Goal: Transaction & Acquisition: Book appointment/travel/reservation

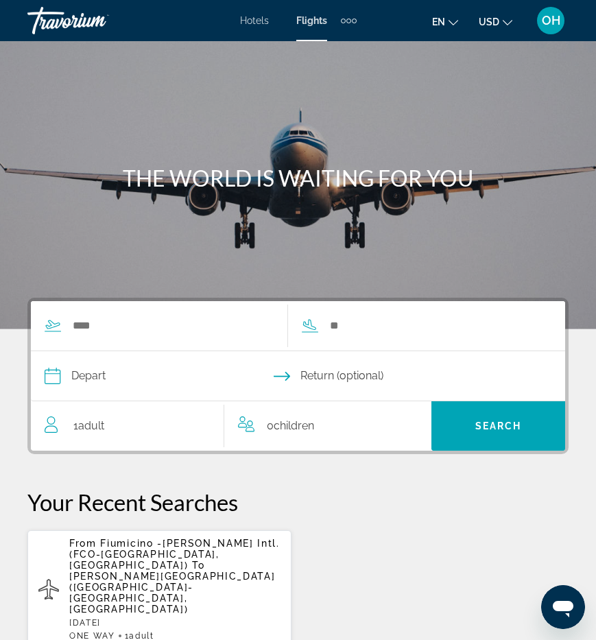
click at [260, 15] on span "Hotels" at bounding box center [254, 20] width 29 height 11
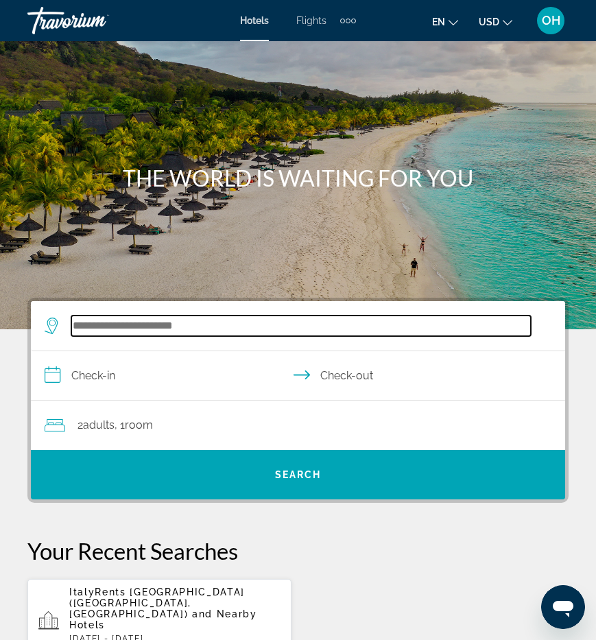
click at [124, 330] on input "Search hotel destination" at bounding box center [300, 325] width 459 height 21
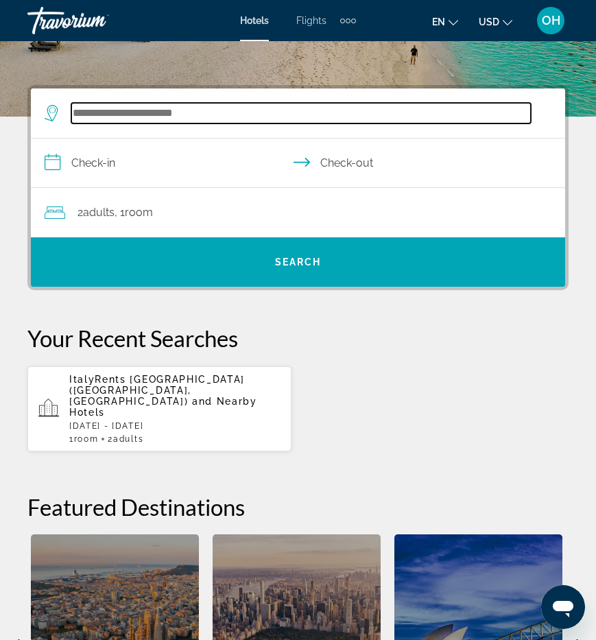
scroll to position [253, 0]
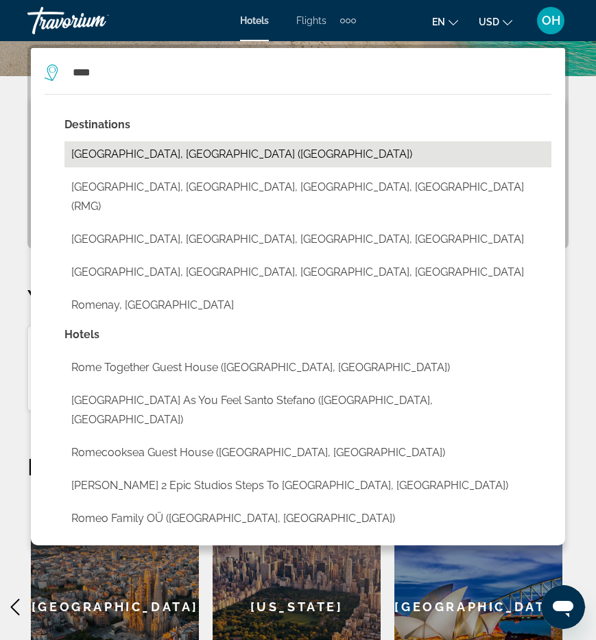
click at [99, 156] on button "[GEOGRAPHIC_DATA], [GEOGRAPHIC_DATA] ([GEOGRAPHIC_DATA])" at bounding box center [307, 154] width 487 height 26
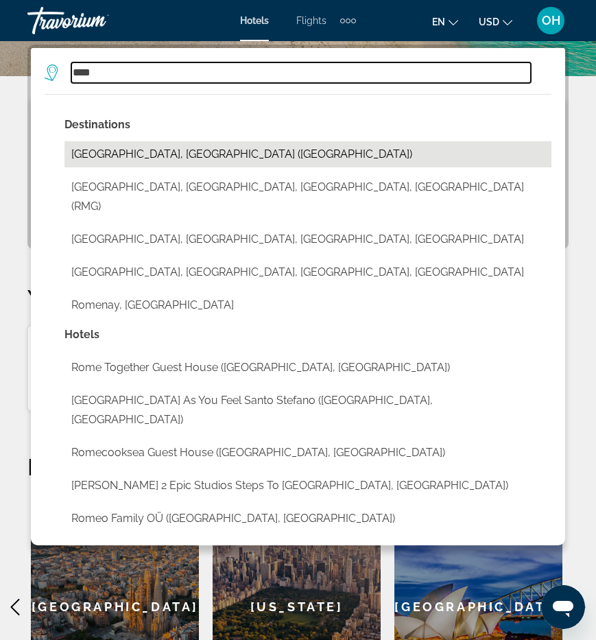
type input "**********"
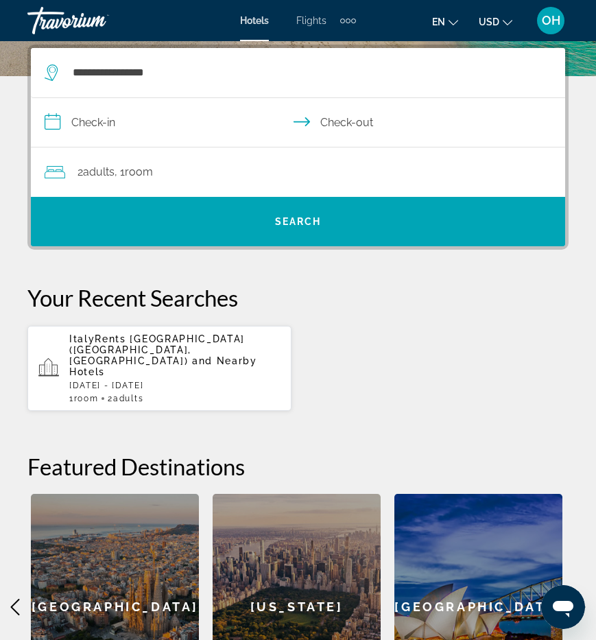
click at [156, 112] on input "**********" at bounding box center [301, 124] width 540 height 53
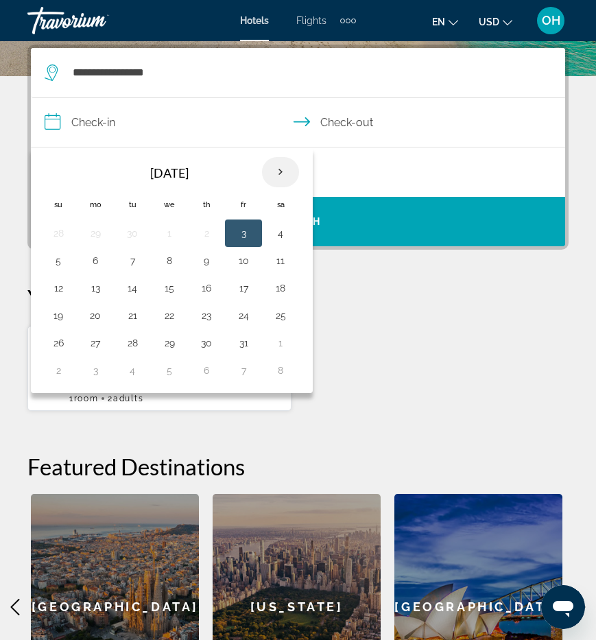
click at [287, 167] on th "Next month" at bounding box center [280, 172] width 37 height 30
click at [279, 290] on button "15" at bounding box center [280, 287] width 22 height 19
click at [279, 289] on button "15" at bounding box center [280, 287] width 22 height 19
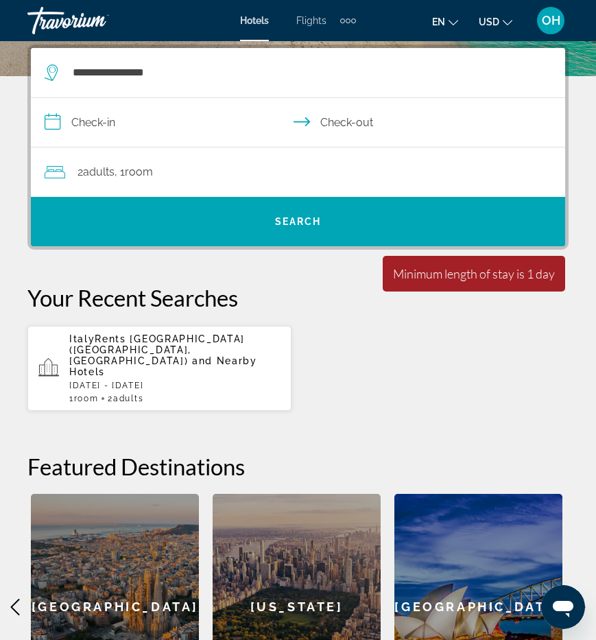
click at [115, 115] on input "**********" at bounding box center [301, 124] width 540 height 53
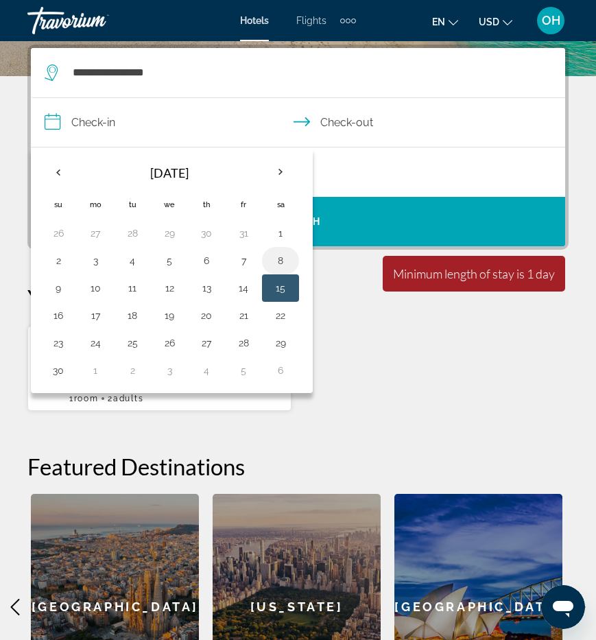
click at [278, 261] on button "8" at bounding box center [280, 260] width 22 height 19
click at [328, 129] on input "**********" at bounding box center [301, 124] width 540 height 53
click at [329, 120] on input "**********" at bounding box center [301, 124] width 540 height 53
click at [276, 261] on button "8" at bounding box center [280, 260] width 22 height 19
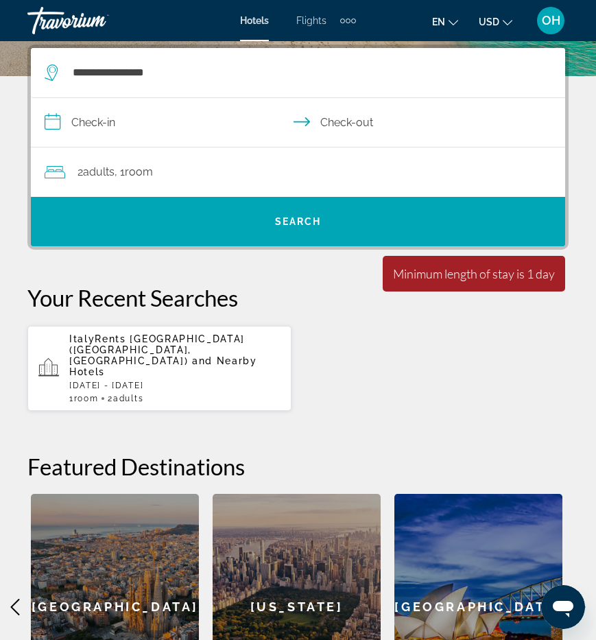
click at [93, 119] on input "**********" at bounding box center [301, 124] width 540 height 53
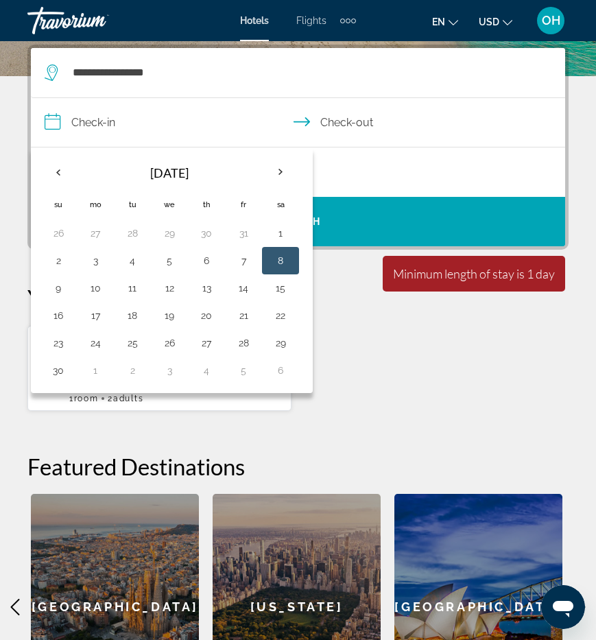
click at [280, 263] on button "8" at bounding box center [280, 260] width 22 height 19
click at [278, 263] on button "8" at bounding box center [280, 260] width 22 height 19
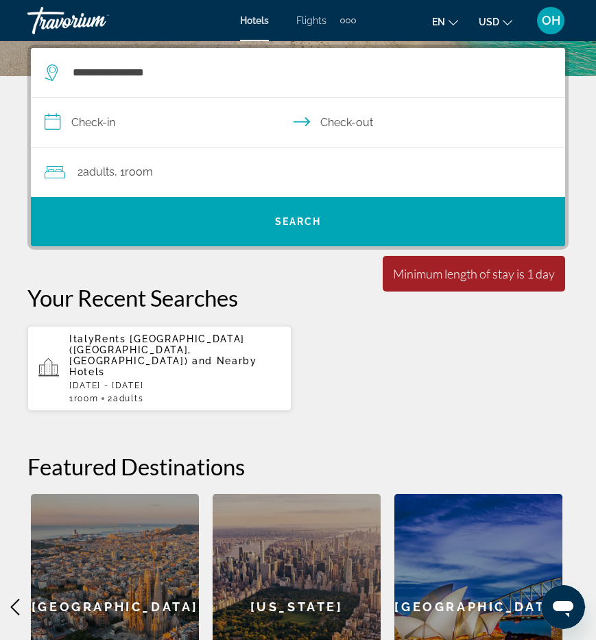
click at [106, 124] on input "**********" at bounding box center [301, 124] width 540 height 53
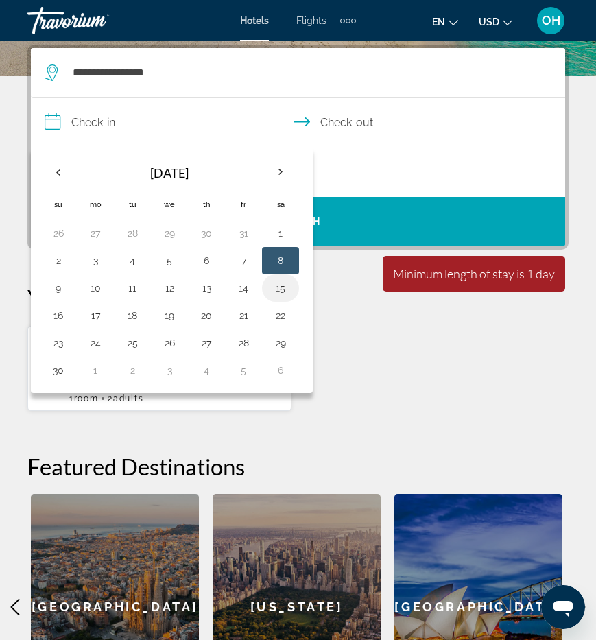
click at [278, 295] on button "15" at bounding box center [280, 287] width 22 height 19
click at [280, 263] on button "8" at bounding box center [280, 260] width 22 height 19
type input "**********"
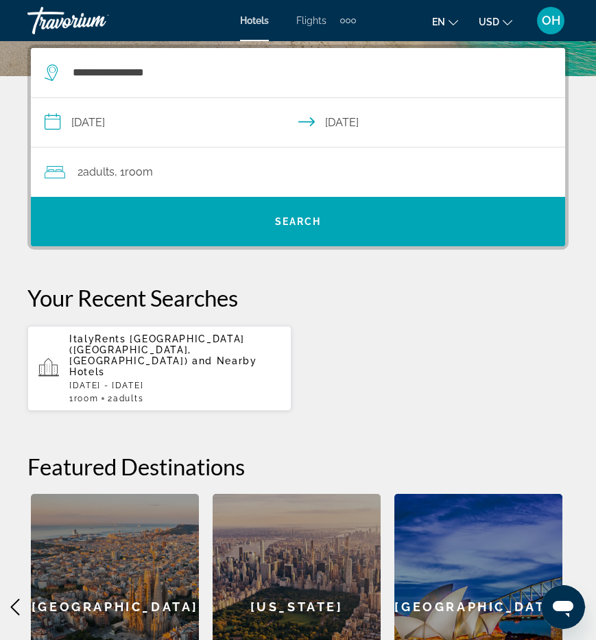
click at [277, 256] on div "**********" at bounding box center [298, 382] width 596 height 675
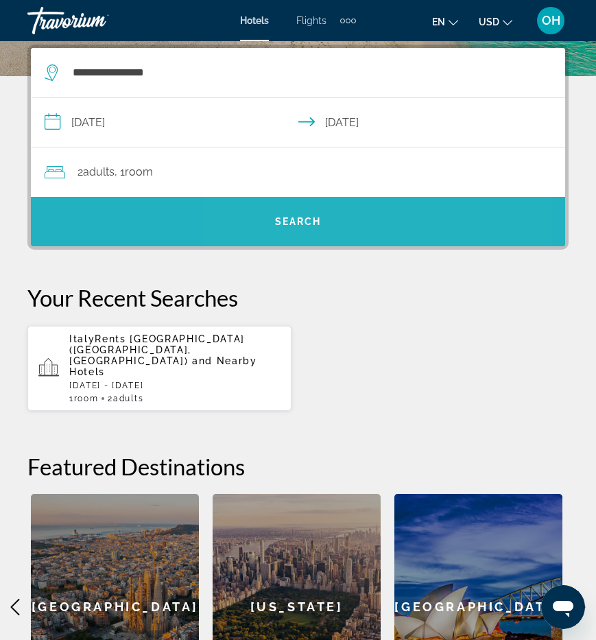
click at [320, 213] on span "Search" at bounding box center [298, 221] width 534 height 33
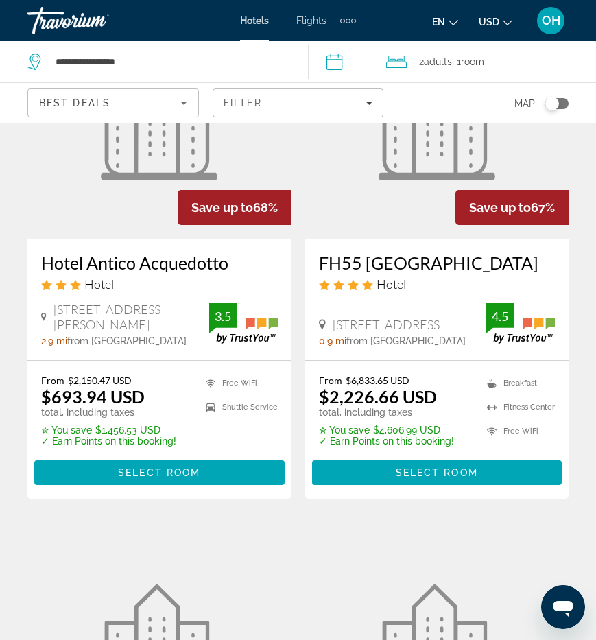
scroll to position [169, 0]
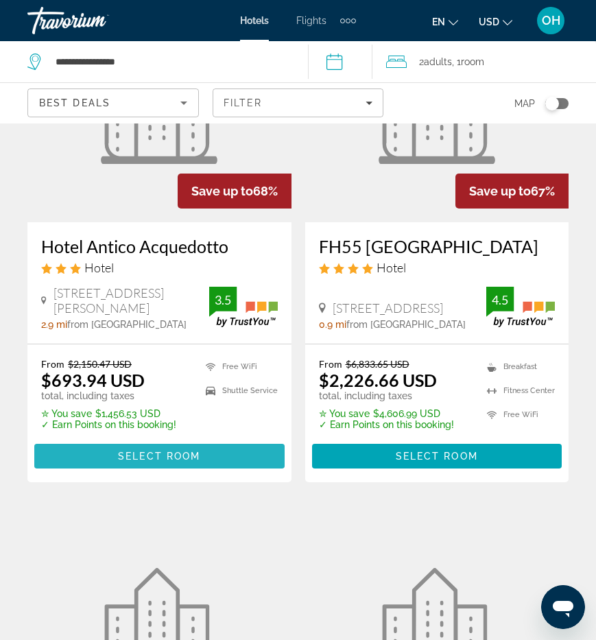
click at [162, 451] on span "Select Room" at bounding box center [159, 456] width 82 height 11
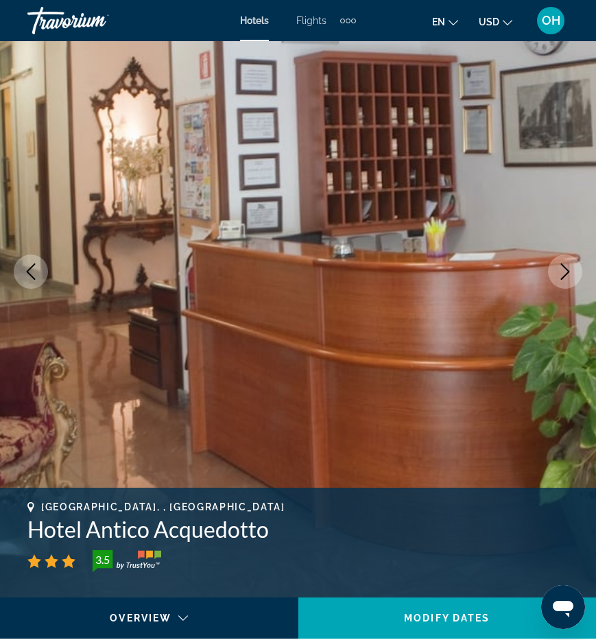
scroll to position [108, 0]
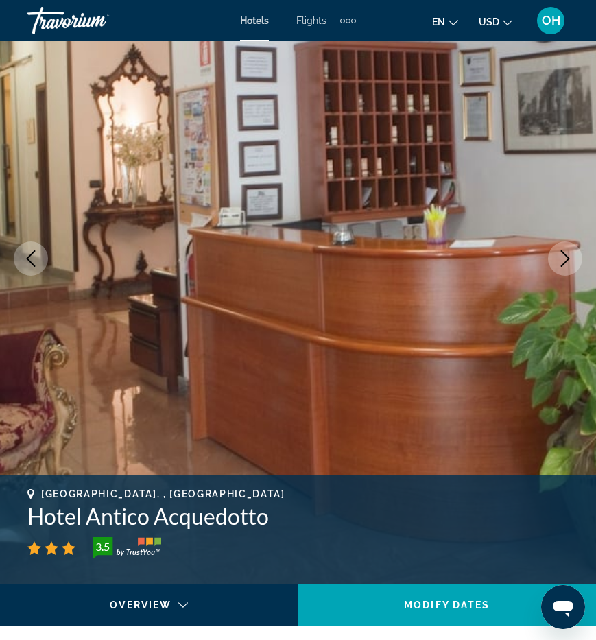
click at [558, 255] on icon "Next image" at bounding box center [565, 258] width 16 height 16
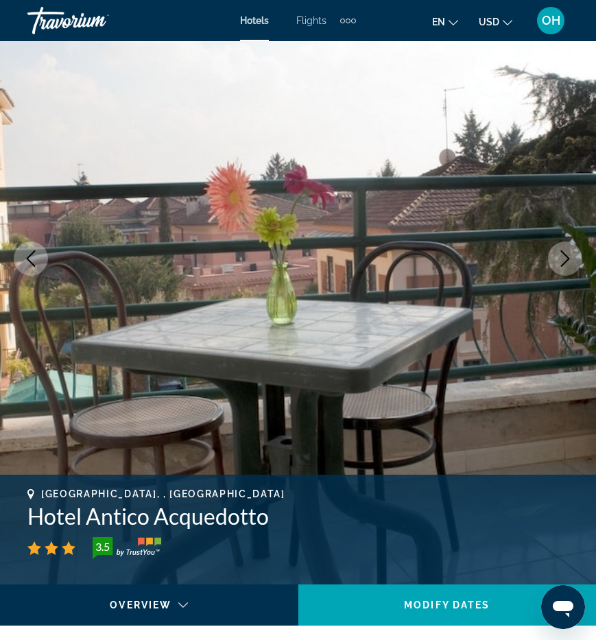
click at [558, 255] on icon "Next image" at bounding box center [565, 258] width 16 height 16
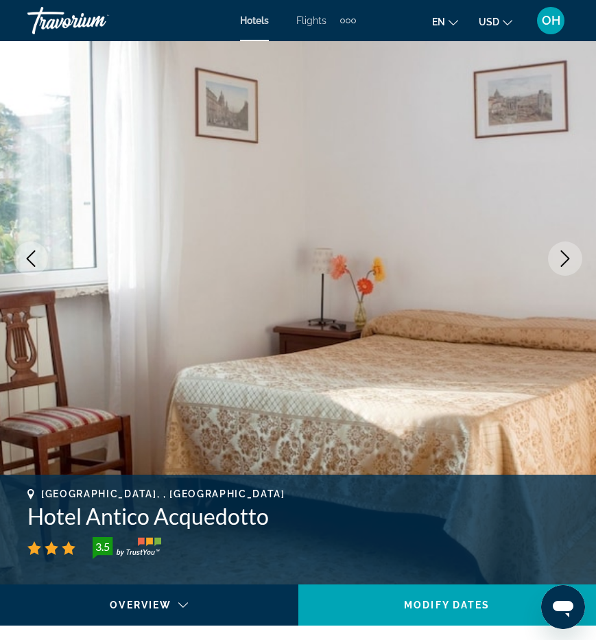
click at [558, 256] on icon "Next image" at bounding box center [565, 258] width 16 height 16
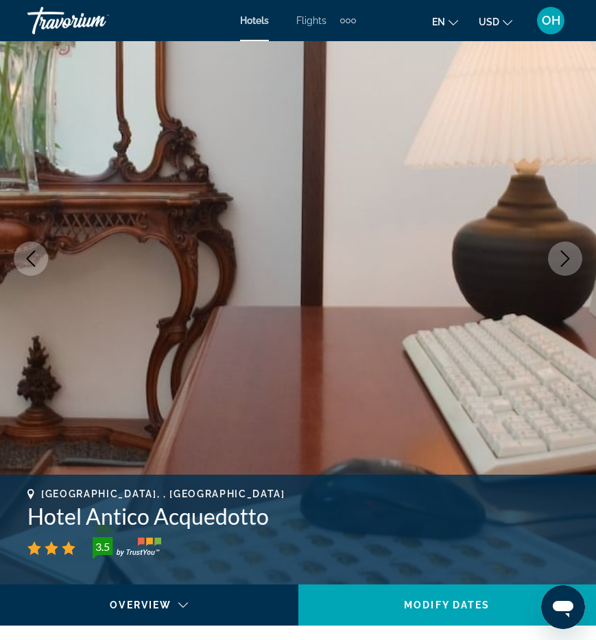
click at [558, 256] on icon "Next image" at bounding box center [565, 258] width 16 height 16
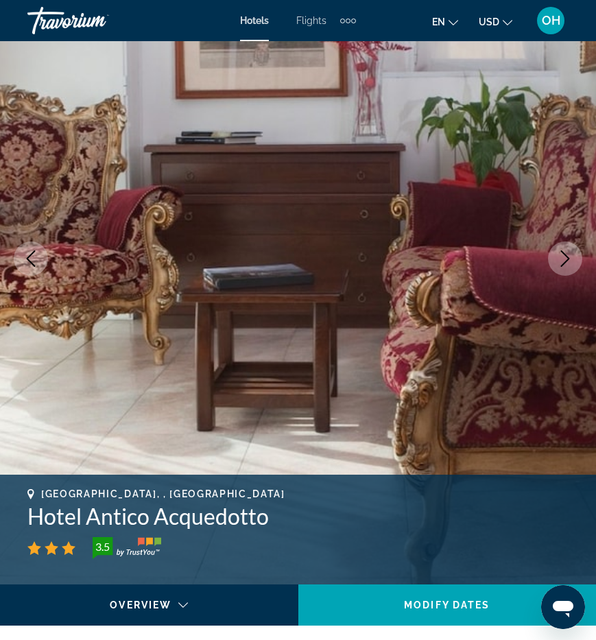
click at [558, 256] on icon "Next image" at bounding box center [565, 258] width 16 height 16
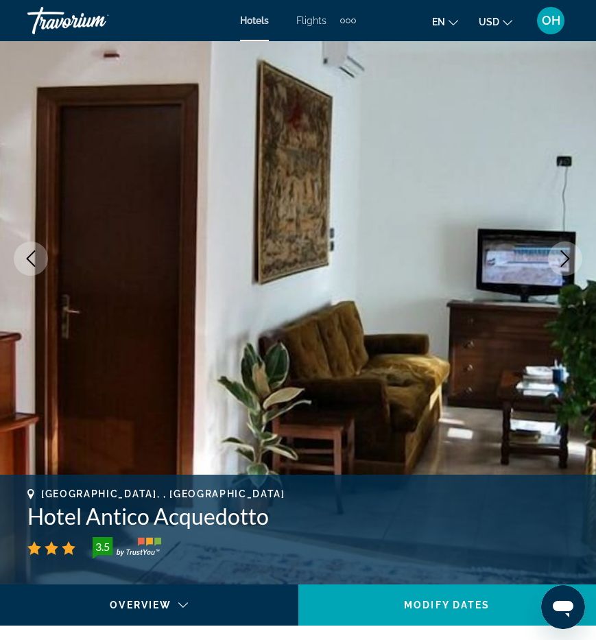
click at [558, 256] on icon "Next image" at bounding box center [565, 258] width 16 height 16
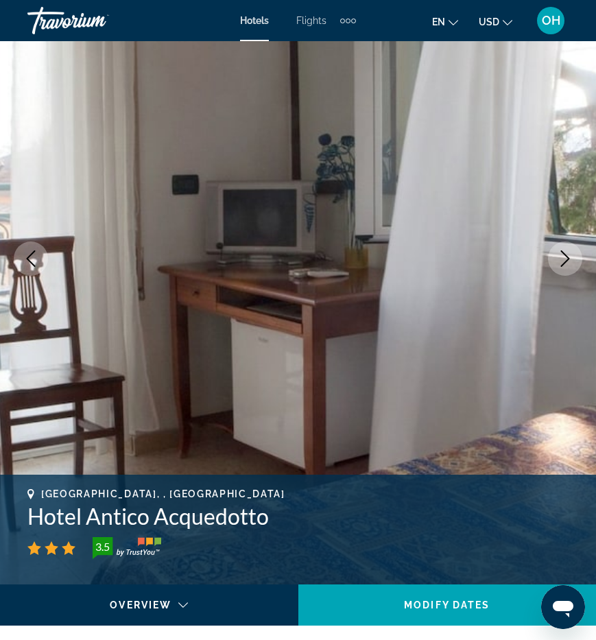
click at [558, 256] on icon "Next image" at bounding box center [565, 258] width 16 height 16
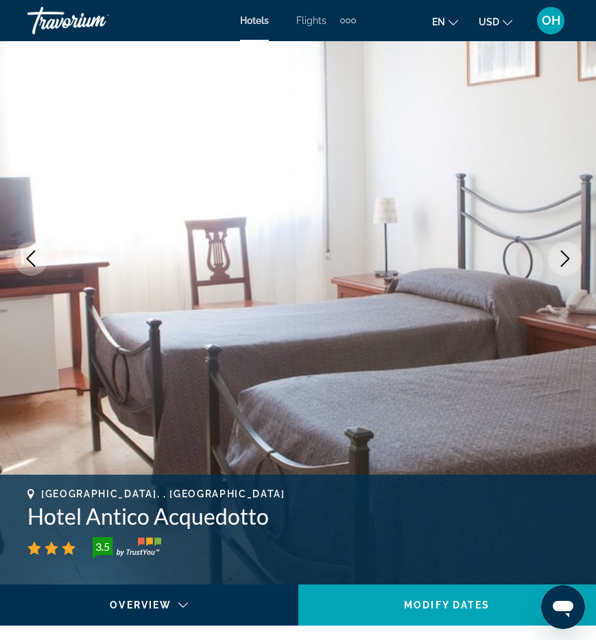
click at [559, 257] on icon "Next image" at bounding box center [565, 258] width 16 height 16
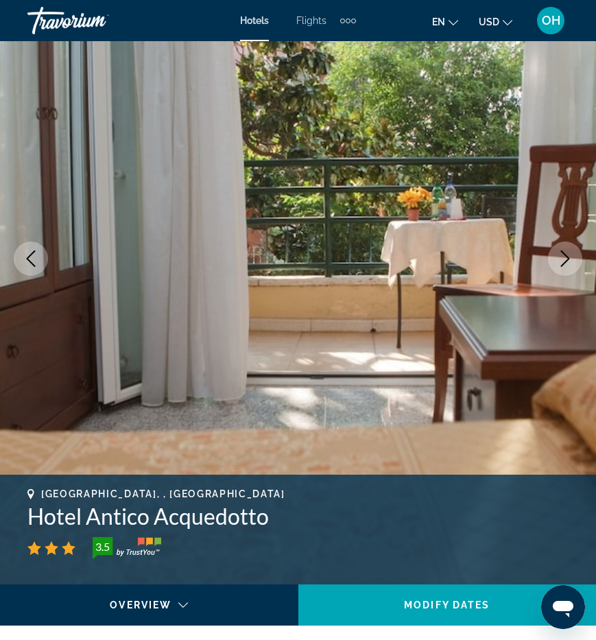
click at [559, 257] on icon "Next image" at bounding box center [565, 258] width 16 height 16
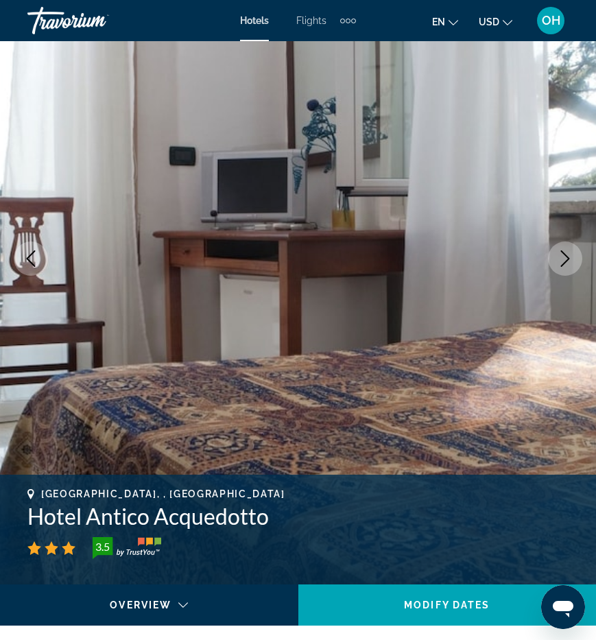
click at [559, 257] on icon "Next image" at bounding box center [565, 258] width 16 height 16
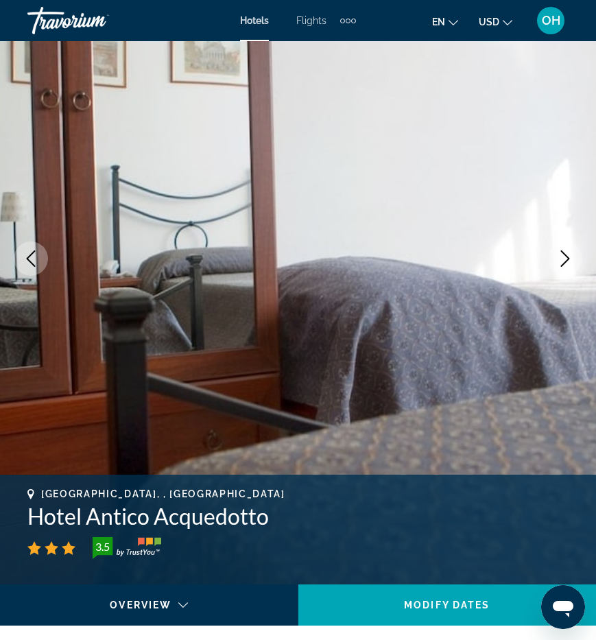
click at [559, 258] on icon "Next image" at bounding box center [565, 258] width 16 height 16
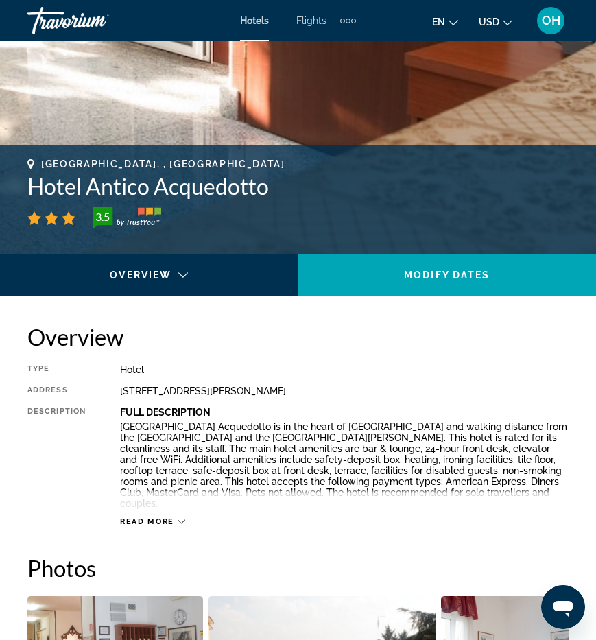
scroll to position [424, 0]
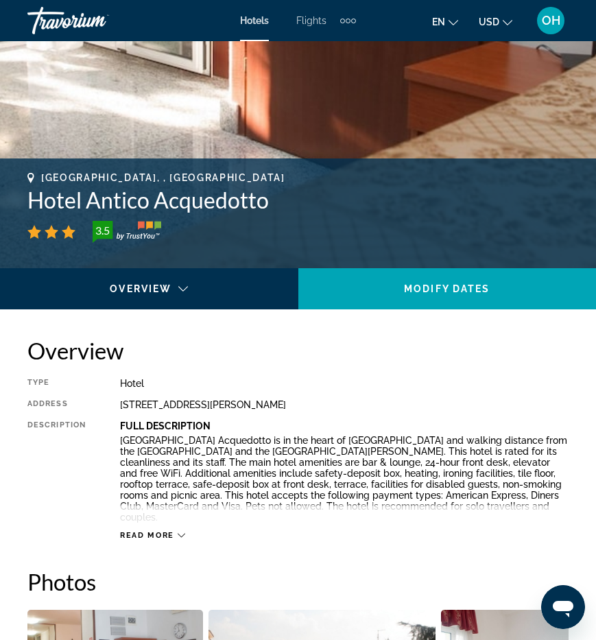
click at [149, 532] on span "Read more" at bounding box center [147, 535] width 54 height 9
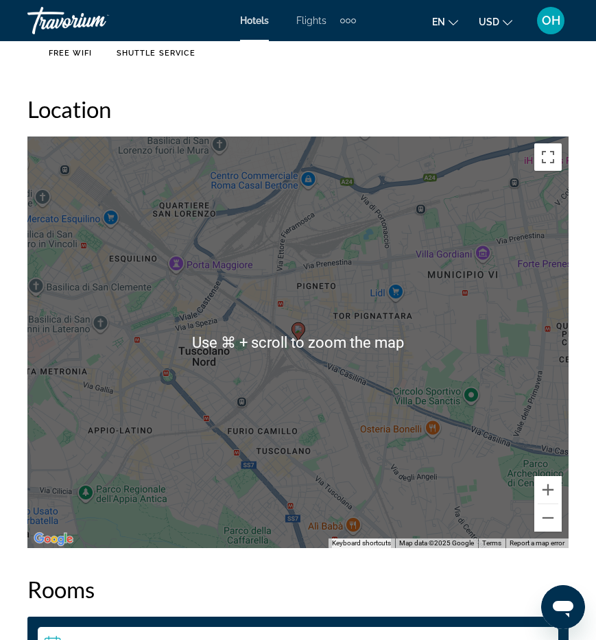
scroll to position [2172, 0]
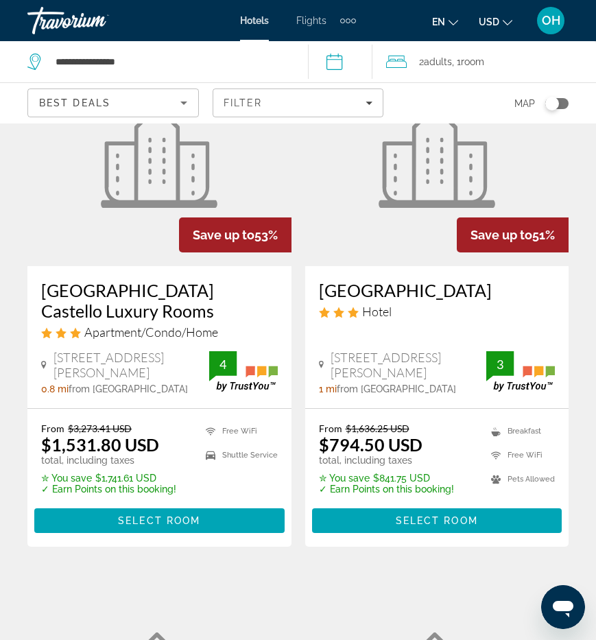
scroll to position [636, 0]
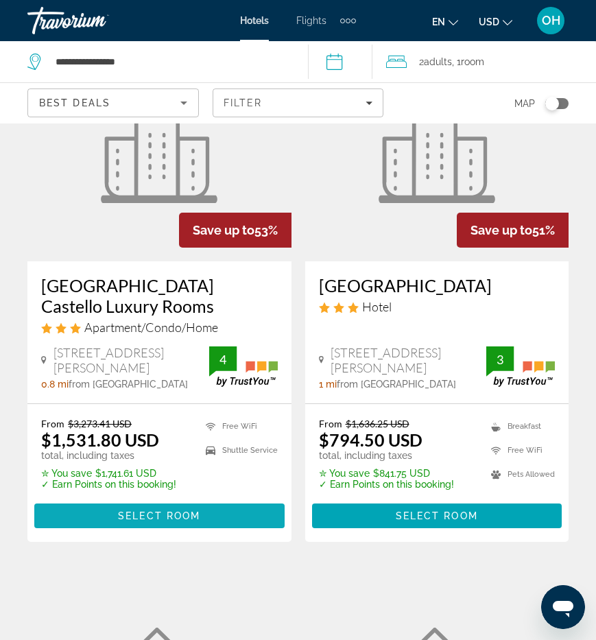
click at [167, 516] on span "Select Room" at bounding box center [159, 515] width 82 height 11
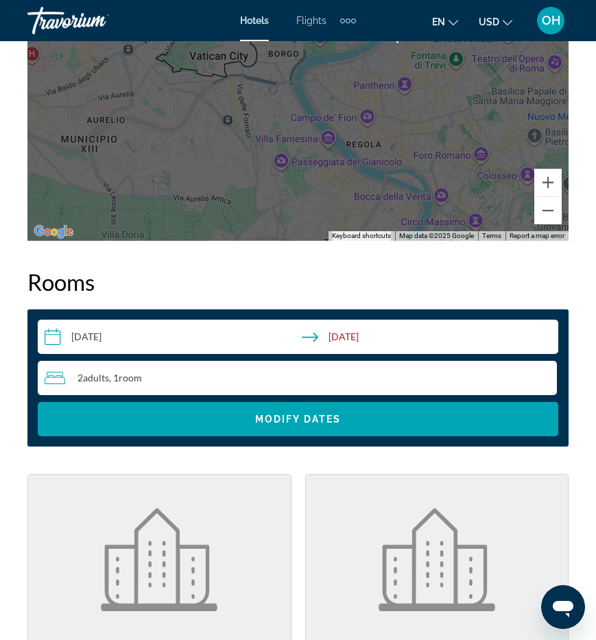
scroll to position [2066, 0]
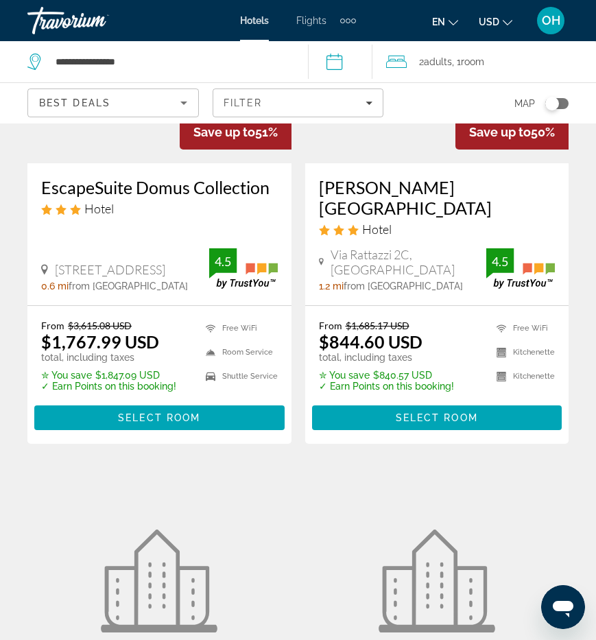
scroll to position [1258, 0]
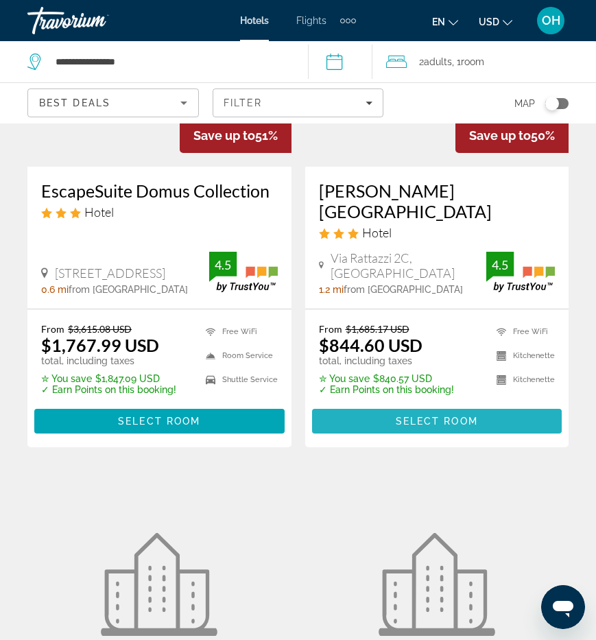
click at [420, 416] on span "Select Room" at bounding box center [437, 421] width 82 height 11
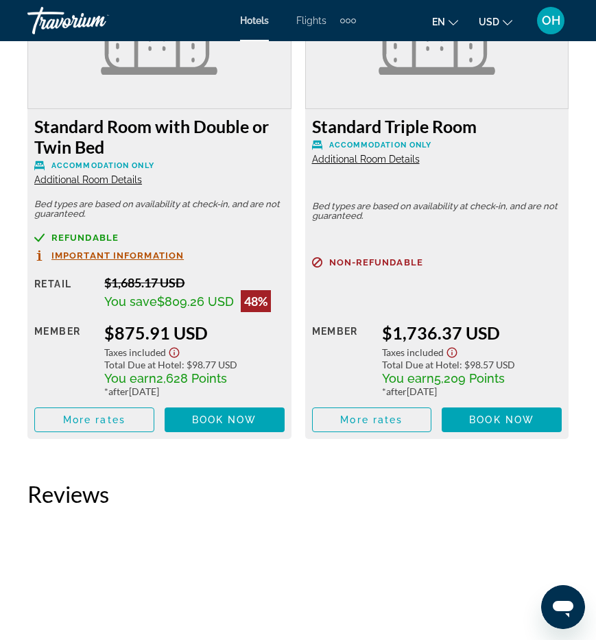
scroll to position [2481, 0]
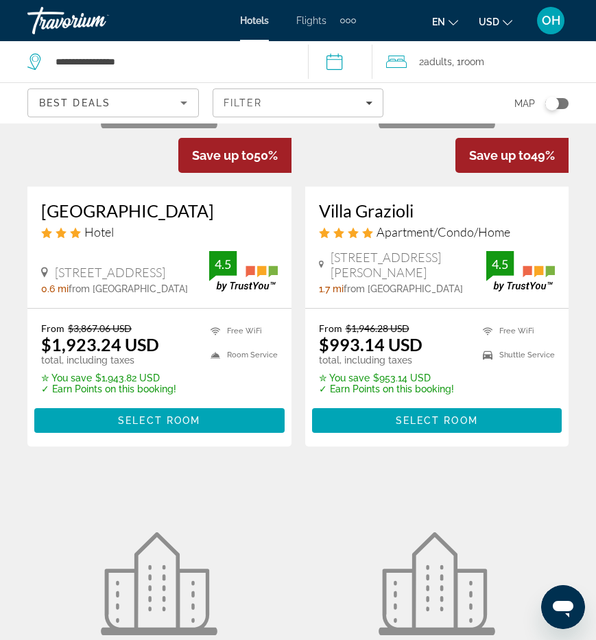
scroll to position [1766, 0]
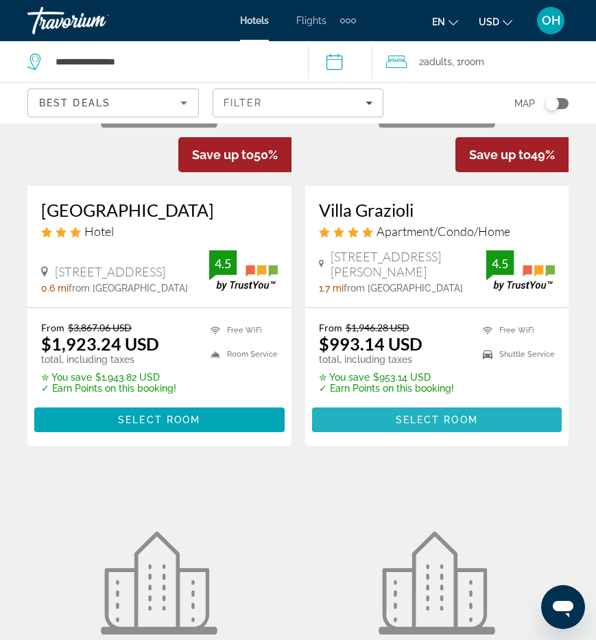
click at [440, 414] on span "Select Room" at bounding box center [437, 419] width 82 height 11
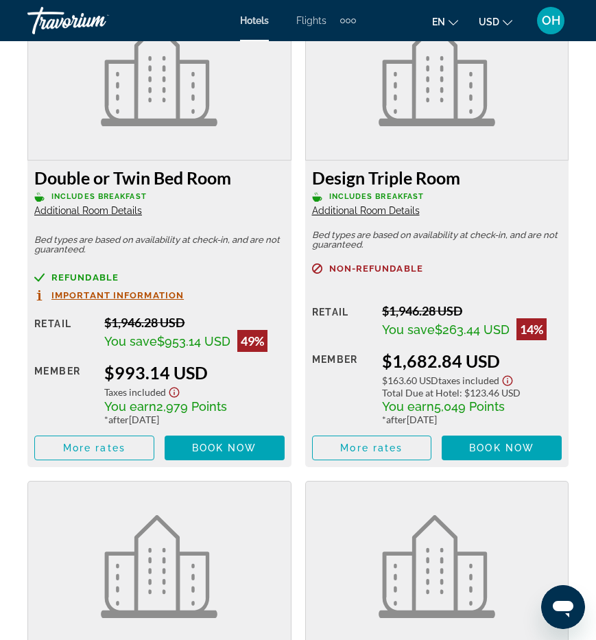
scroll to position [2459, 0]
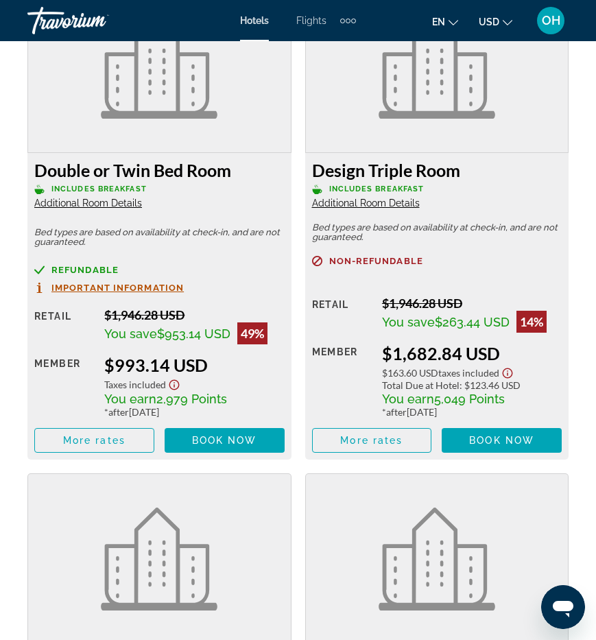
click at [90, 202] on span "Additional Room Details" at bounding box center [88, 202] width 108 height 11
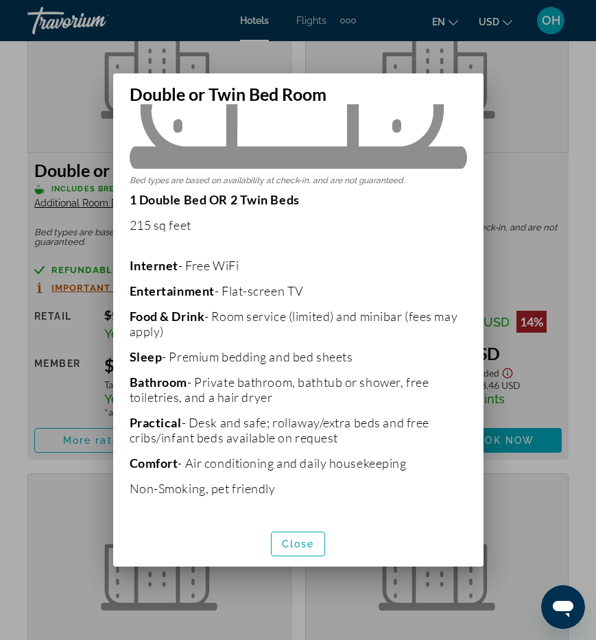
scroll to position [254, 0]
click at [549, 172] on div at bounding box center [298, 320] width 596 height 640
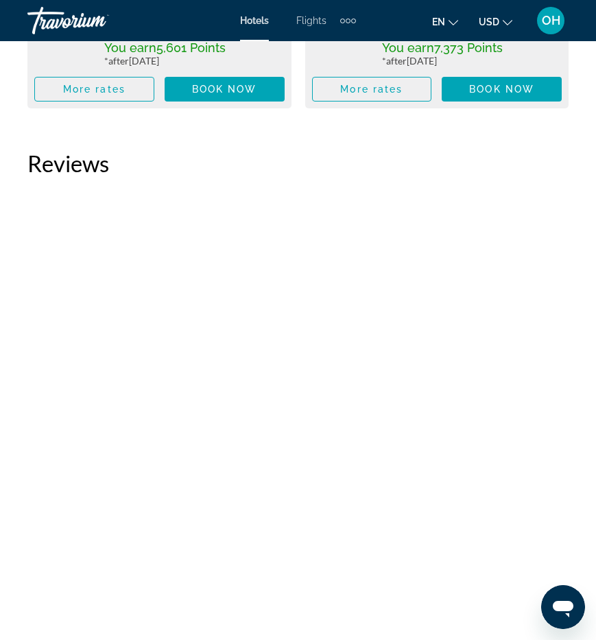
scroll to position [3305, 0]
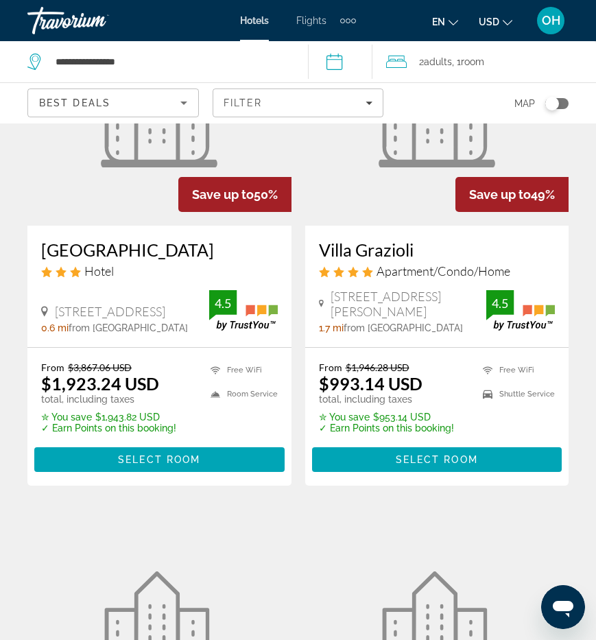
scroll to position [1715, 0]
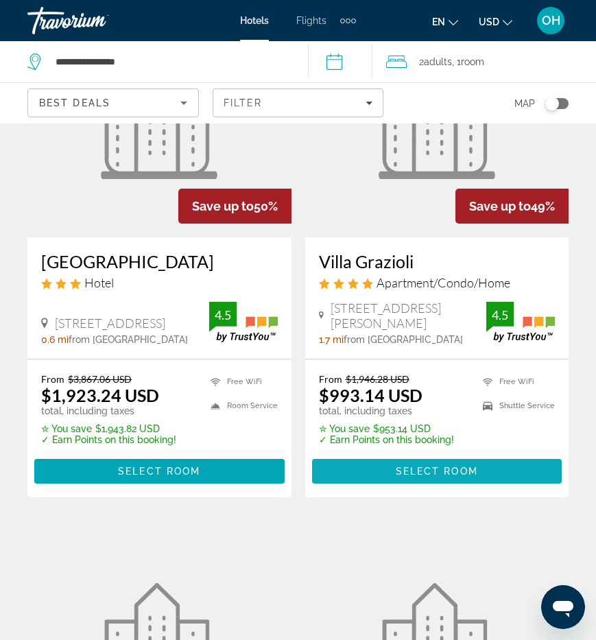
click at [419, 466] on span "Select Room" at bounding box center [437, 471] width 82 height 11
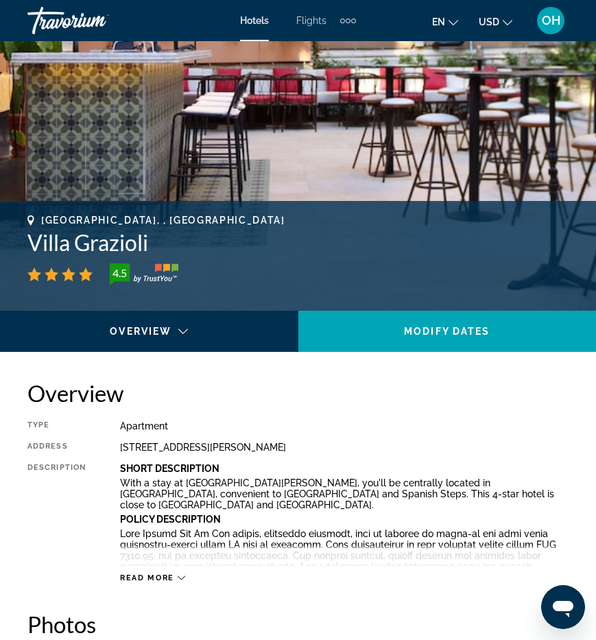
scroll to position [426, 0]
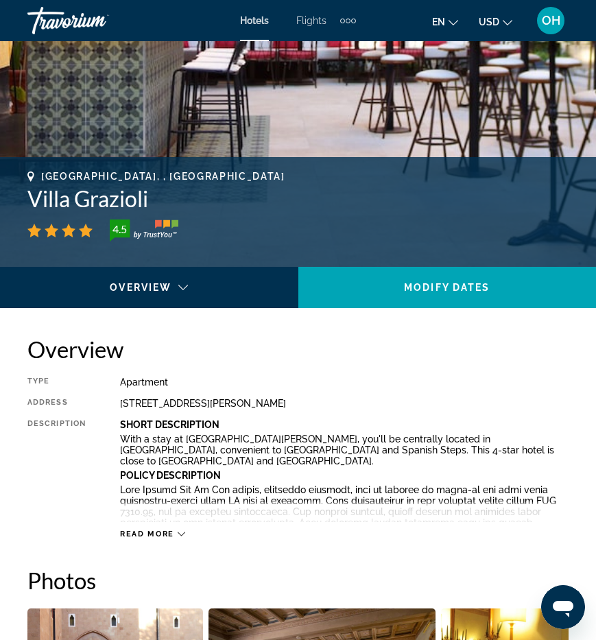
click at [145, 535] on span "Read more" at bounding box center [147, 533] width 54 height 9
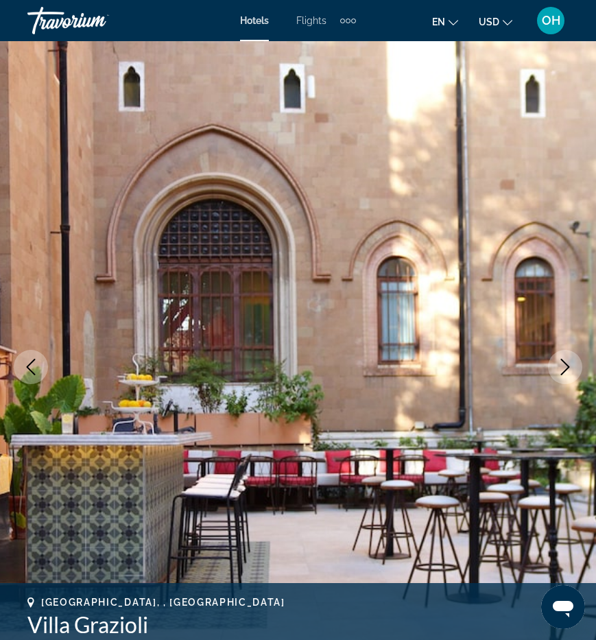
scroll to position [0, 0]
click at [581, 365] on button "Next image" at bounding box center [565, 367] width 34 height 34
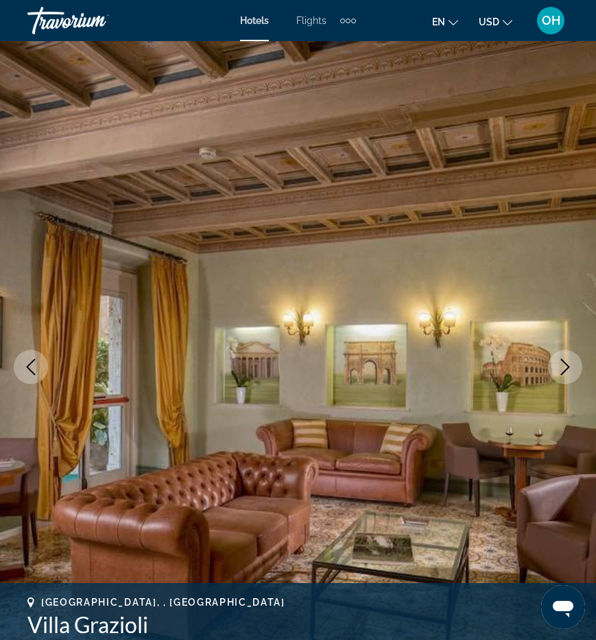
click at [552, 373] on button "Next image" at bounding box center [565, 367] width 34 height 34
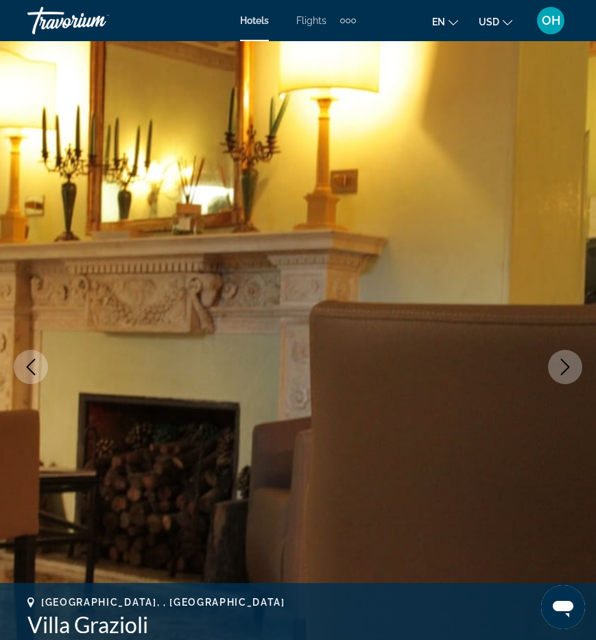
click at [562, 376] on button "Next image" at bounding box center [565, 367] width 34 height 34
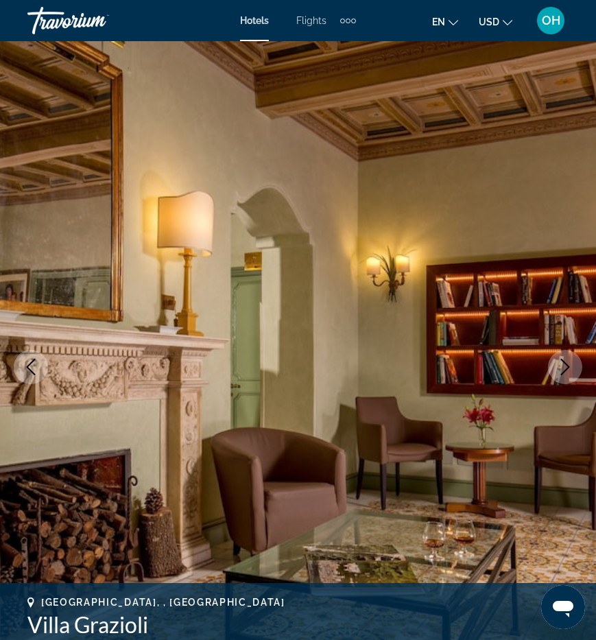
click at [562, 376] on button "Next image" at bounding box center [565, 367] width 34 height 34
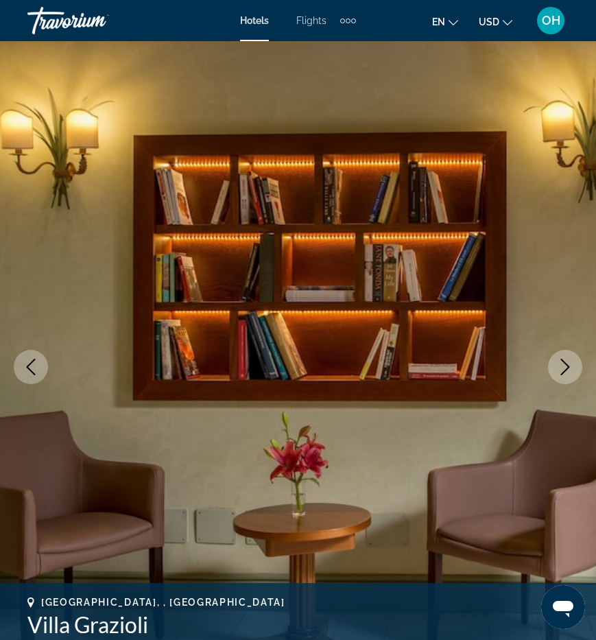
click at [562, 376] on button "Next image" at bounding box center [565, 367] width 34 height 34
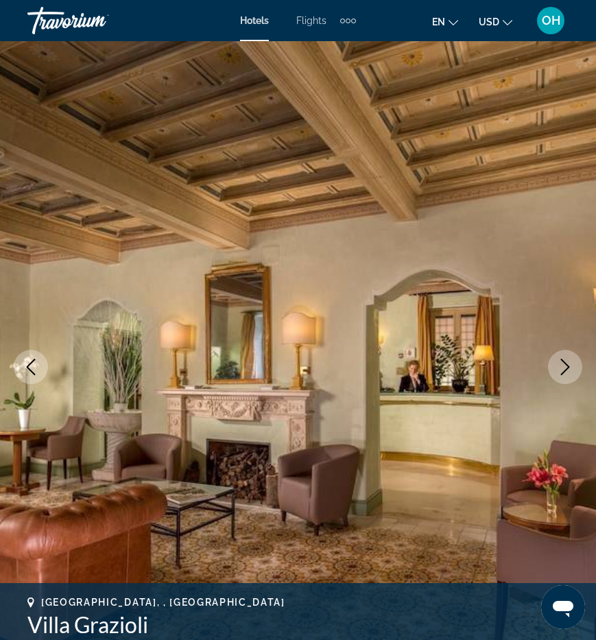
click at [562, 376] on button "Next image" at bounding box center [565, 367] width 34 height 34
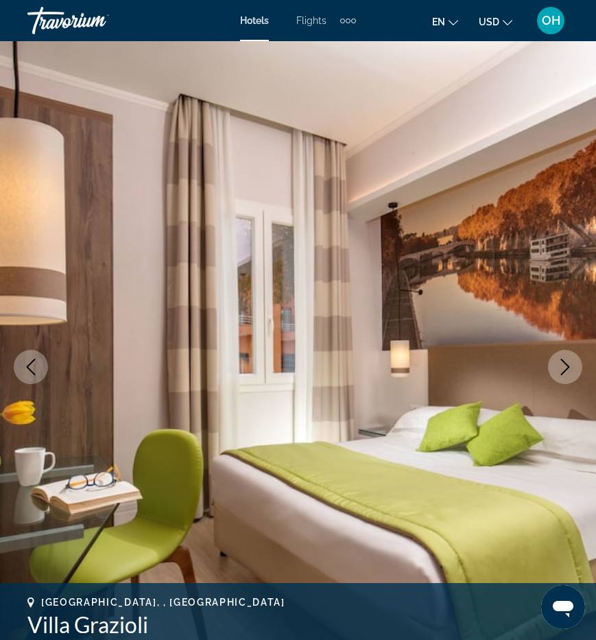
click at [562, 376] on button "Next image" at bounding box center [565, 367] width 34 height 34
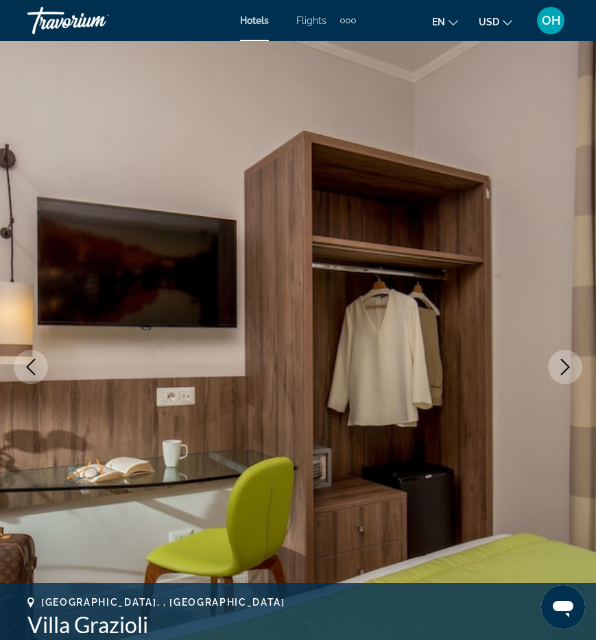
click at [562, 376] on button "Next image" at bounding box center [565, 367] width 34 height 34
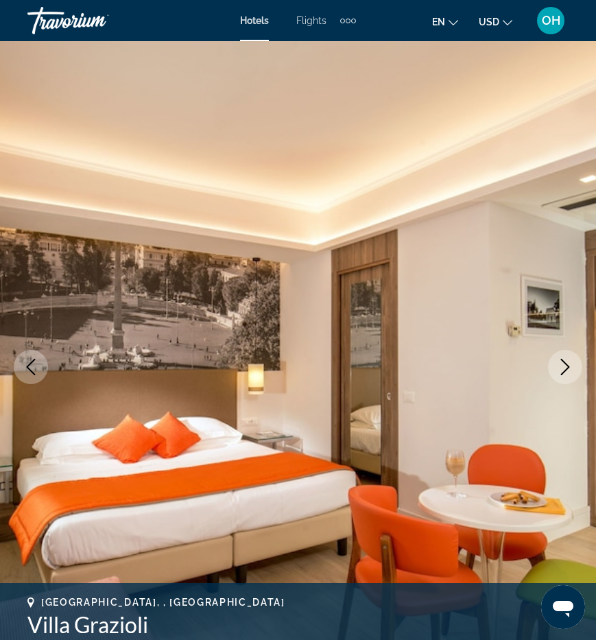
click at [558, 374] on icon "Next image" at bounding box center [565, 367] width 16 height 16
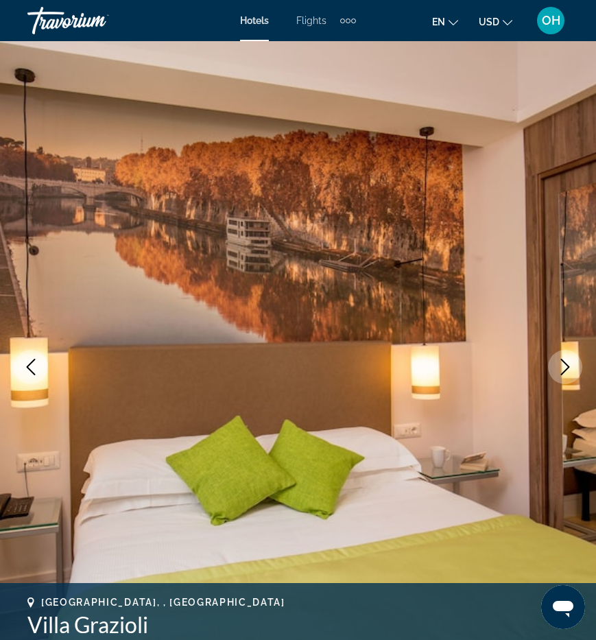
click at [558, 374] on icon "Next image" at bounding box center [565, 367] width 16 height 16
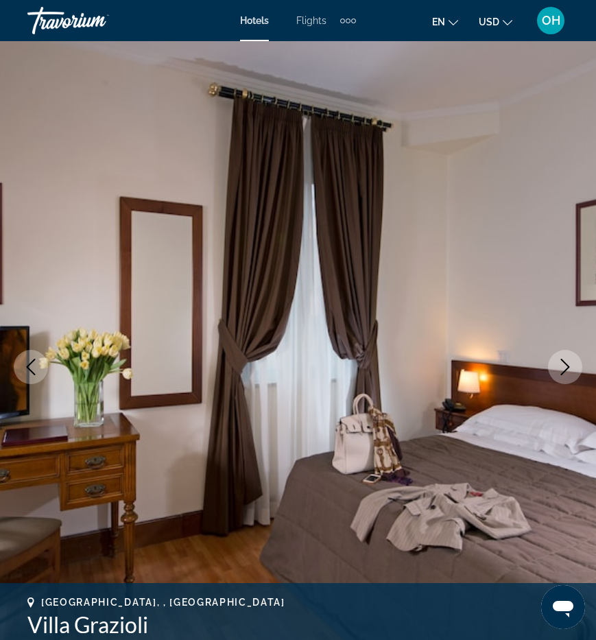
click at [558, 374] on icon "Next image" at bounding box center [565, 367] width 16 height 16
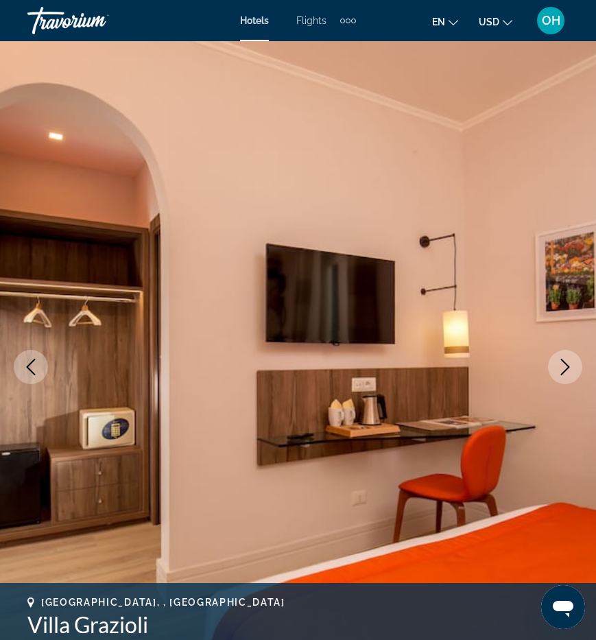
click at [32, 368] on icon "Previous image" at bounding box center [31, 367] width 16 height 16
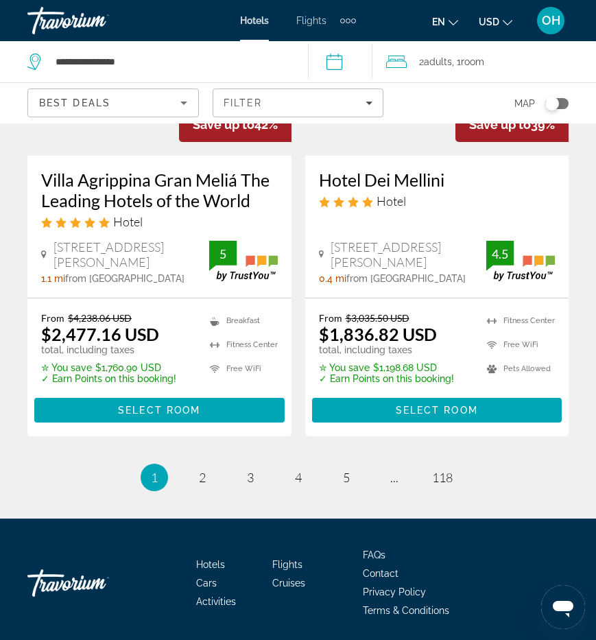
scroll to position [2809, 0]
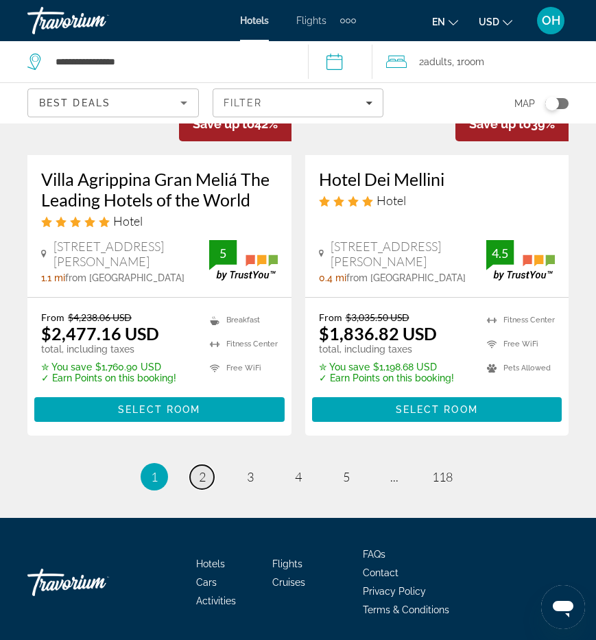
click at [202, 469] on span "2" at bounding box center [202, 476] width 7 height 15
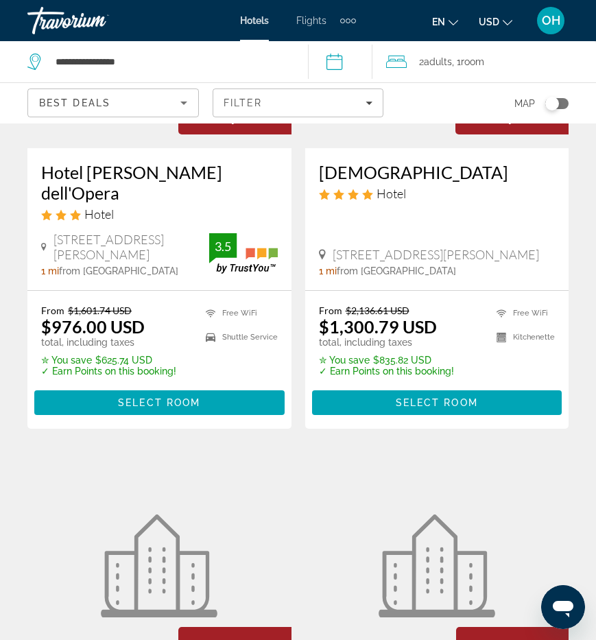
scroll to position [247, 0]
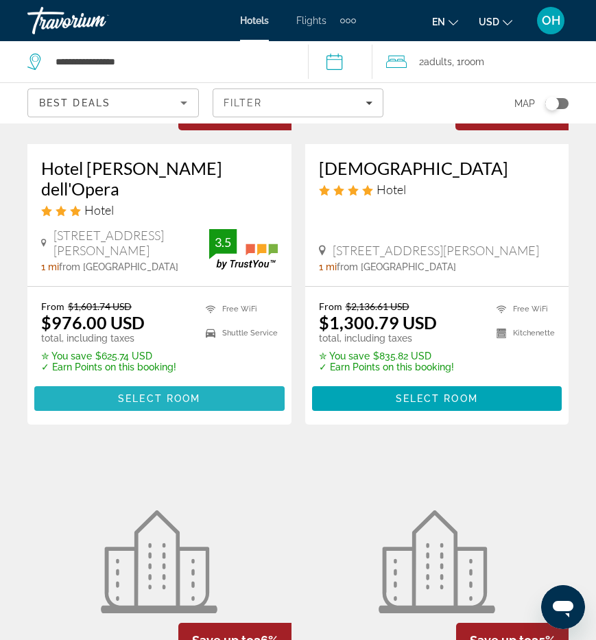
click at [134, 393] on span "Select Room" at bounding box center [159, 398] width 82 height 11
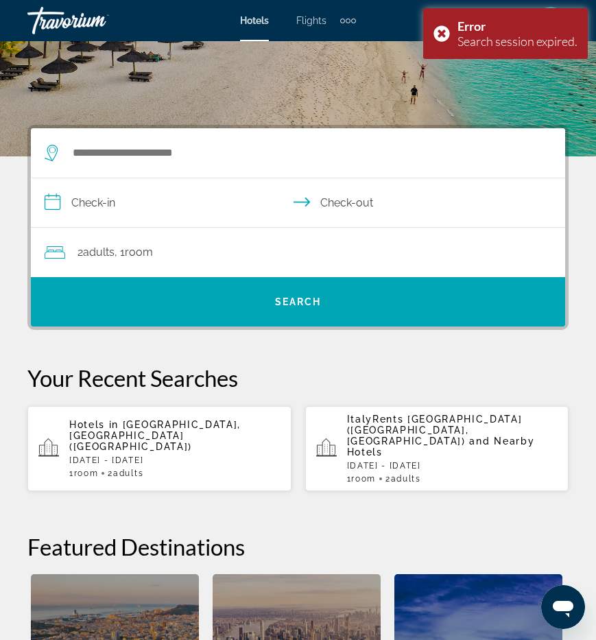
scroll to position [153, 0]
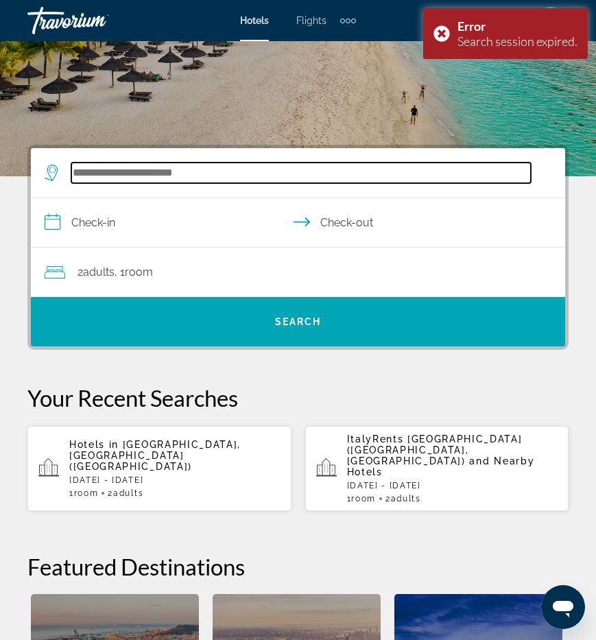
click at [117, 164] on input "Search hotel destination" at bounding box center [300, 173] width 459 height 21
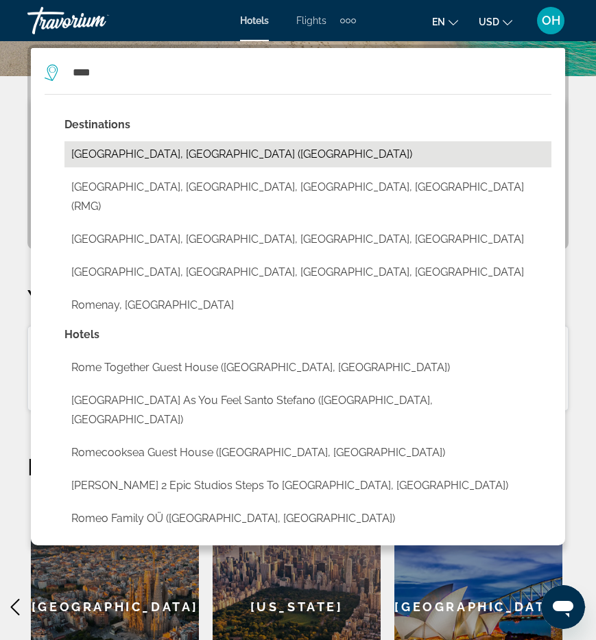
click at [98, 154] on button "[GEOGRAPHIC_DATA], [GEOGRAPHIC_DATA] ([GEOGRAPHIC_DATA])" at bounding box center [307, 154] width 487 height 26
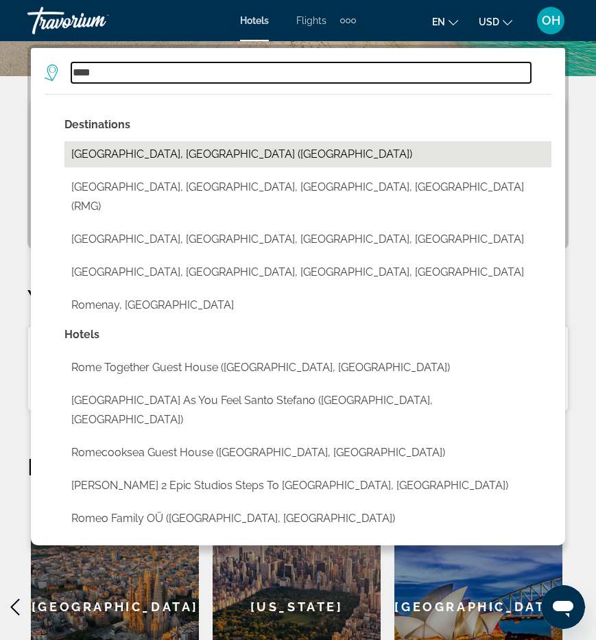
type input "**********"
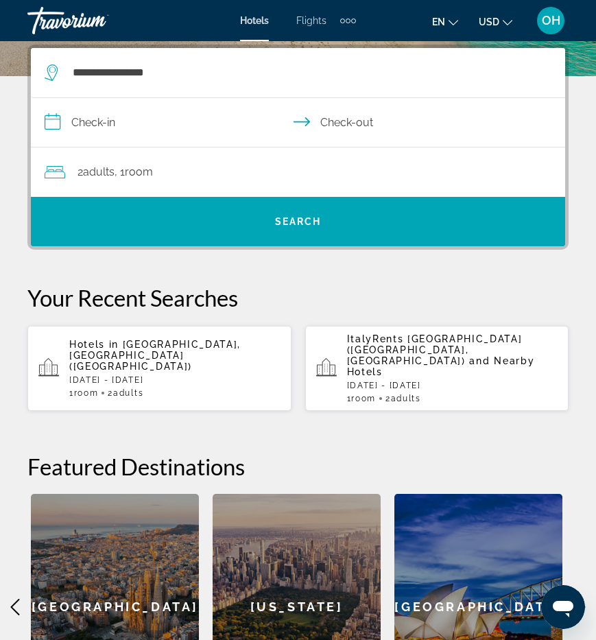
click at [89, 131] on input "**********" at bounding box center [301, 124] width 540 height 53
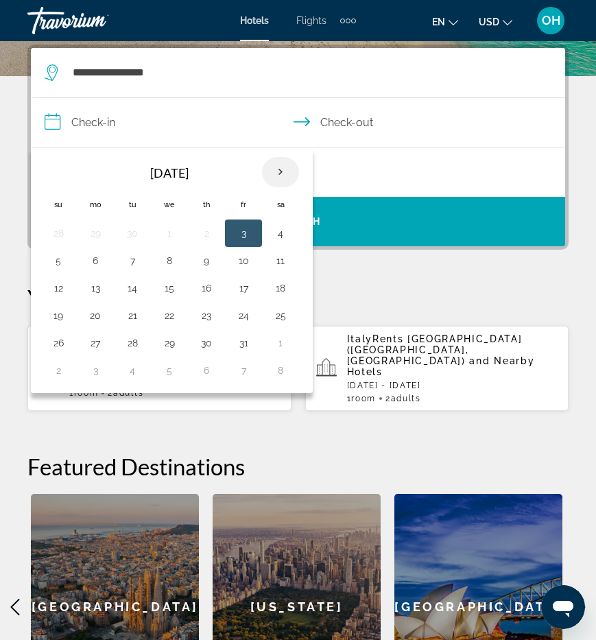
click at [280, 171] on th "Next month" at bounding box center [280, 172] width 37 height 30
click at [277, 268] on button "8" at bounding box center [280, 260] width 22 height 19
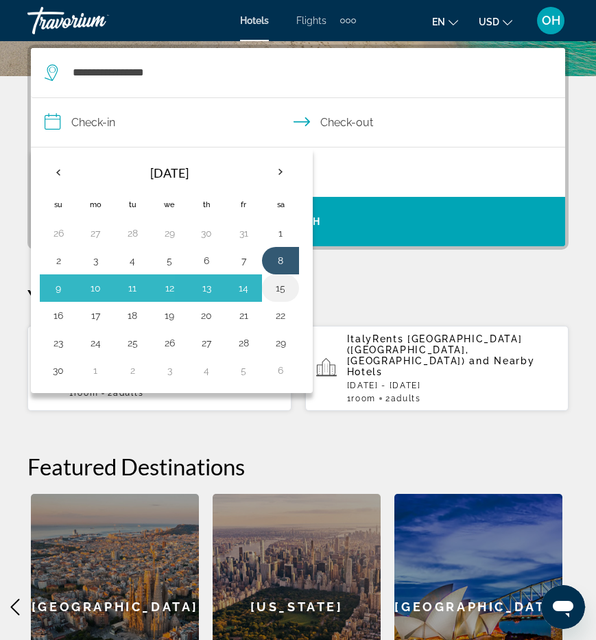
click at [278, 293] on button "15" at bounding box center [280, 287] width 22 height 19
type input "**********"
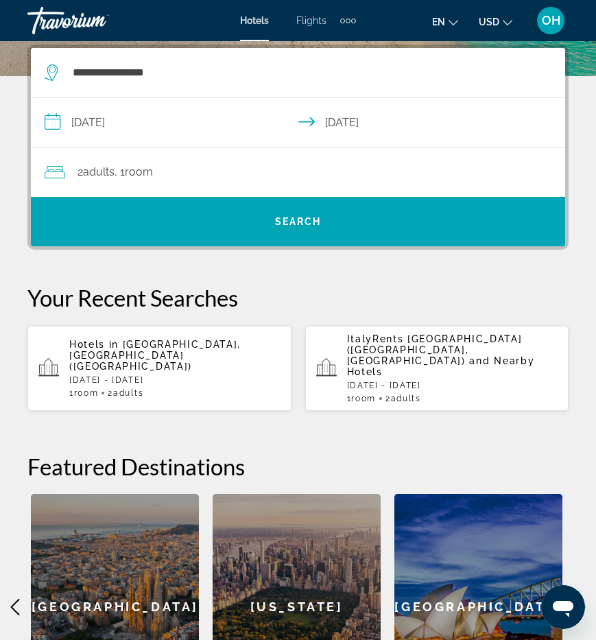
click at [101, 177] on span "Adults" at bounding box center [99, 171] width 32 height 13
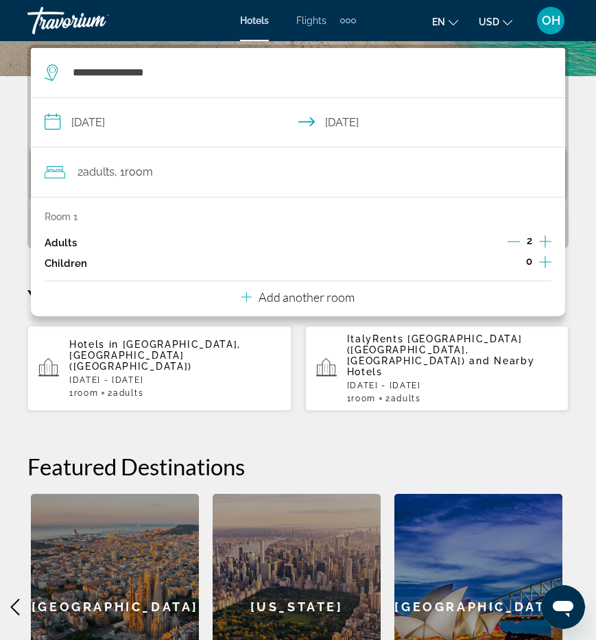
click at [549, 241] on icon "Increment adults" at bounding box center [545, 241] width 12 height 16
click at [252, 266] on div "Children 0" at bounding box center [298, 263] width 507 height 21
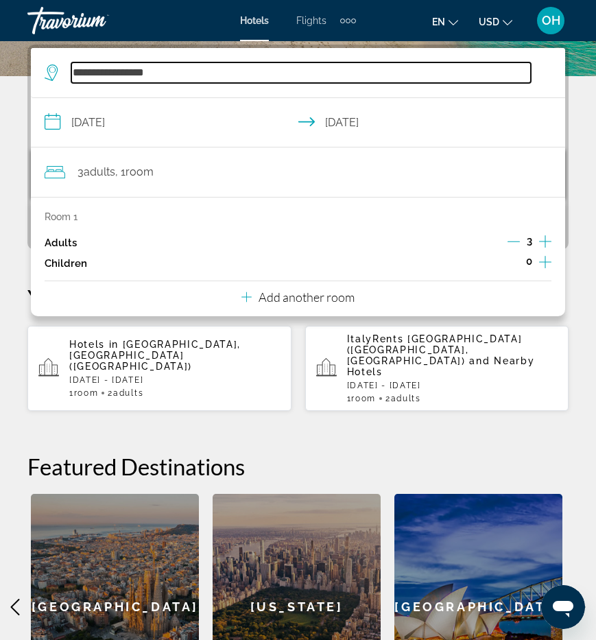
click at [507, 80] on input "**********" at bounding box center [300, 72] width 459 height 21
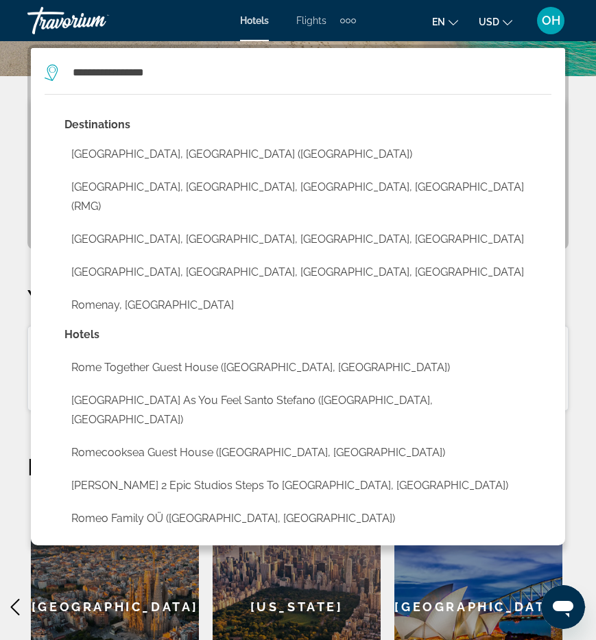
click at [9, 182] on div "**********" at bounding box center [298, 382] width 596 height 675
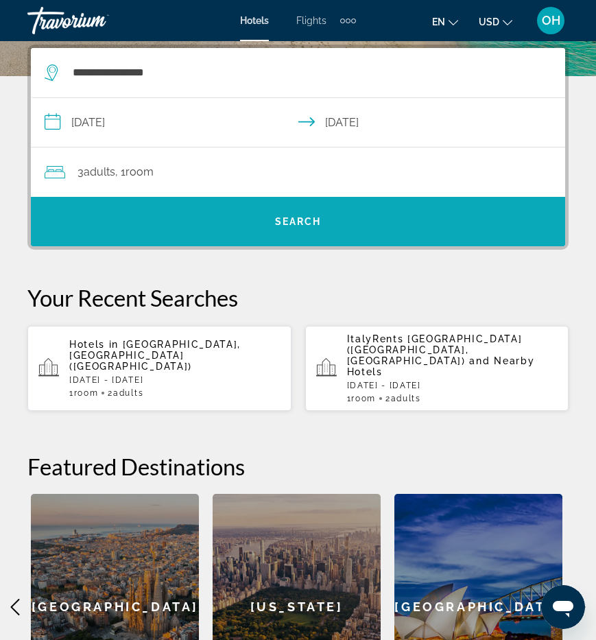
click at [269, 213] on span "Search" at bounding box center [298, 221] width 534 height 33
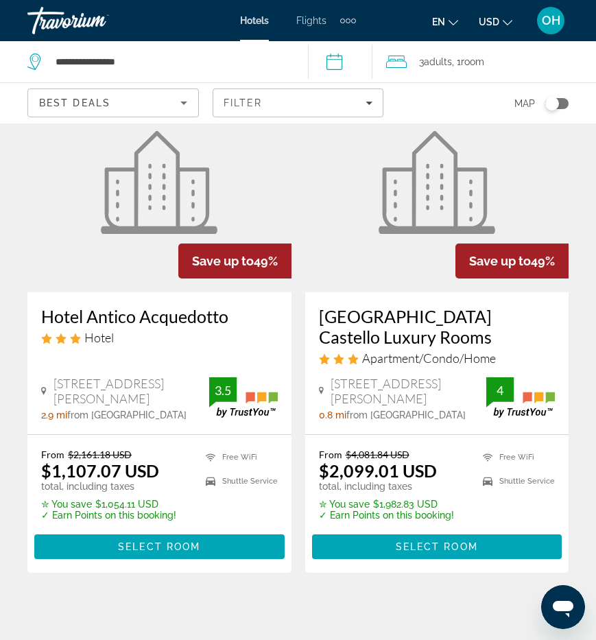
scroll to position [1093, 0]
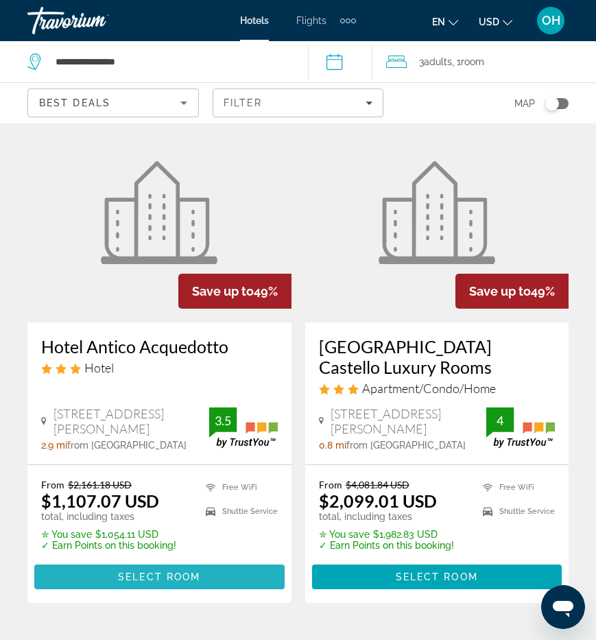
click at [176, 571] on span "Select Room" at bounding box center [159, 576] width 82 height 11
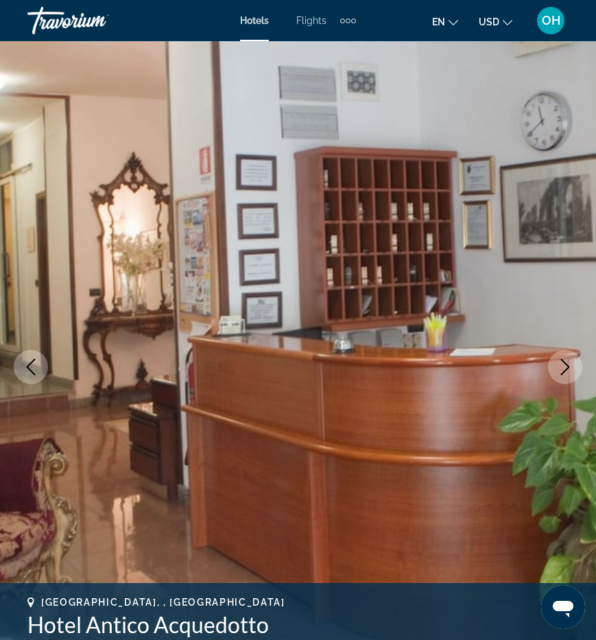
click at [568, 371] on icon "Next image" at bounding box center [565, 367] width 16 height 16
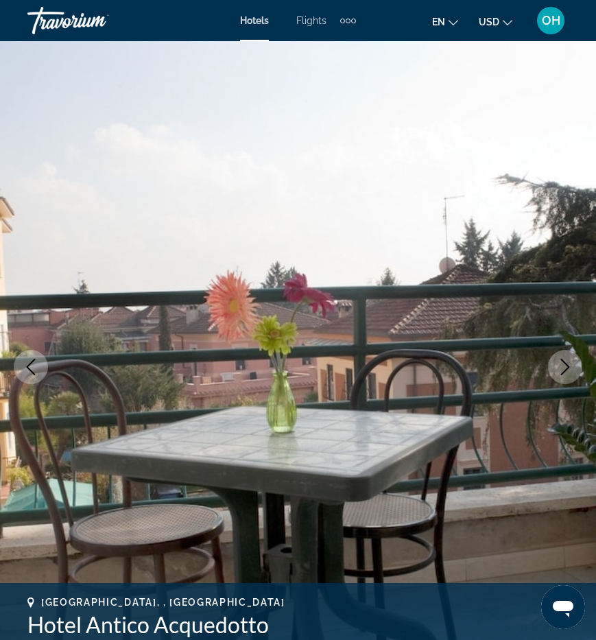
click at [568, 372] on icon "Next image" at bounding box center [565, 367] width 16 height 16
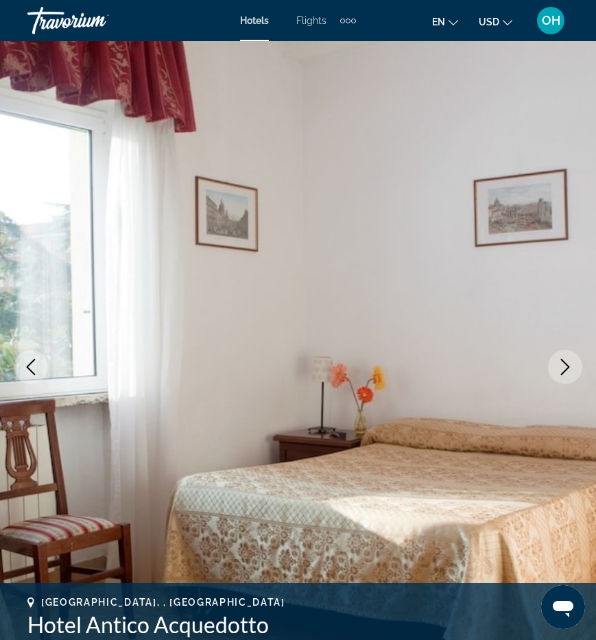
click at [568, 372] on icon "Next image" at bounding box center [565, 367] width 16 height 16
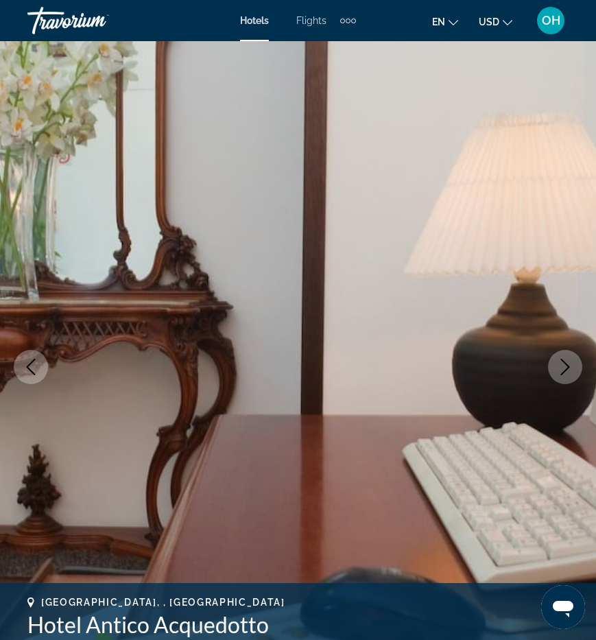
click at [568, 372] on icon "Next image" at bounding box center [565, 367] width 16 height 16
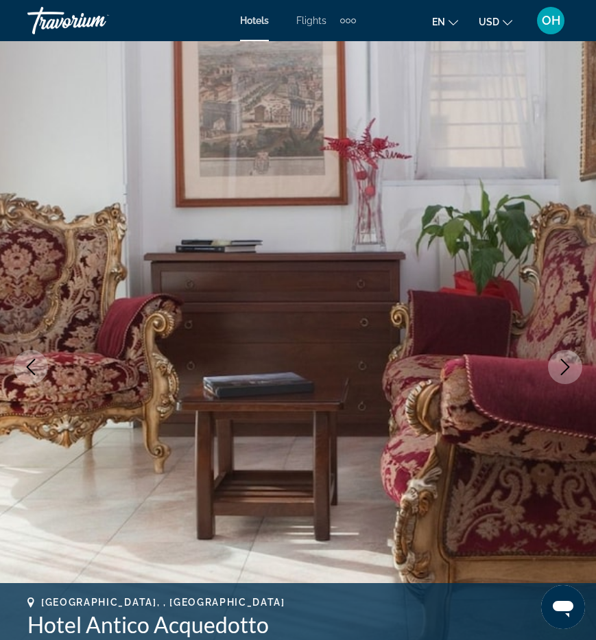
click at [568, 372] on icon "Next image" at bounding box center [565, 367] width 16 height 16
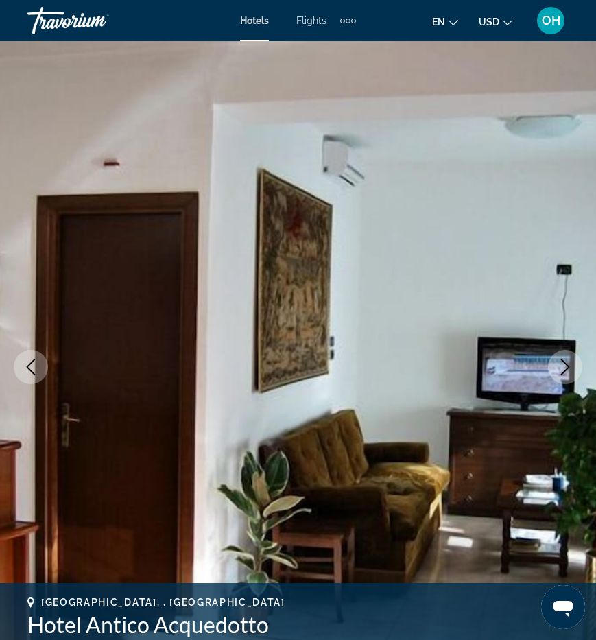
click at [568, 373] on icon "Next image" at bounding box center [565, 367] width 16 height 16
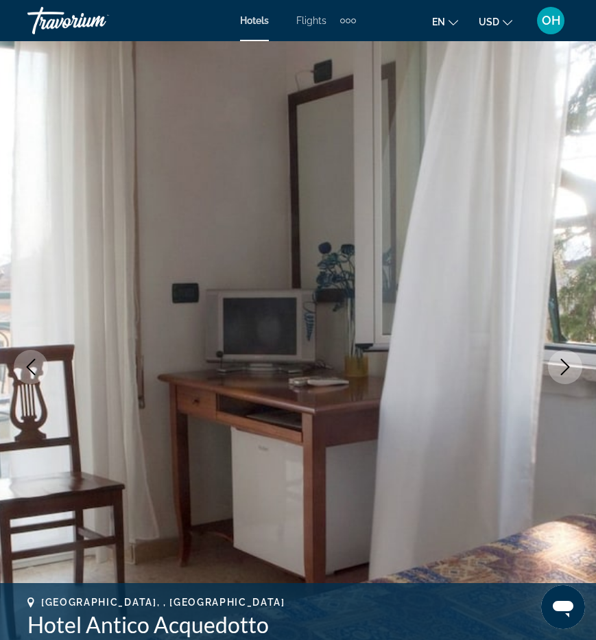
click at [568, 373] on icon "Next image" at bounding box center [565, 367] width 16 height 16
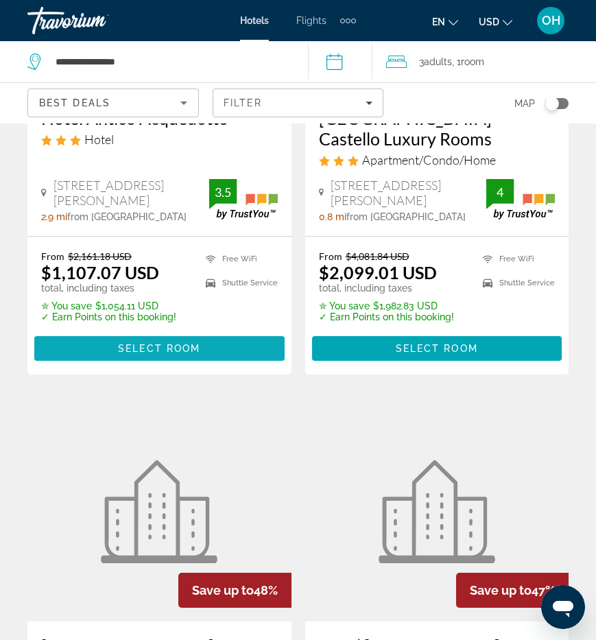
scroll to position [1317, 0]
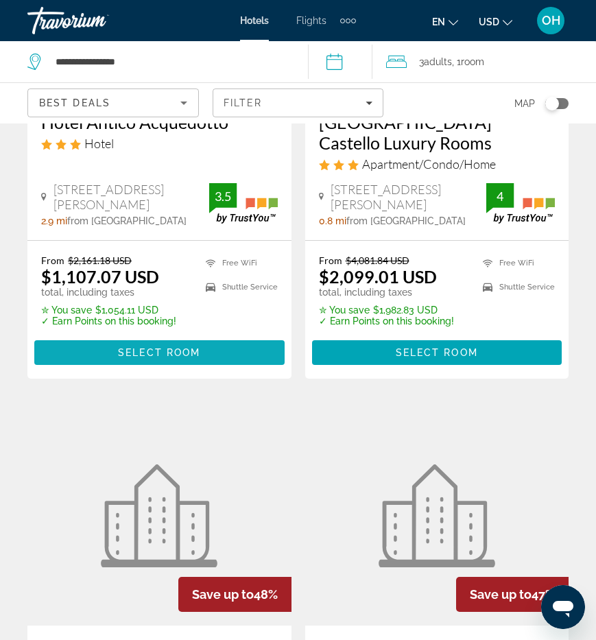
click at [174, 348] on span "Select Room" at bounding box center [159, 352] width 82 height 11
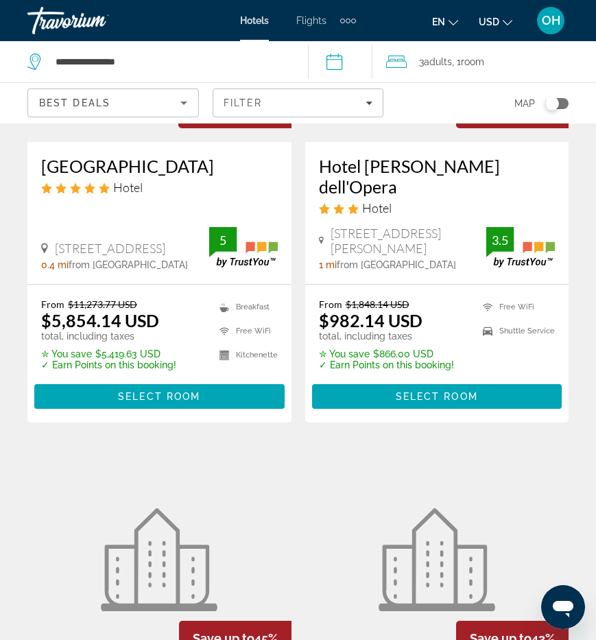
scroll to position [1745, 0]
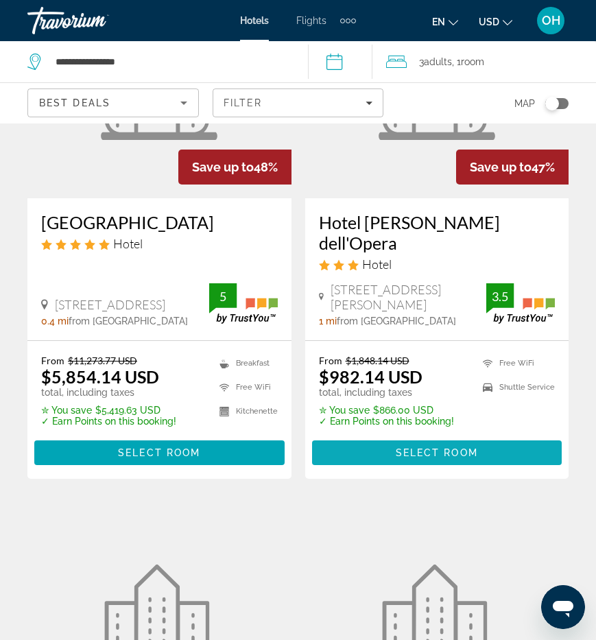
click at [448, 447] on span "Select Room" at bounding box center [437, 452] width 82 height 11
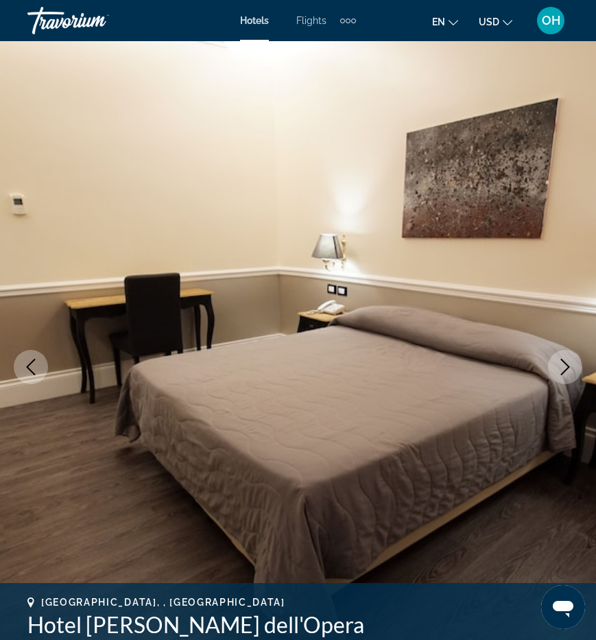
click at [566, 372] on icon "Next image" at bounding box center [565, 367] width 16 height 16
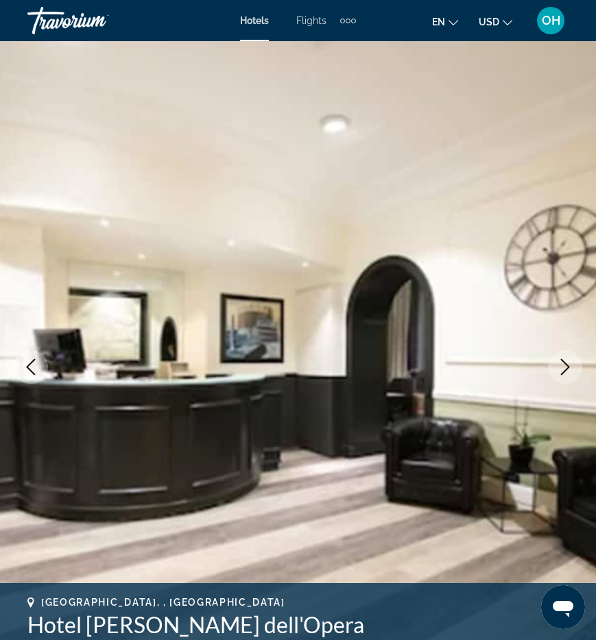
click at [566, 372] on icon "Next image" at bounding box center [565, 367] width 16 height 16
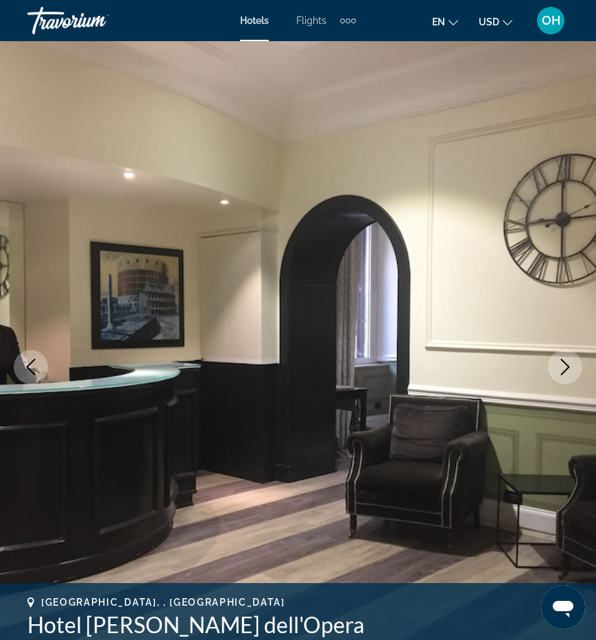
click at [566, 372] on icon "Next image" at bounding box center [565, 367] width 16 height 16
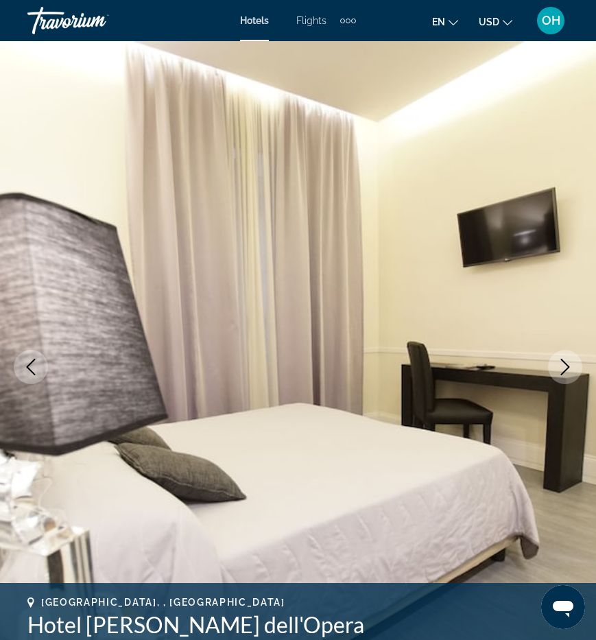
click at [566, 372] on icon "Next image" at bounding box center [565, 367] width 16 height 16
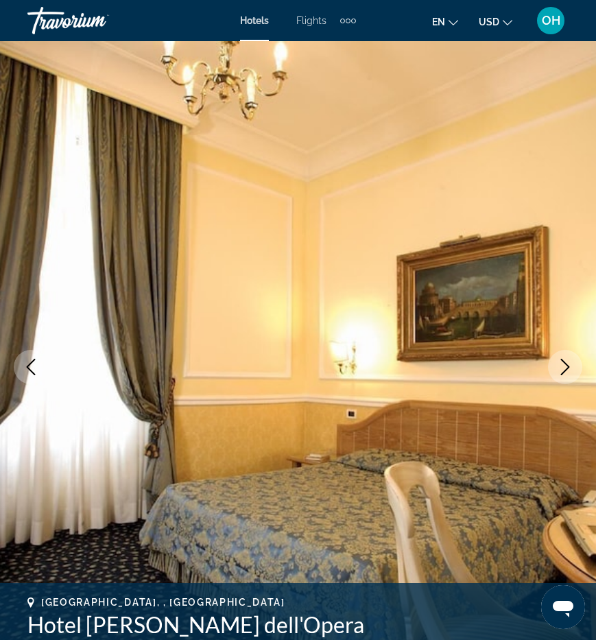
click at [566, 372] on icon "Next image" at bounding box center [565, 367] width 16 height 16
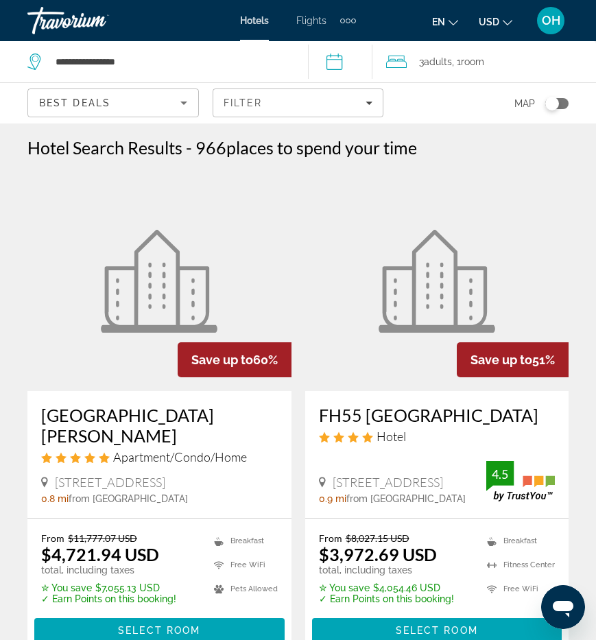
click at [420, 66] on div "3 Adult Adults , 1 Room rooms" at bounding box center [491, 61] width 210 height 19
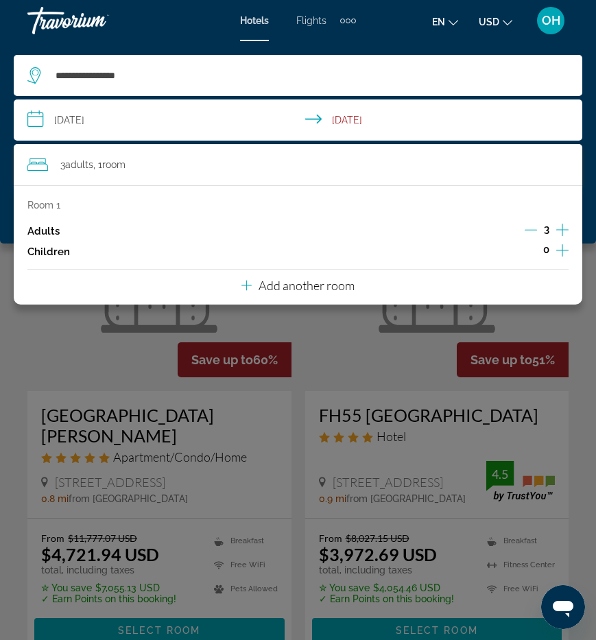
click at [71, 169] on span "Adults" at bounding box center [79, 164] width 28 height 11
click at [529, 228] on icon "Decrement adults" at bounding box center [531, 230] width 12 height 12
click at [418, 64] on div "**********" at bounding box center [297, 75] width 541 height 41
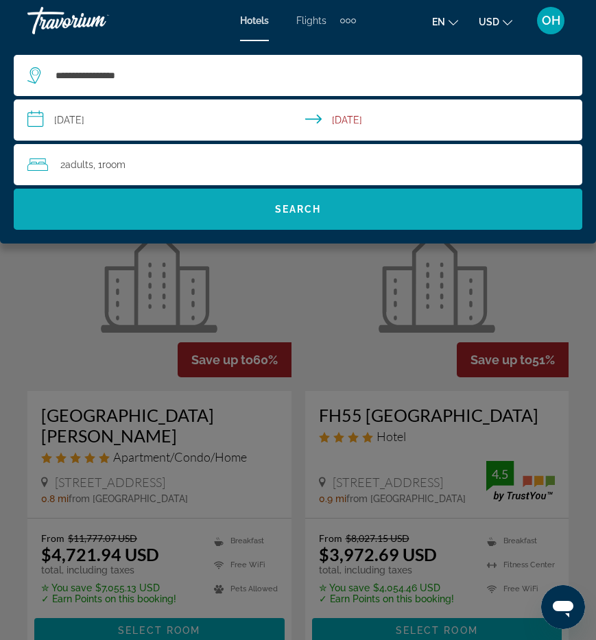
click at [313, 215] on span "Search" at bounding box center [298, 209] width 568 height 33
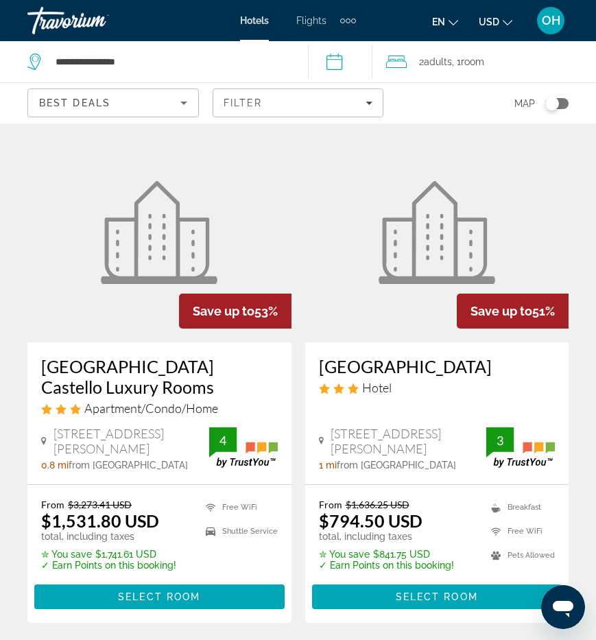
scroll to position [558, 0]
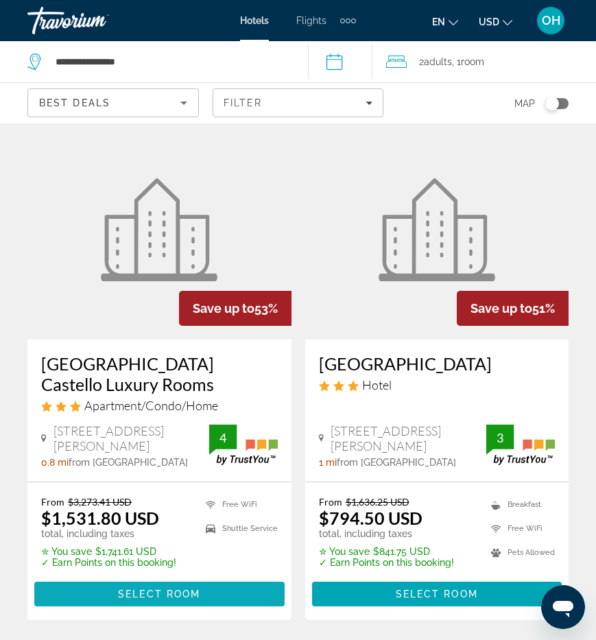
click at [108, 592] on span "Main content" at bounding box center [159, 593] width 250 height 33
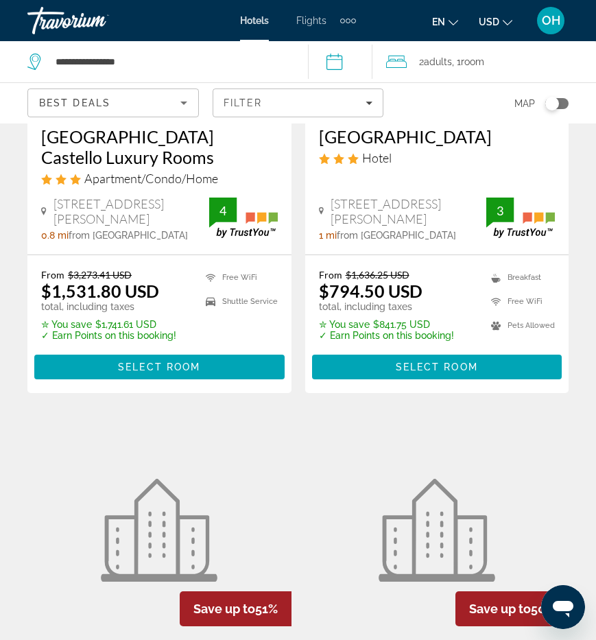
scroll to position [783, 0]
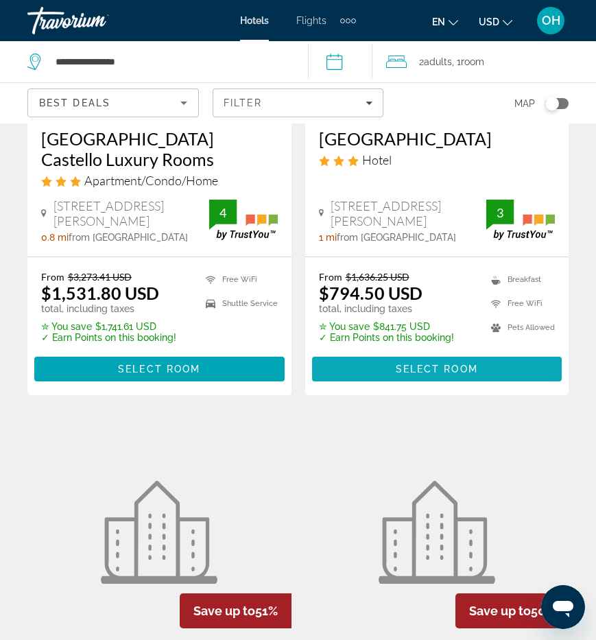
click at [417, 363] on span "Select Room" at bounding box center [437, 368] width 82 height 11
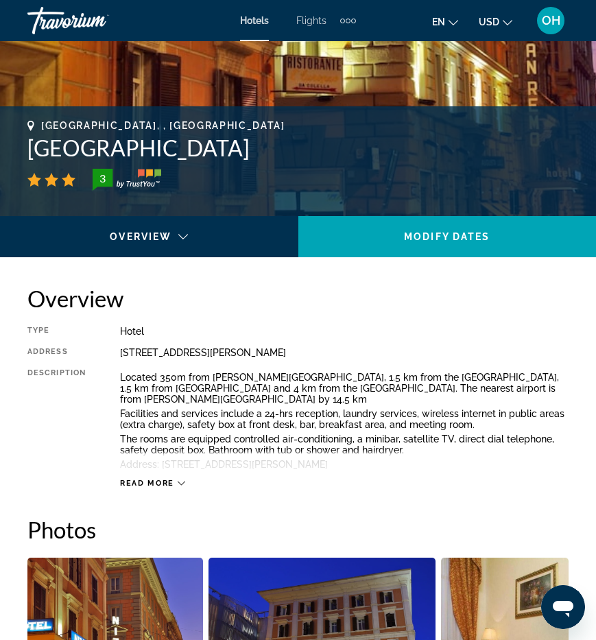
scroll to position [472, 0]
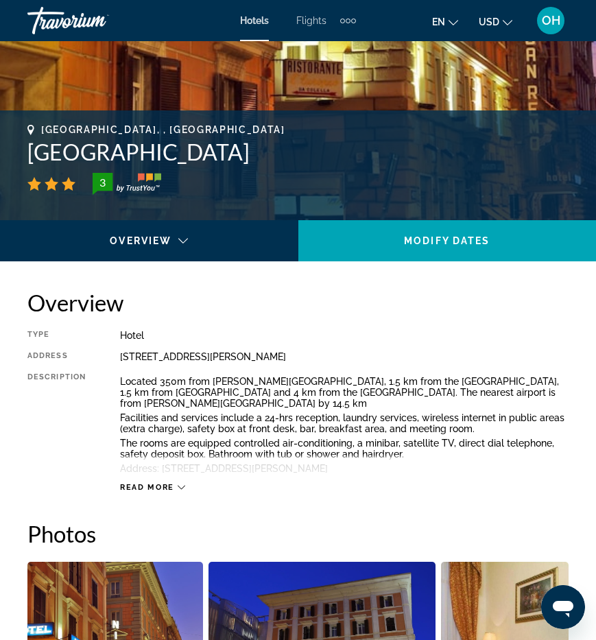
click at [150, 487] on span "Read more" at bounding box center [147, 487] width 54 height 9
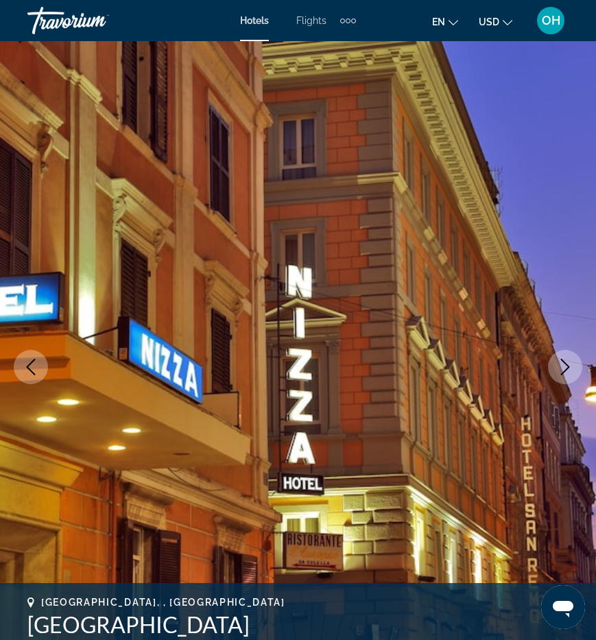
scroll to position [0, 0]
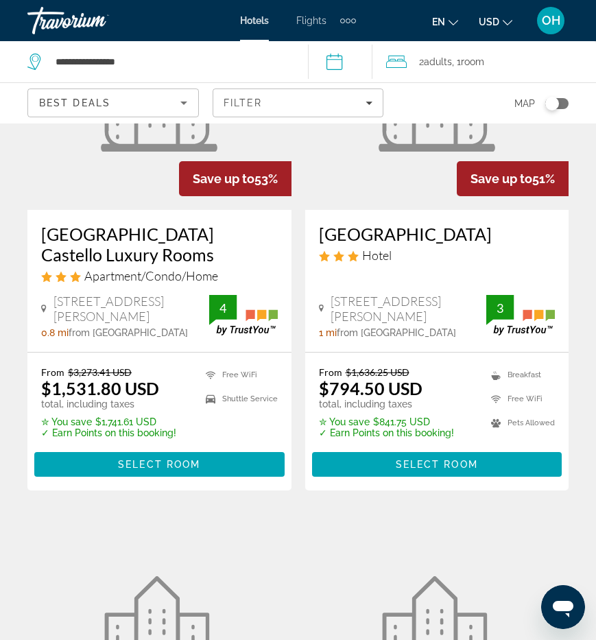
scroll to position [688, 0]
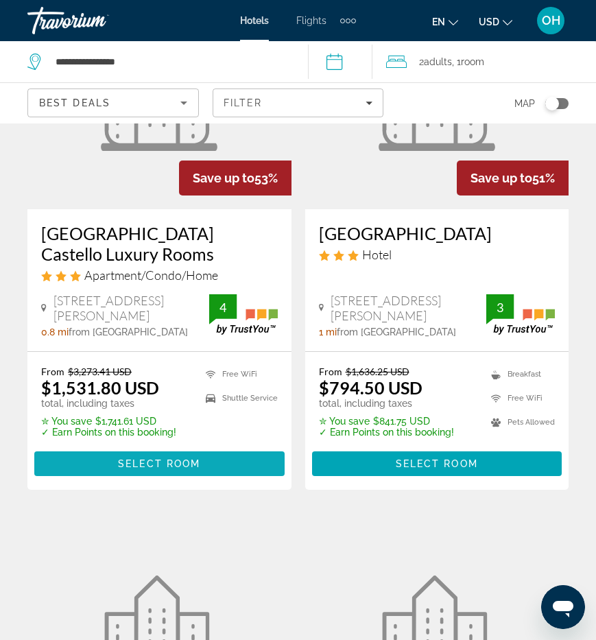
click at [148, 462] on span "Select Room" at bounding box center [159, 463] width 82 height 11
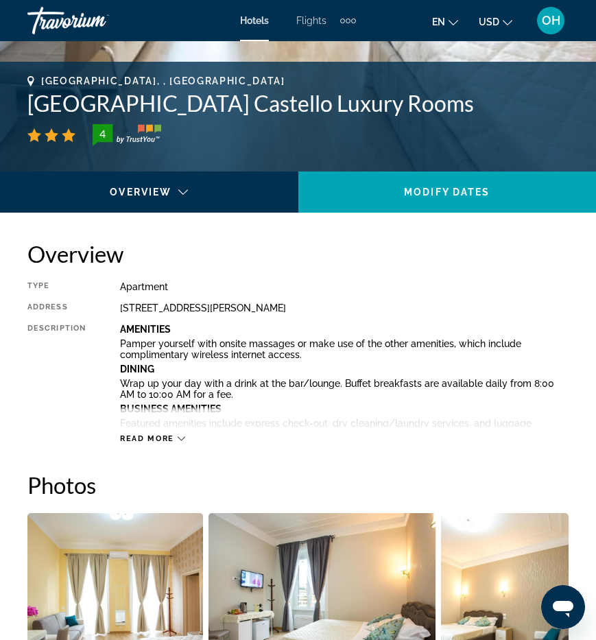
scroll to position [522, 0]
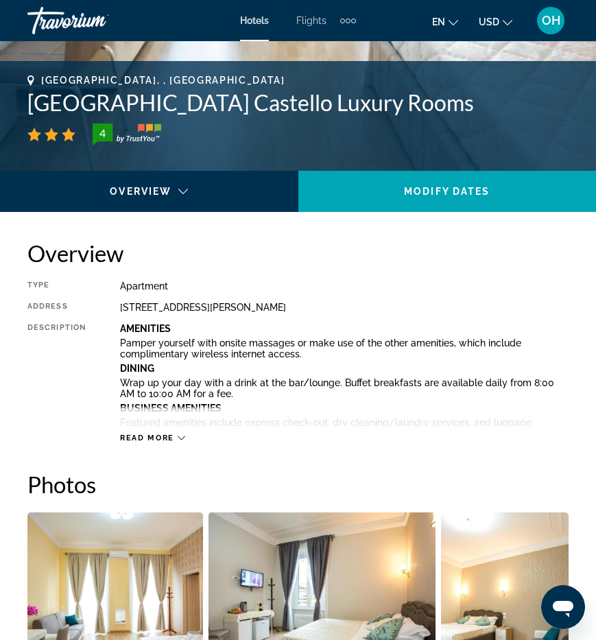
click at [141, 437] on span "Read more" at bounding box center [147, 437] width 54 height 9
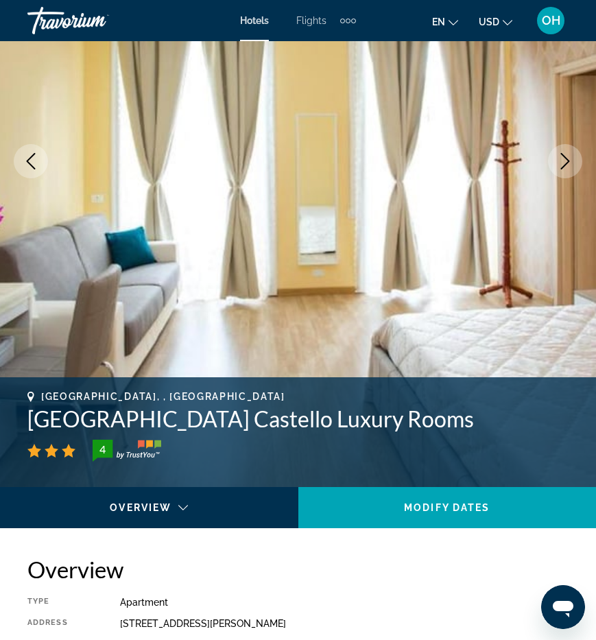
scroll to position [200, 0]
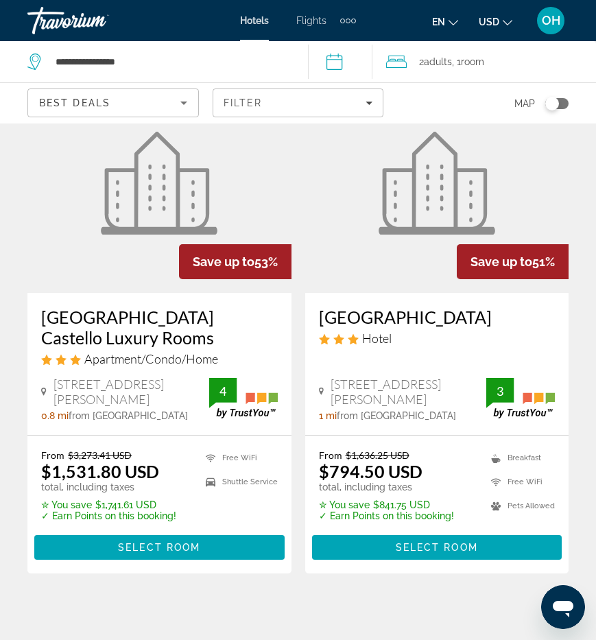
scroll to position [604, 0]
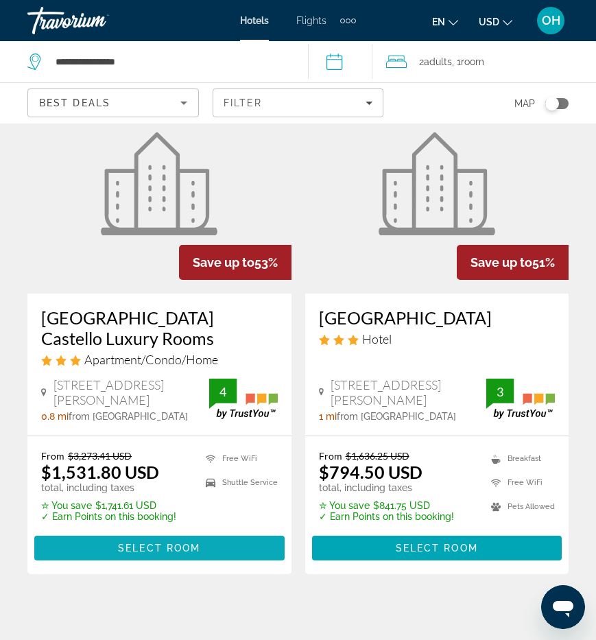
click at [158, 544] on span "Select Room" at bounding box center [159, 547] width 82 height 11
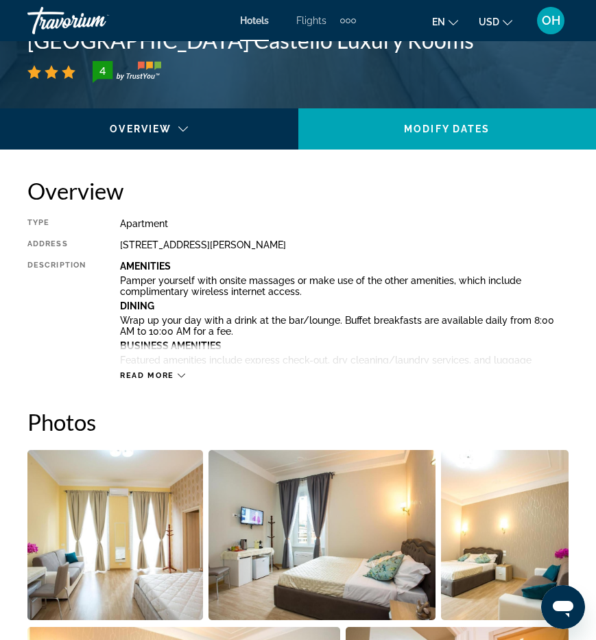
scroll to position [585, 0]
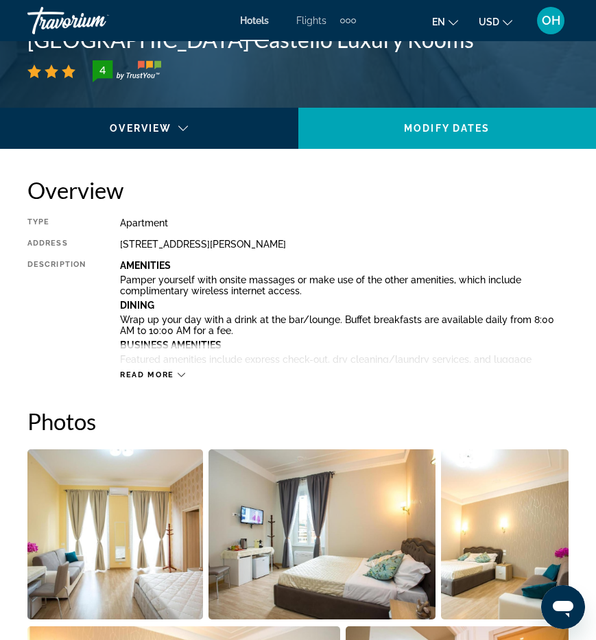
click at [159, 370] on button "Read more" at bounding box center [152, 375] width 65 height 10
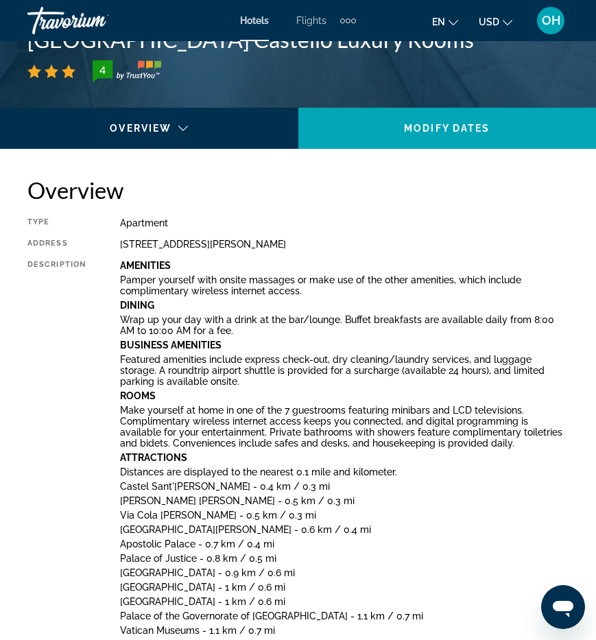
scroll to position [584, 0]
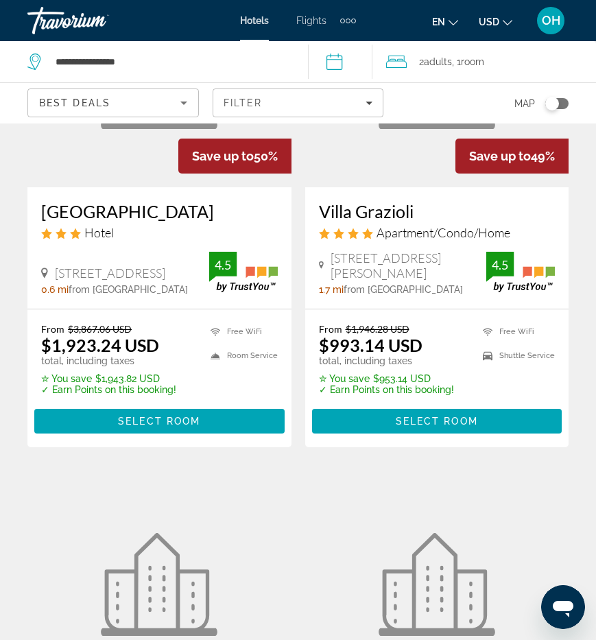
scroll to position [1786, 0]
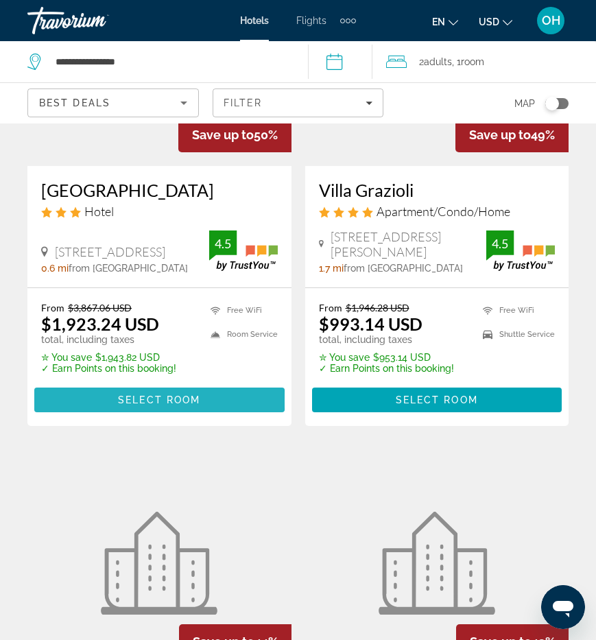
click at [147, 394] on span "Select Room" at bounding box center [159, 399] width 82 height 11
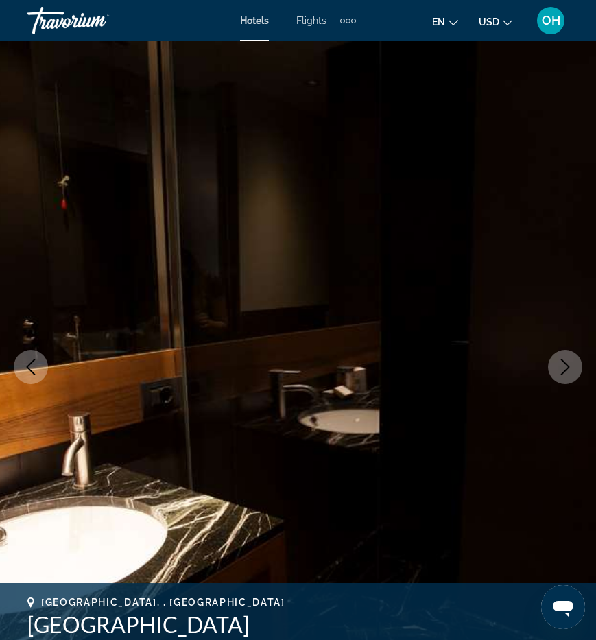
click at [569, 352] on button "Next image" at bounding box center [565, 367] width 34 height 34
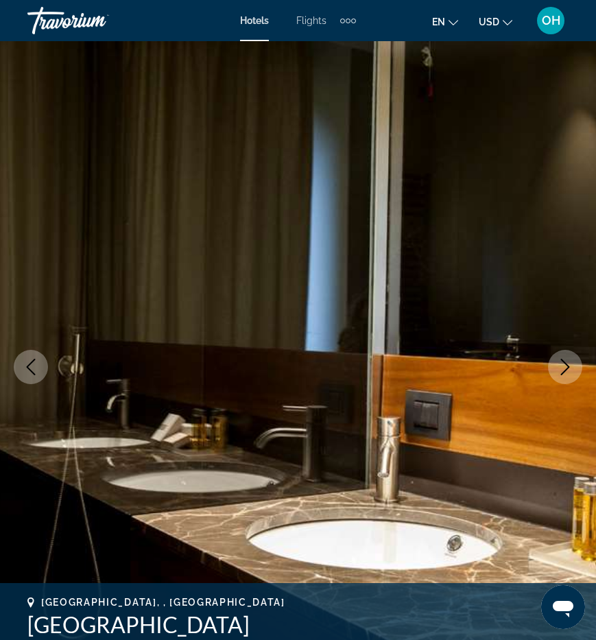
click at [571, 361] on icon "Next image" at bounding box center [565, 367] width 16 height 16
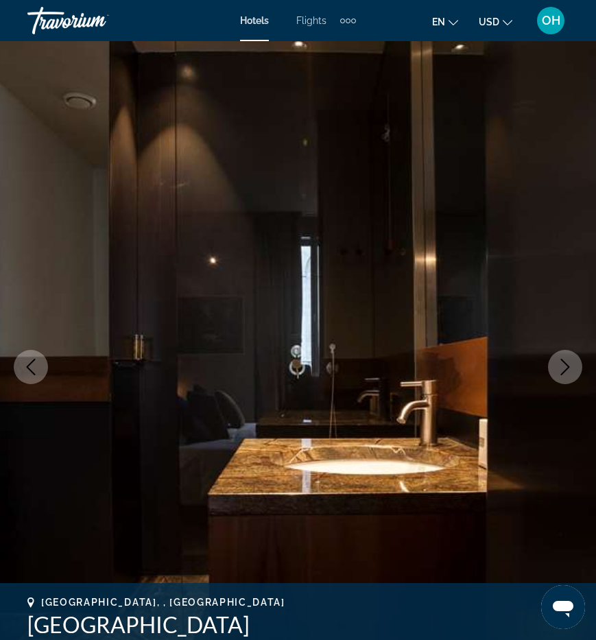
click at [571, 361] on icon "Next image" at bounding box center [565, 367] width 16 height 16
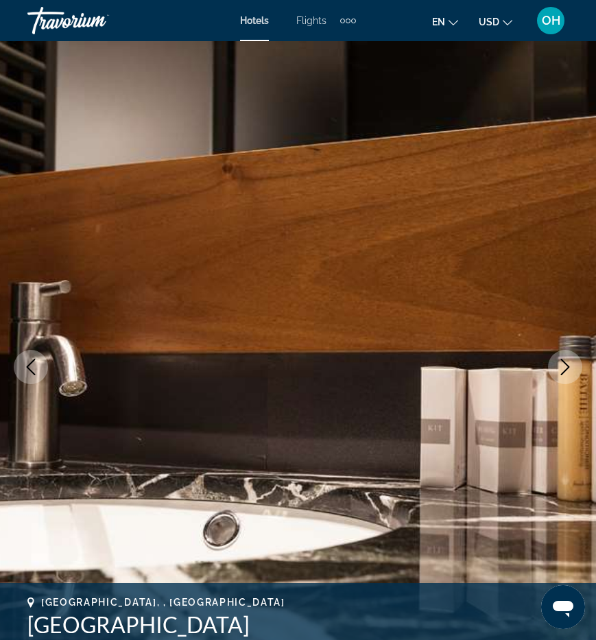
click at [571, 361] on icon "Next image" at bounding box center [565, 367] width 16 height 16
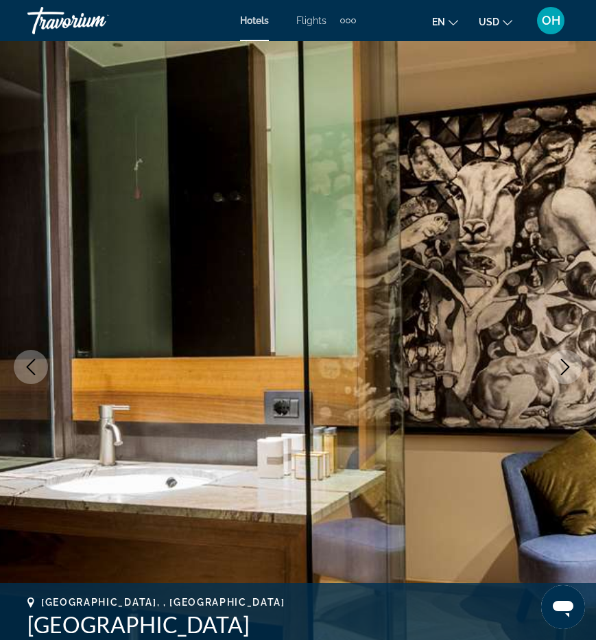
click at [563, 368] on icon "Next image" at bounding box center [565, 367] width 16 height 16
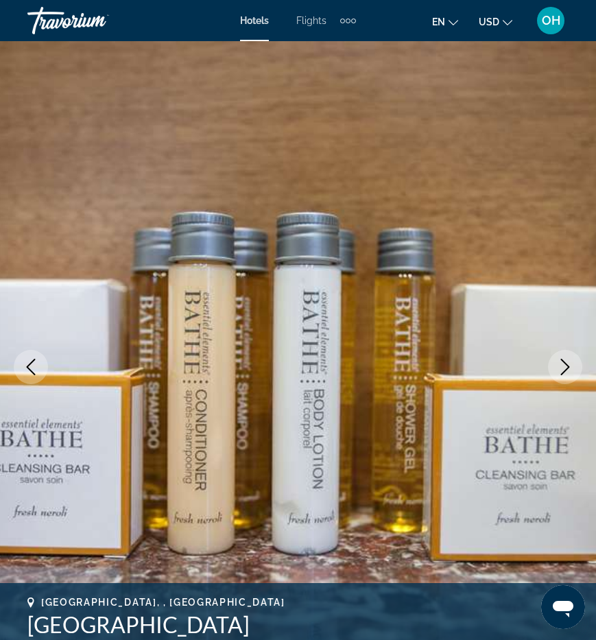
click at [563, 368] on icon "Next image" at bounding box center [565, 367] width 16 height 16
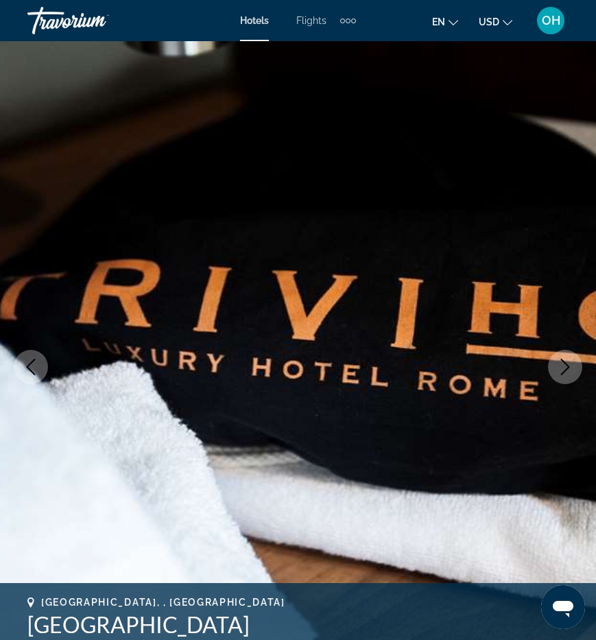
click at [563, 369] on icon "Next image" at bounding box center [565, 367] width 16 height 16
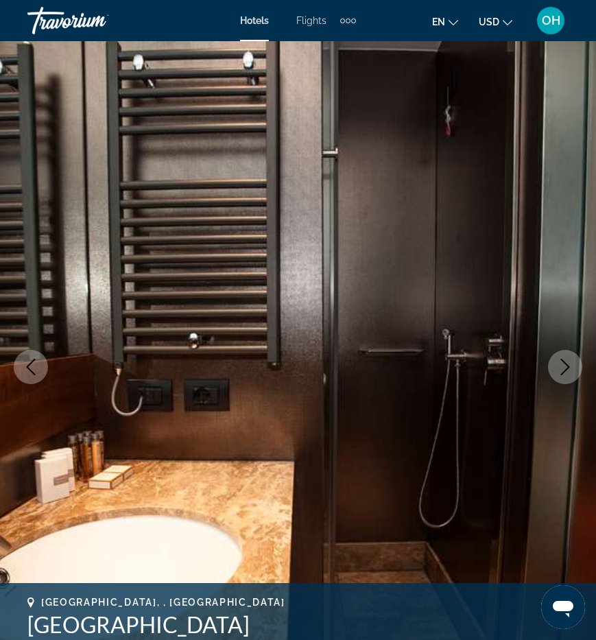
click at [563, 369] on icon "Next image" at bounding box center [565, 367] width 16 height 16
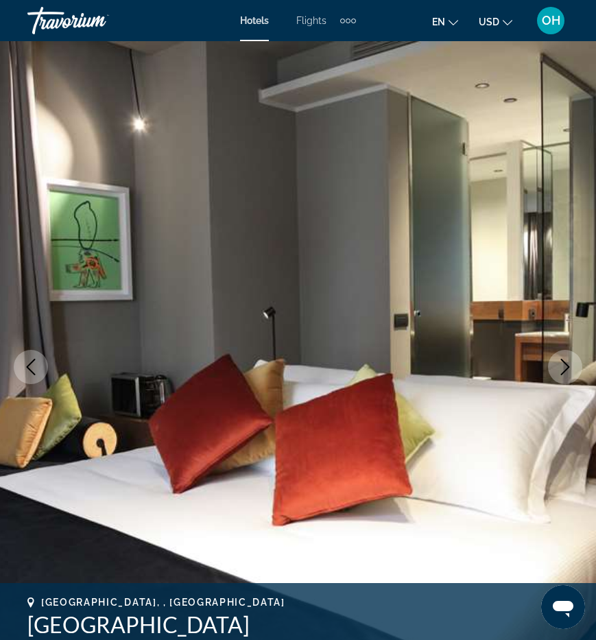
click at [563, 369] on icon "Next image" at bounding box center [565, 367] width 16 height 16
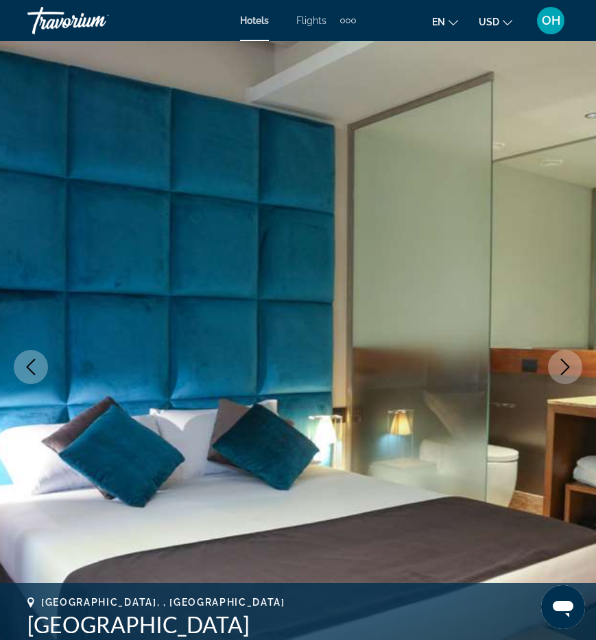
click at [563, 369] on icon "Next image" at bounding box center [565, 367] width 16 height 16
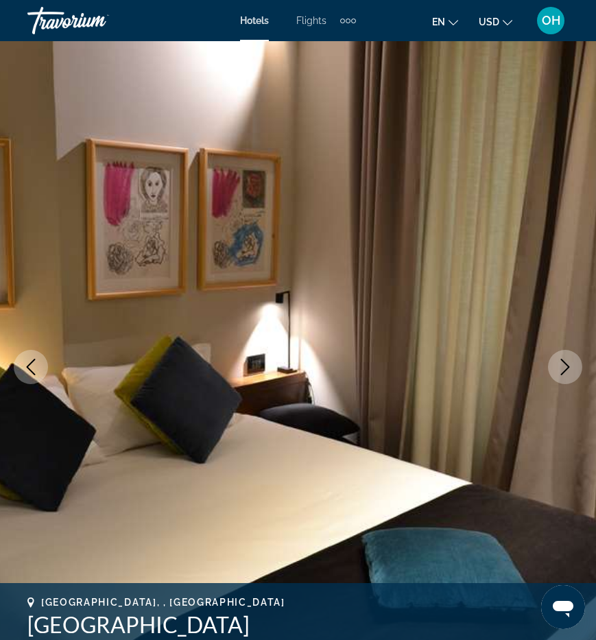
click at [563, 370] on icon "Next image" at bounding box center [565, 367] width 16 height 16
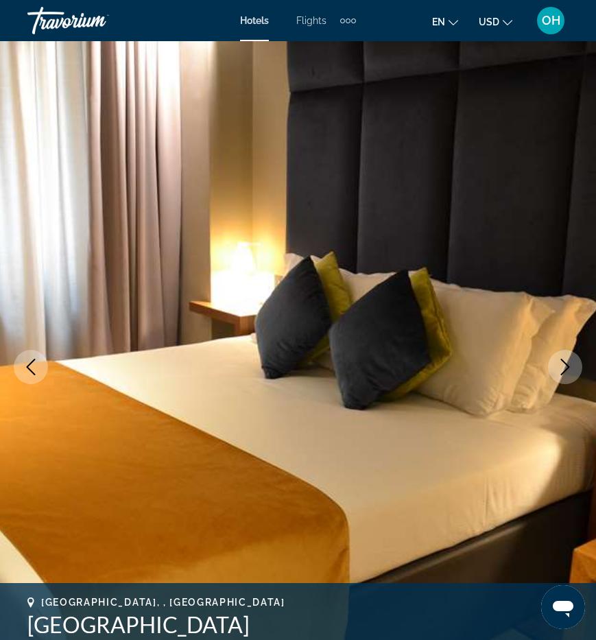
click at [563, 370] on icon "Next image" at bounding box center [565, 367] width 16 height 16
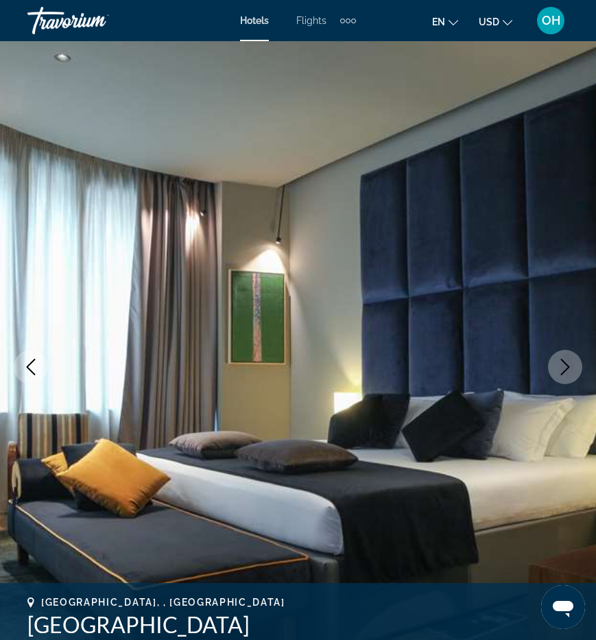
click at [563, 370] on icon "Next image" at bounding box center [565, 367] width 16 height 16
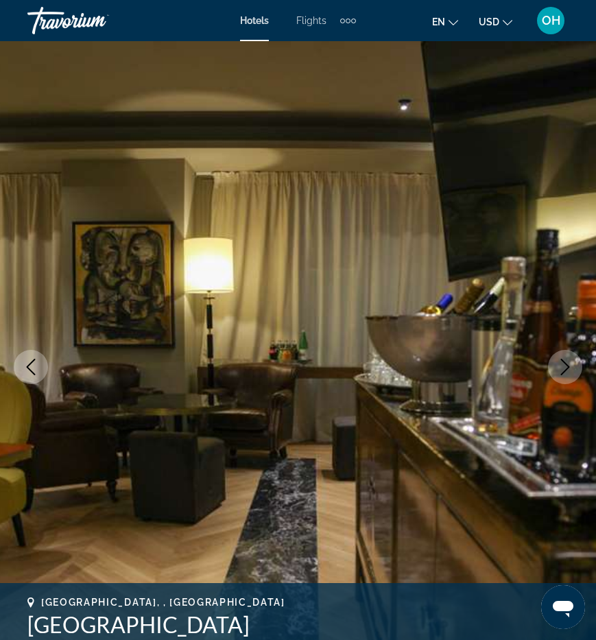
click at [563, 370] on icon "Next image" at bounding box center [565, 367] width 16 height 16
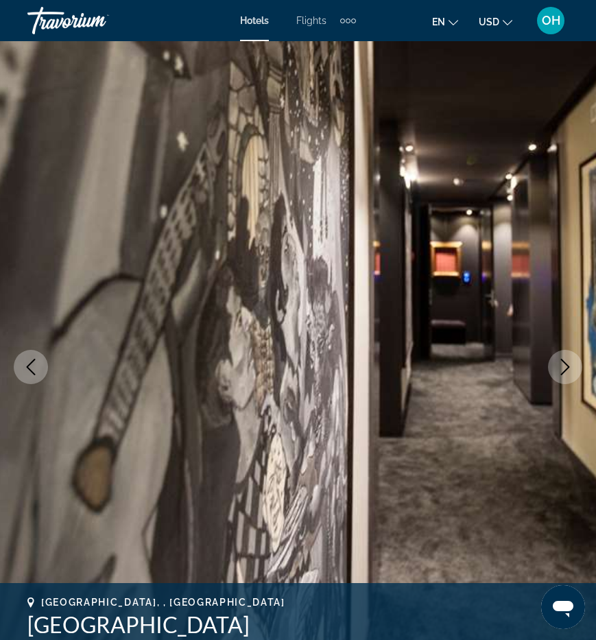
click at [563, 370] on icon "Next image" at bounding box center [565, 367] width 16 height 16
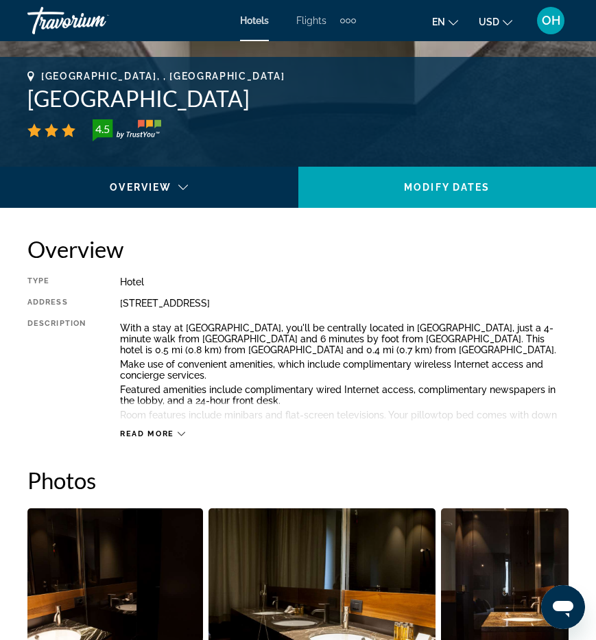
scroll to position [538, 0]
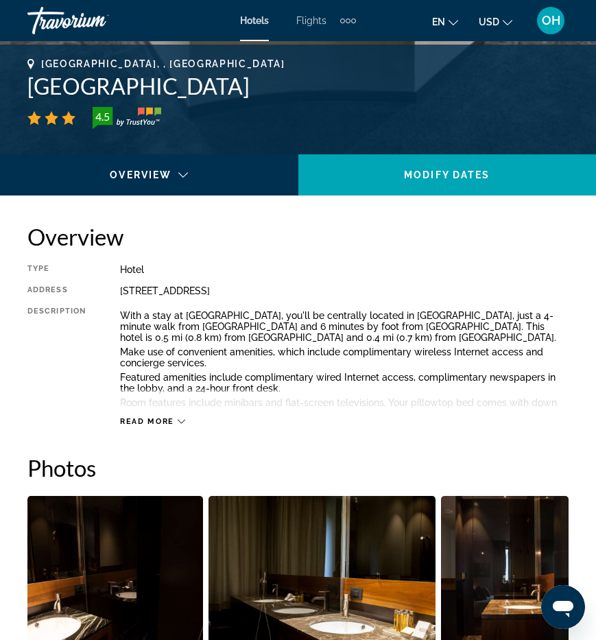
click at [160, 420] on span "Read more" at bounding box center [147, 421] width 54 height 9
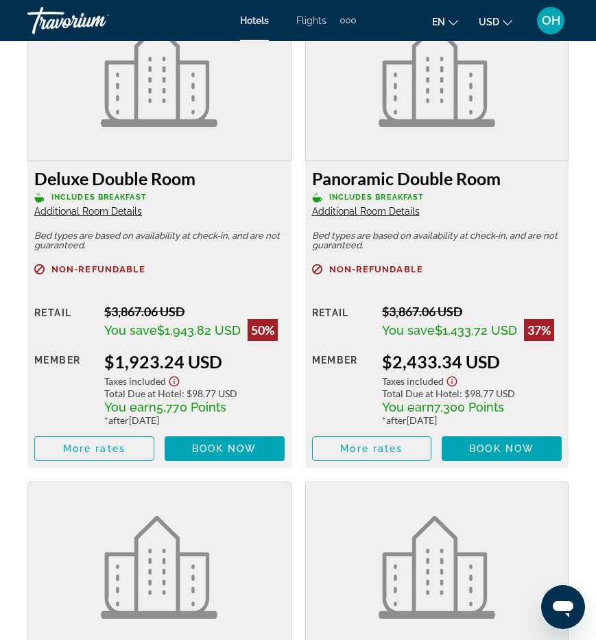
scroll to position [2454, 0]
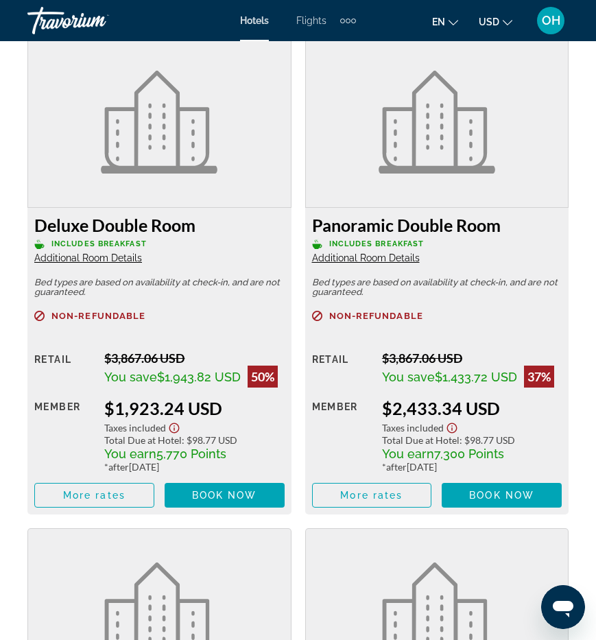
click at [82, 228] on h3 "Deluxe Double Room" at bounding box center [159, 225] width 250 height 21
click at [82, 258] on span "Additional Room Details" at bounding box center [88, 257] width 108 height 11
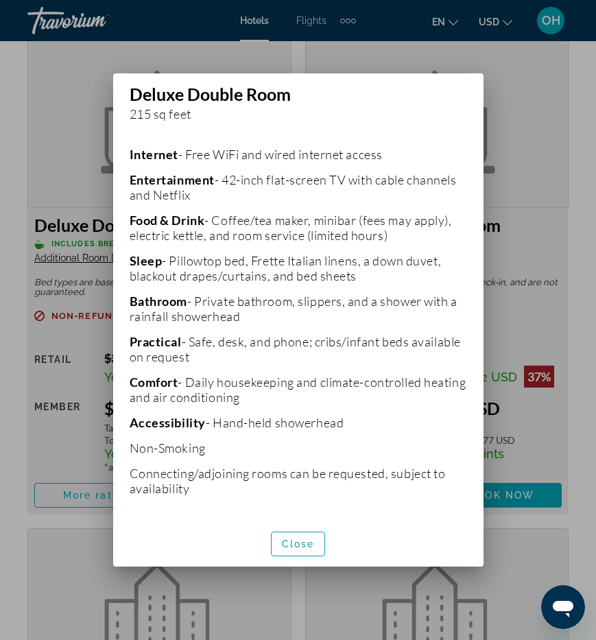
scroll to position [365, 0]
click at [305, 544] on span "Close" at bounding box center [298, 543] width 33 height 11
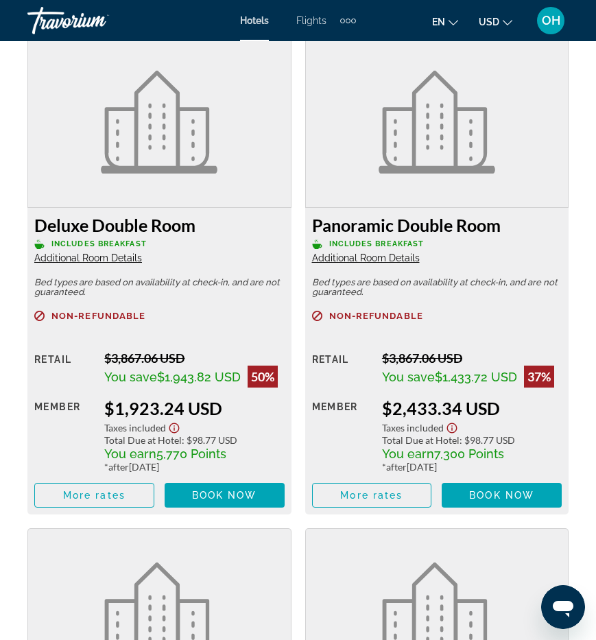
scroll to position [2454, 0]
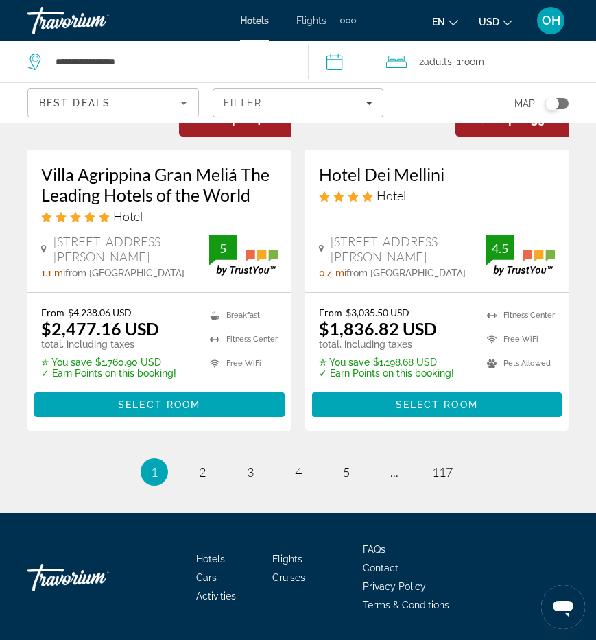
scroll to position [2811, 0]
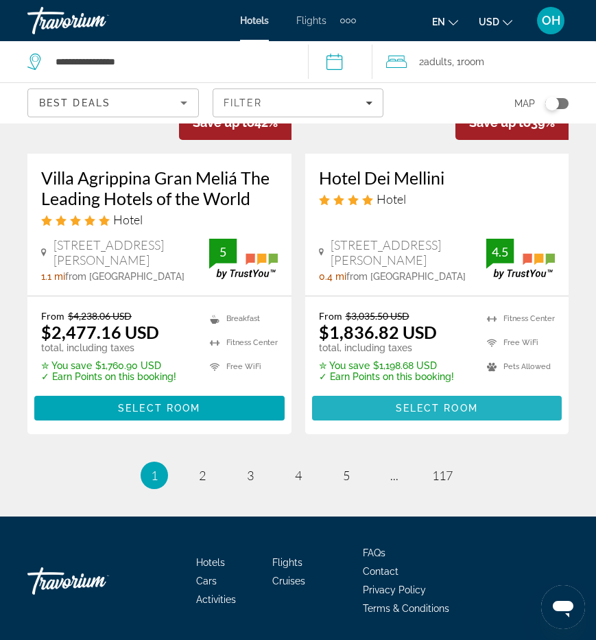
click at [451, 403] on span "Select Room" at bounding box center [437, 408] width 82 height 11
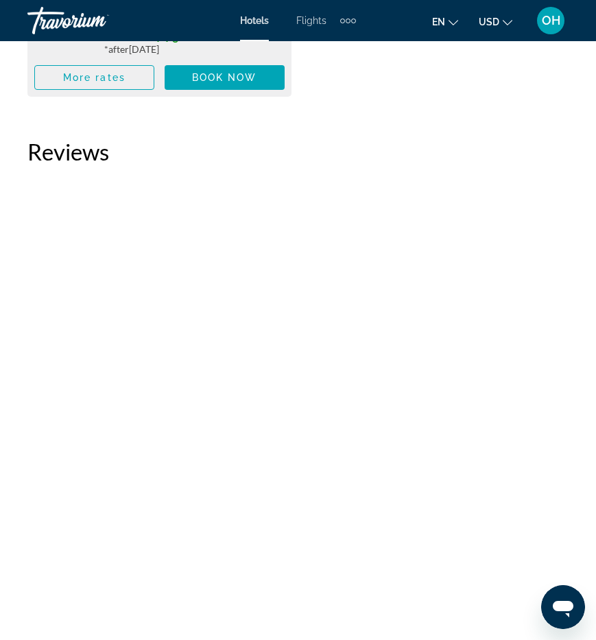
scroll to position [3318, 0]
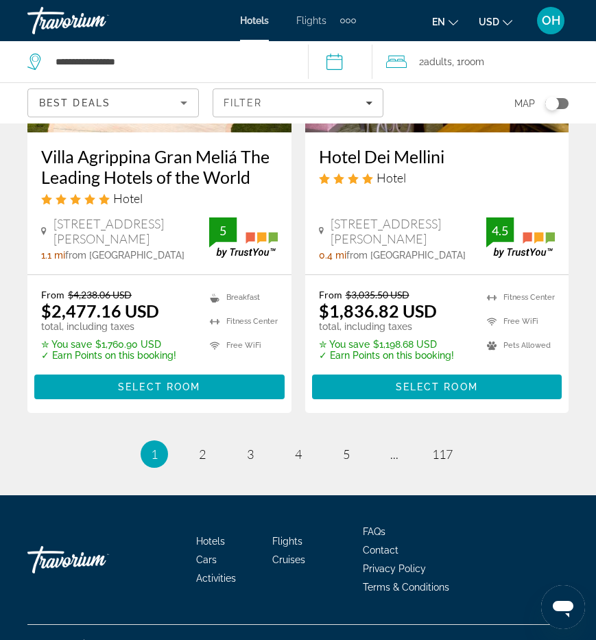
scroll to position [2831, 0]
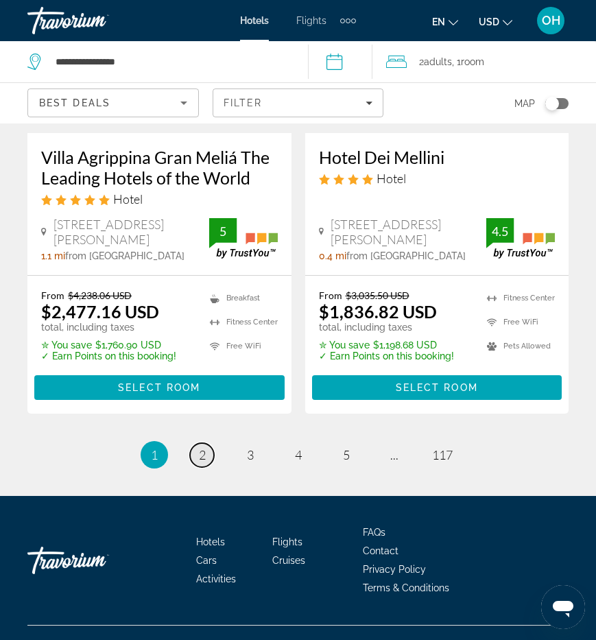
click at [197, 443] on link "page 2" at bounding box center [202, 455] width 24 height 24
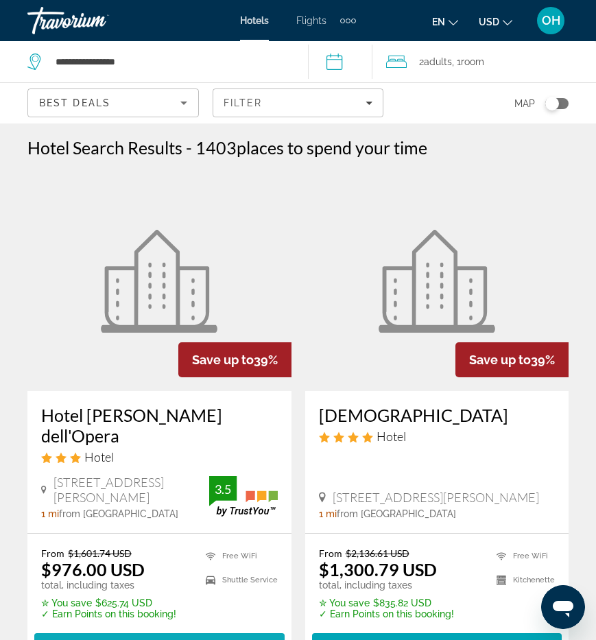
click at [149, 639] on span "Select Room" at bounding box center [159, 645] width 82 height 11
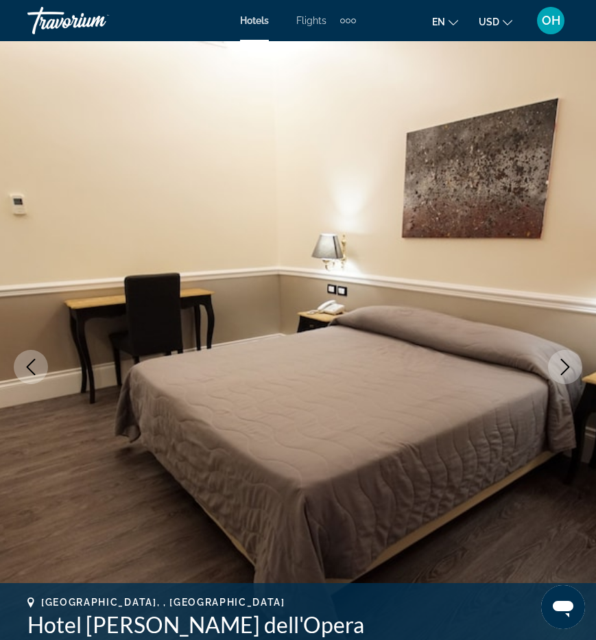
click at [567, 378] on button "Next image" at bounding box center [565, 367] width 34 height 34
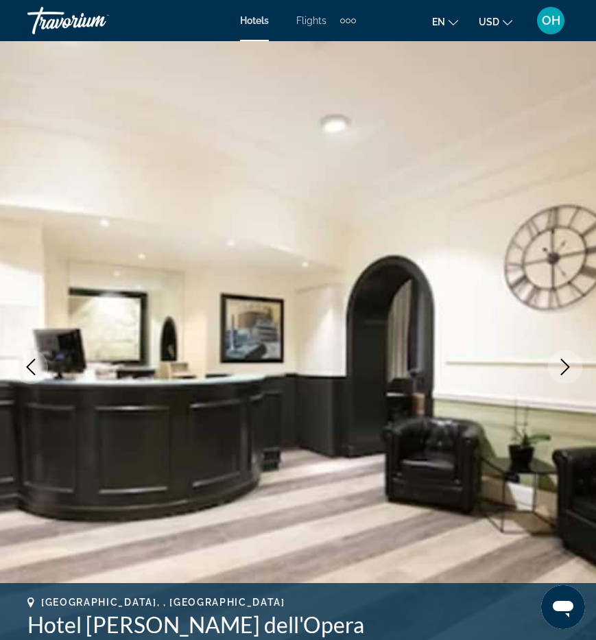
click at [567, 378] on button "Next image" at bounding box center [565, 367] width 34 height 34
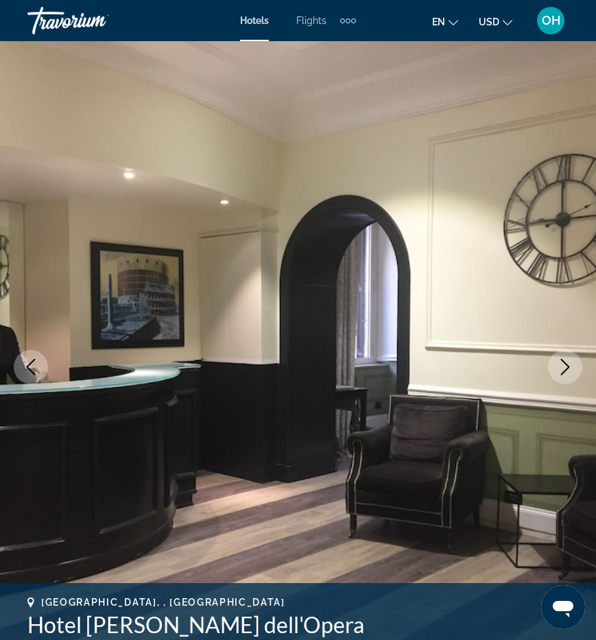
click at [567, 378] on button "Next image" at bounding box center [565, 367] width 34 height 34
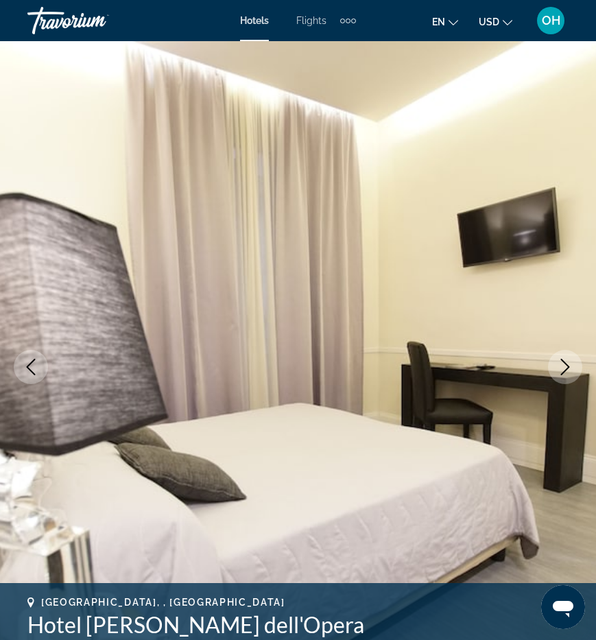
click at [566, 378] on button "Next image" at bounding box center [565, 367] width 34 height 34
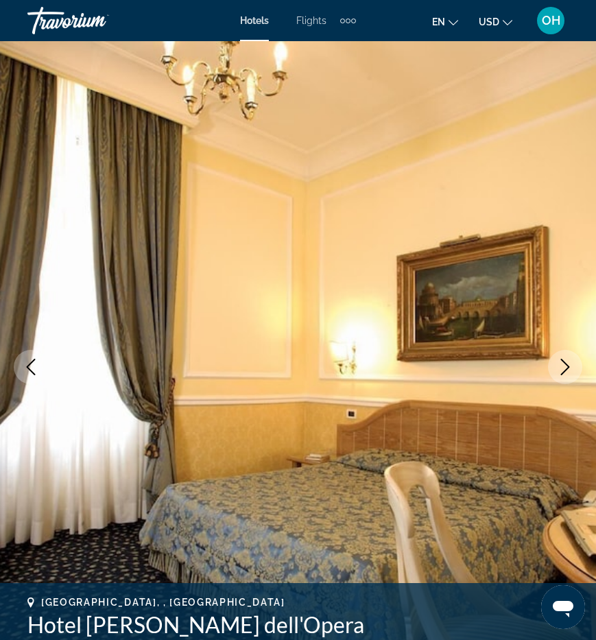
click at [566, 378] on button "Next image" at bounding box center [565, 367] width 34 height 34
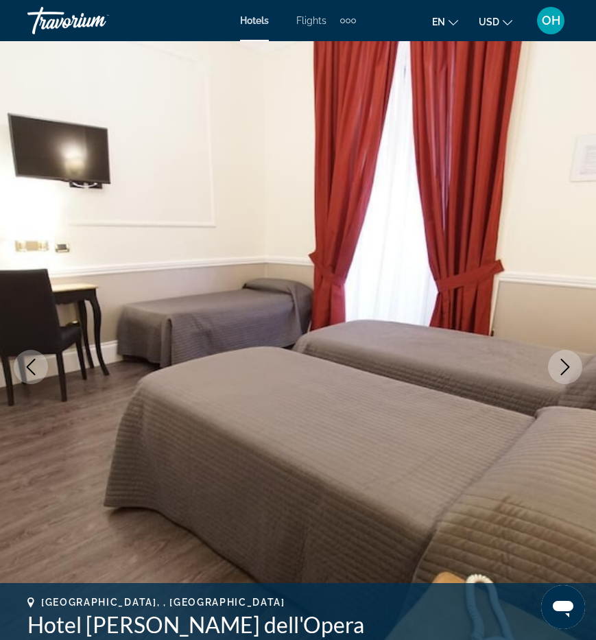
click at [566, 379] on button "Next image" at bounding box center [565, 367] width 34 height 34
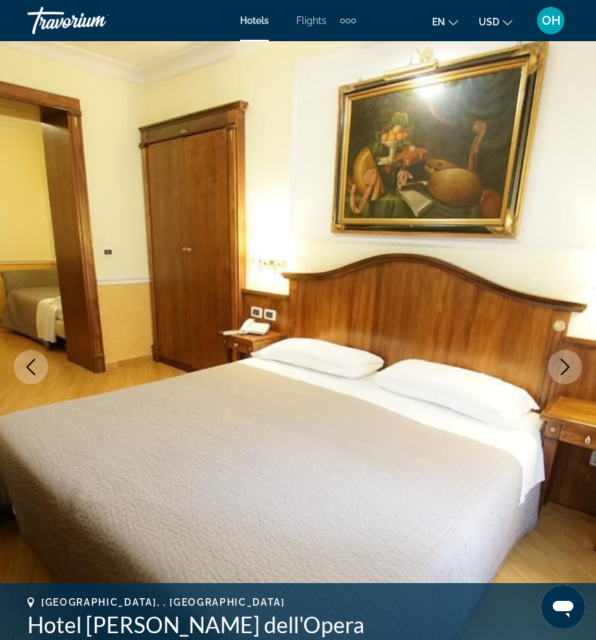
click at [566, 379] on button "Next image" at bounding box center [565, 367] width 34 height 34
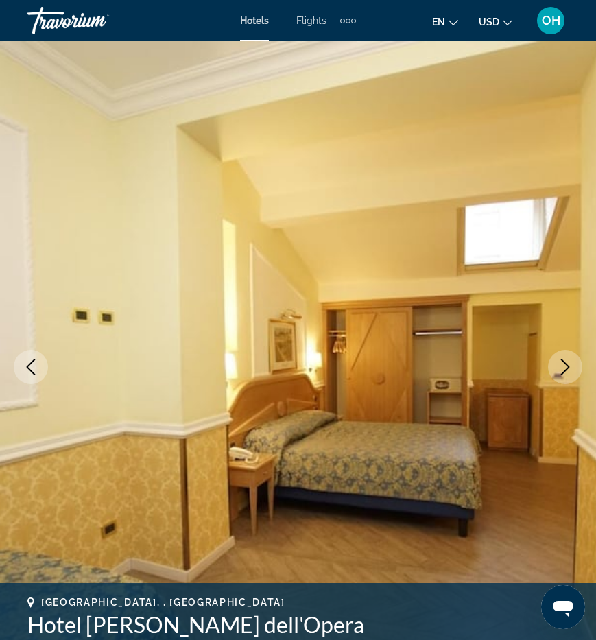
click at [566, 379] on button "Next image" at bounding box center [565, 367] width 34 height 34
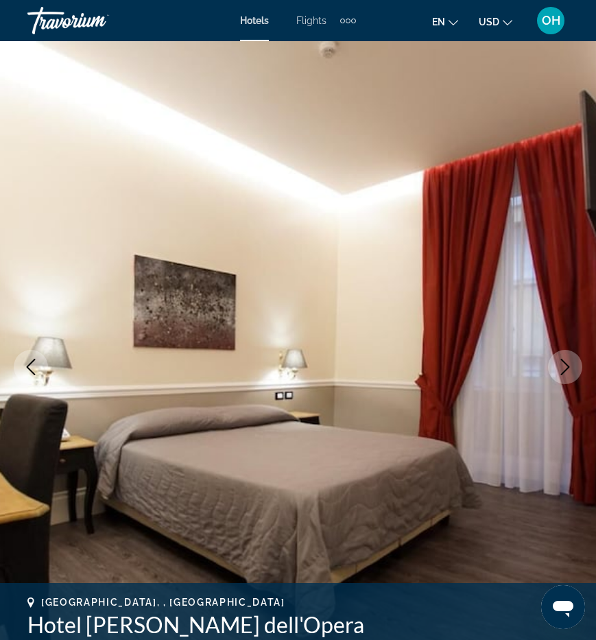
click at [566, 379] on button "Next image" at bounding box center [565, 367] width 34 height 34
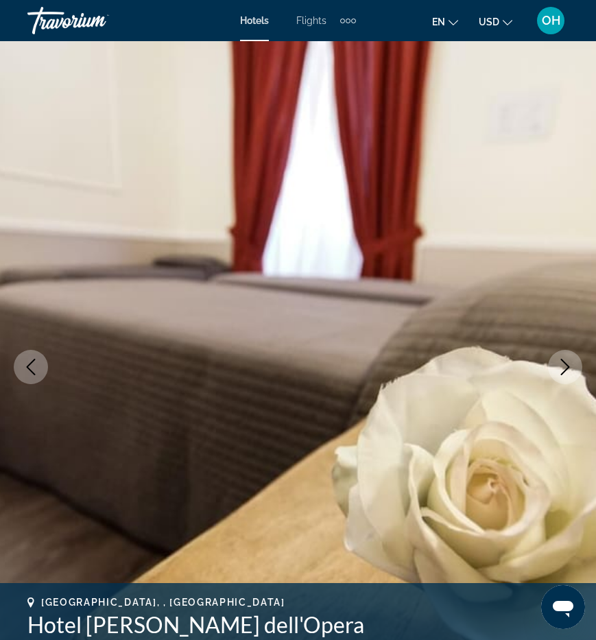
click at [566, 379] on button "Next image" at bounding box center [565, 367] width 34 height 34
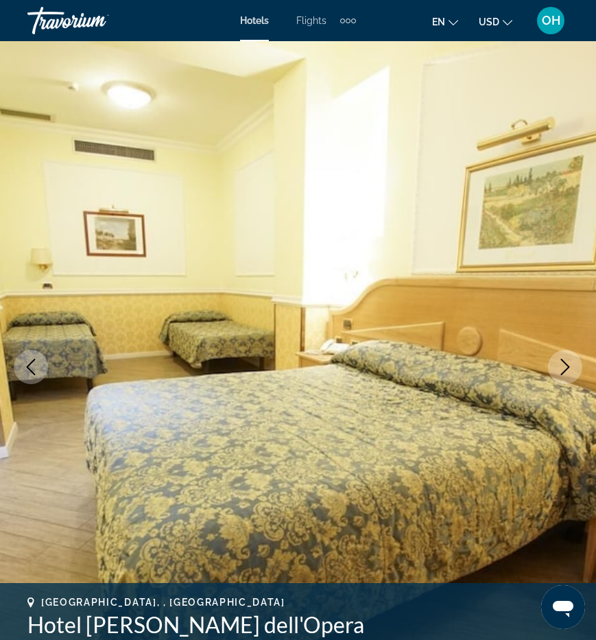
click at [566, 379] on button "Next image" at bounding box center [565, 367] width 34 height 34
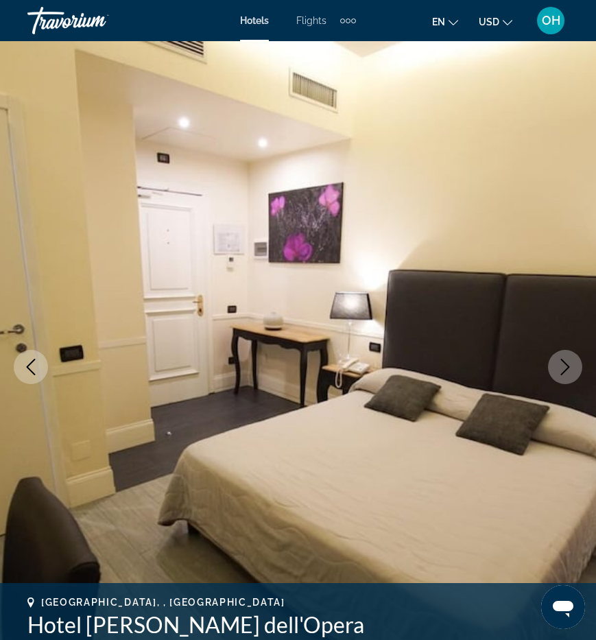
click at [566, 379] on button "Next image" at bounding box center [565, 367] width 34 height 34
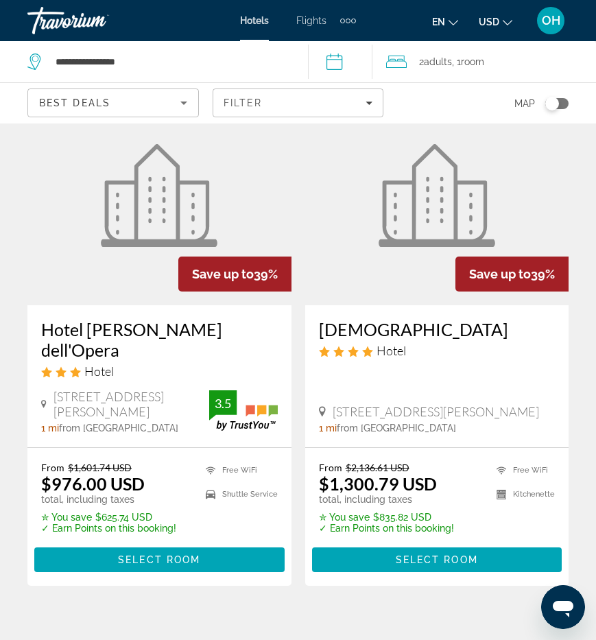
scroll to position [93, 0]
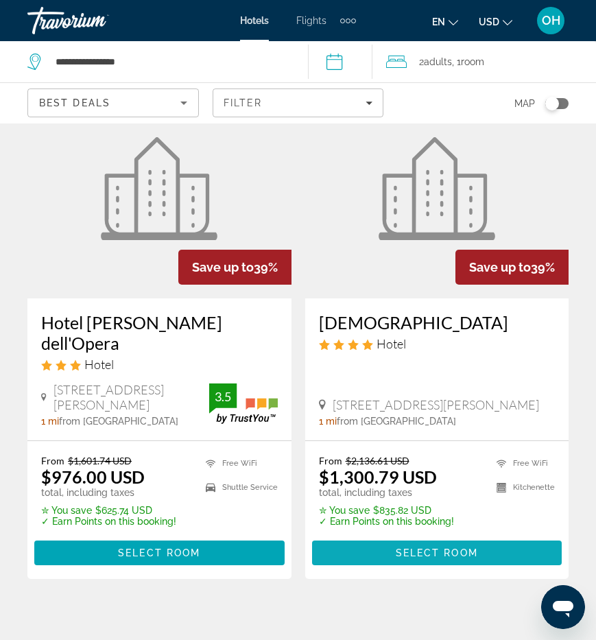
click at [414, 547] on span "Select Room" at bounding box center [437, 552] width 82 height 11
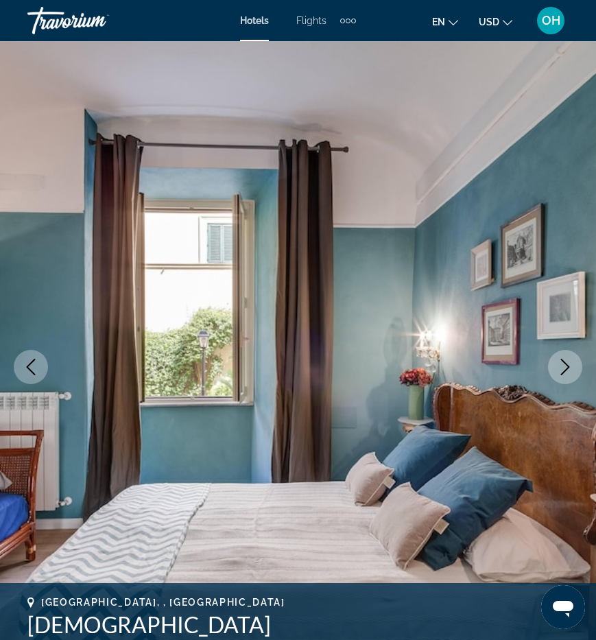
click at [559, 368] on icon "Next image" at bounding box center [565, 367] width 16 height 16
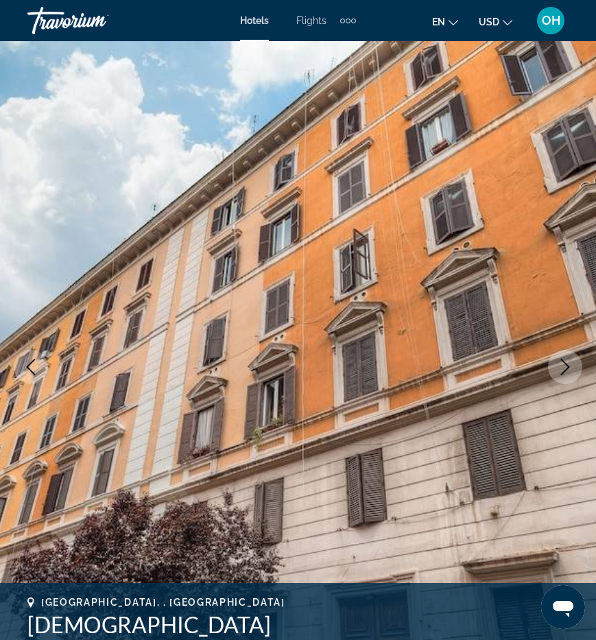
click at [559, 368] on icon "Next image" at bounding box center [565, 367] width 16 height 16
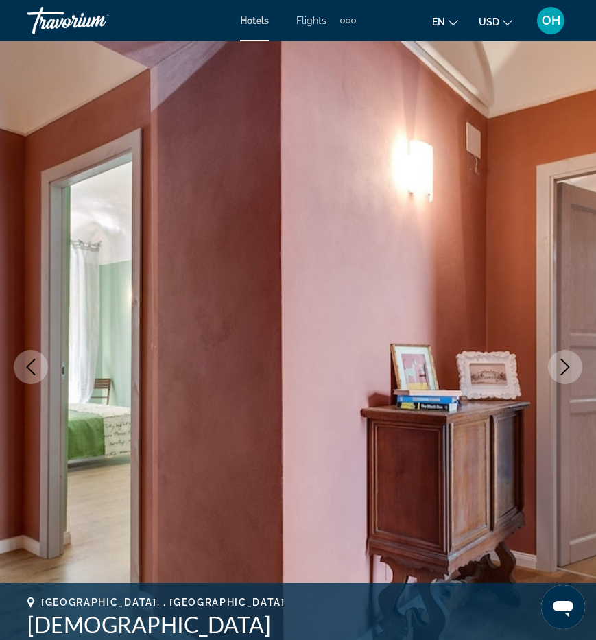
click at [559, 369] on icon "Next image" at bounding box center [565, 367] width 16 height 16
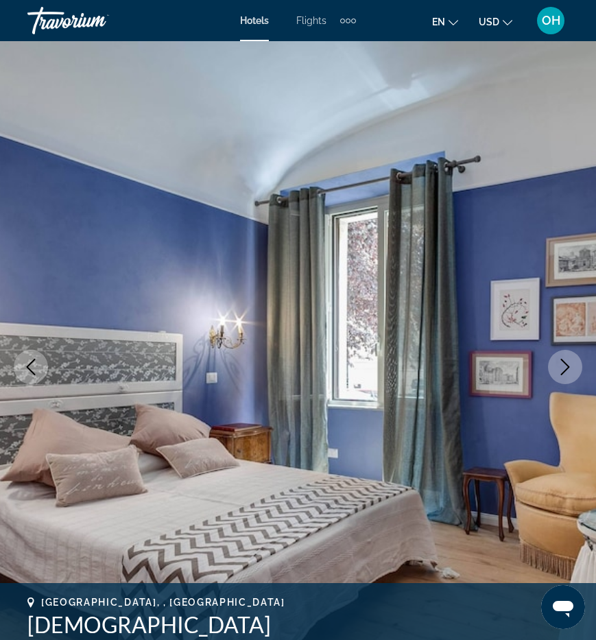
click at [559, 369] on icon "Next image" at bounding box center [565, 367] width 16 height 16
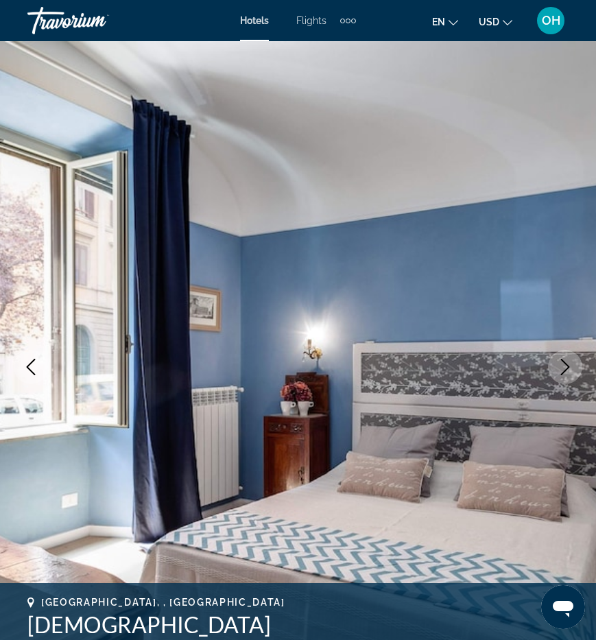
click at [559, 369] on icon "Next image" at bounding box center [565, 367] width 16 height 16
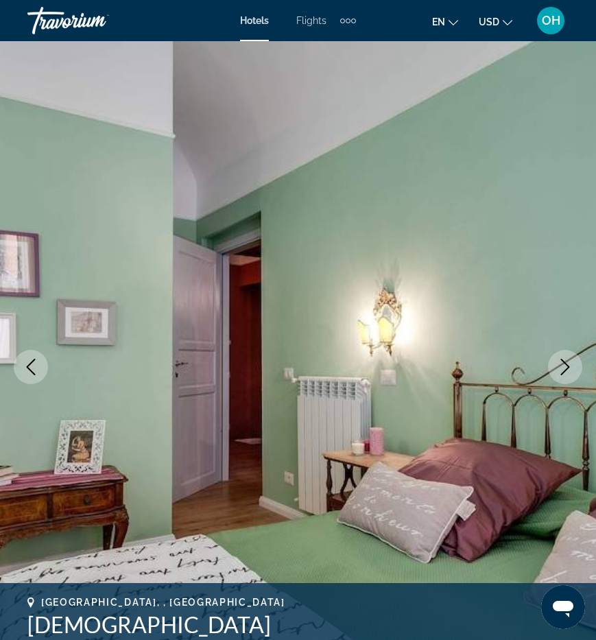
click at [559, 369] on icon "Next image" at bounding box center [565, 367] width 16 height 16
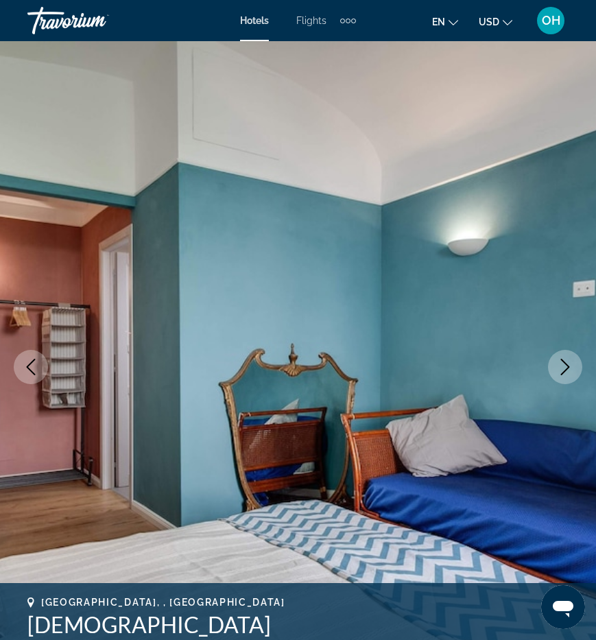
click at [559, 369] on icon "Next image" at bounding box center [565, 367] width 16 height 16
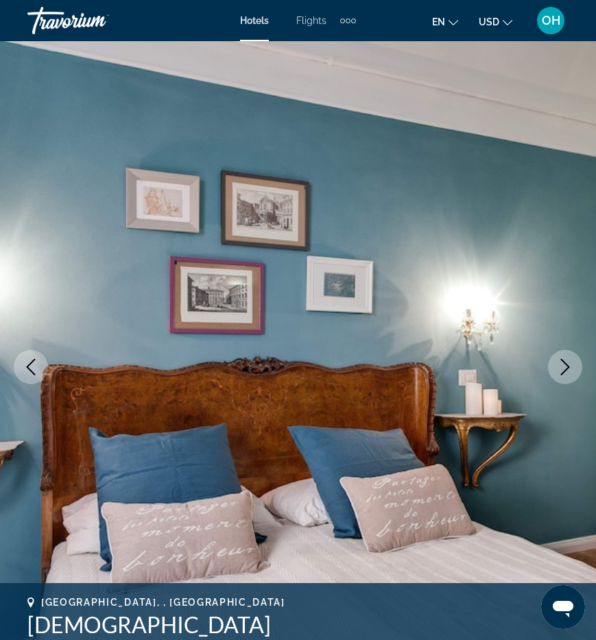
click at [559, 369] on icon "Next image" at bounding box center [565, 367] width 16 height 16
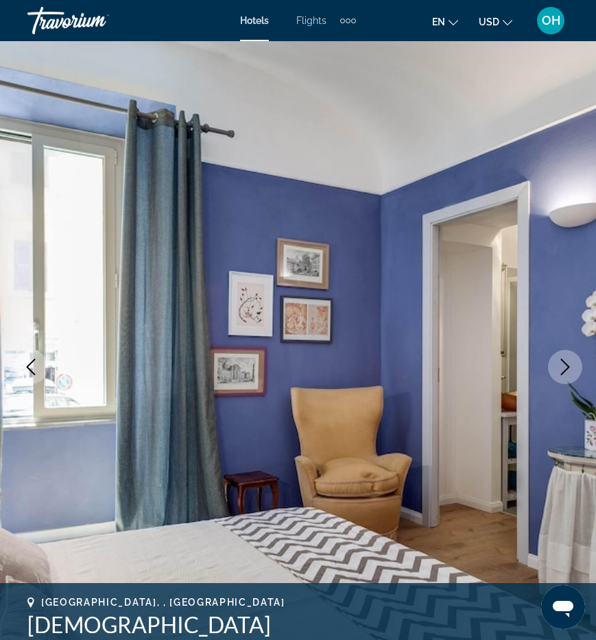
click at [559, 369] on icon "Next image" at bounding box center [565, 367] width 16 height 16
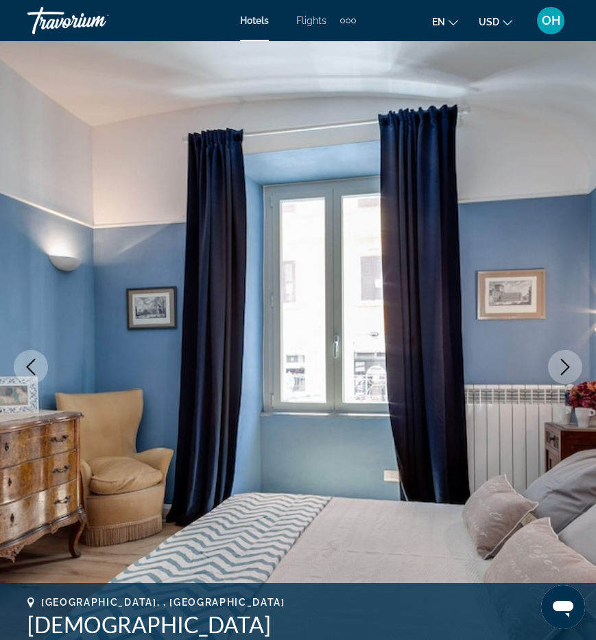
click at [559, 369] on icon "Next image" at bounding box center [565, 367] width 16 height 16
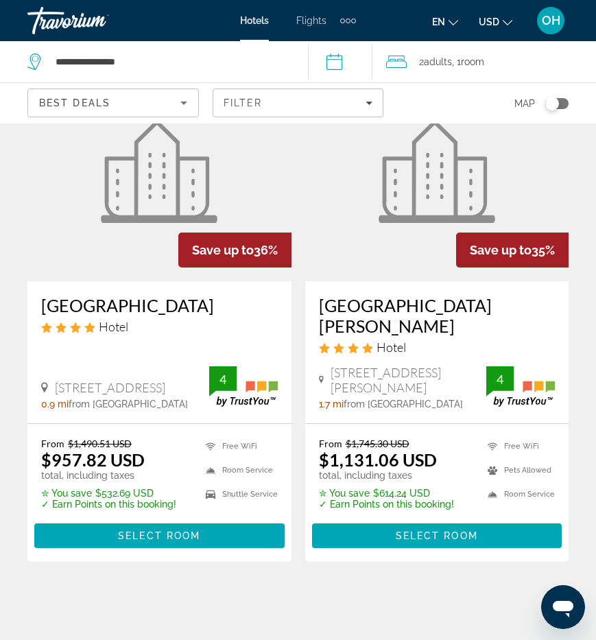
scroll to position [651, 0]
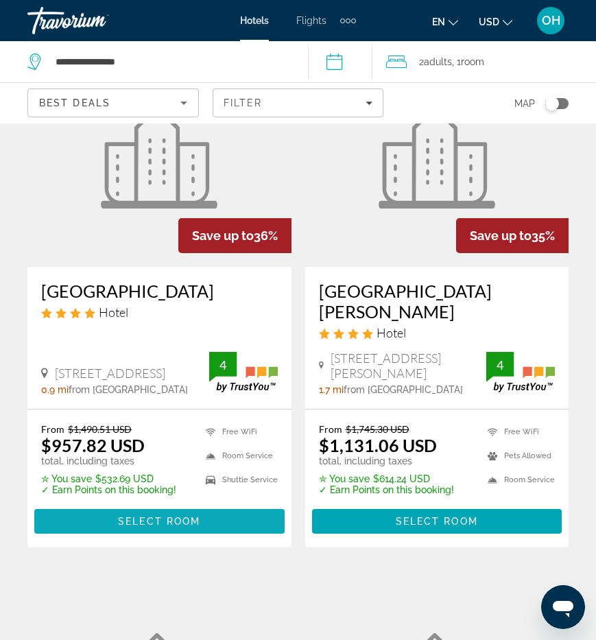
click at [155, 516] on span "Select Room" at bounding box center [159, 521] width 82 height 11
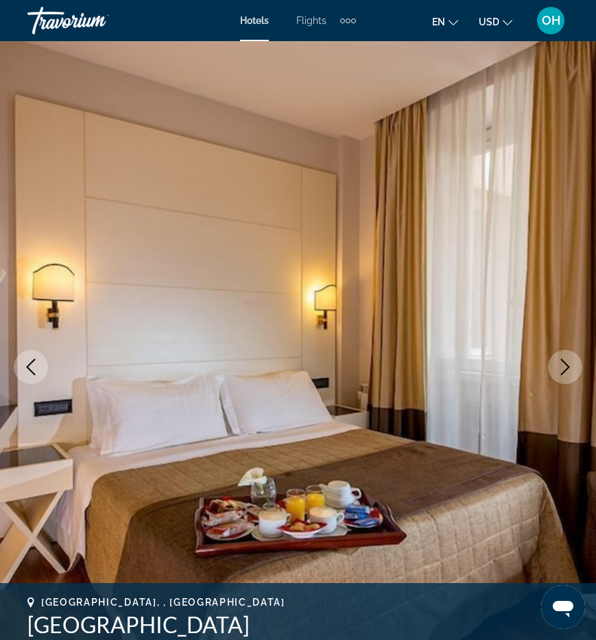
click at [566, 374] on icon "Next image" at bounding box center [565, 367] width 16 height 16
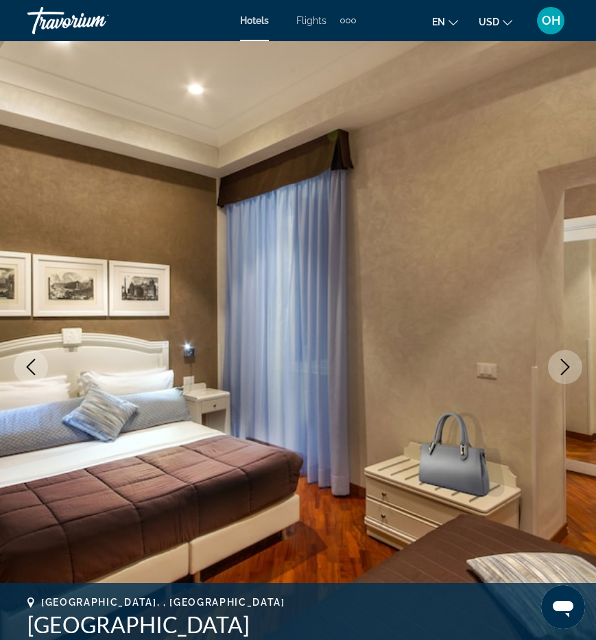
click at [566, 374] on icon "Next image" at bounding box center [565, 367] width 16 height 16
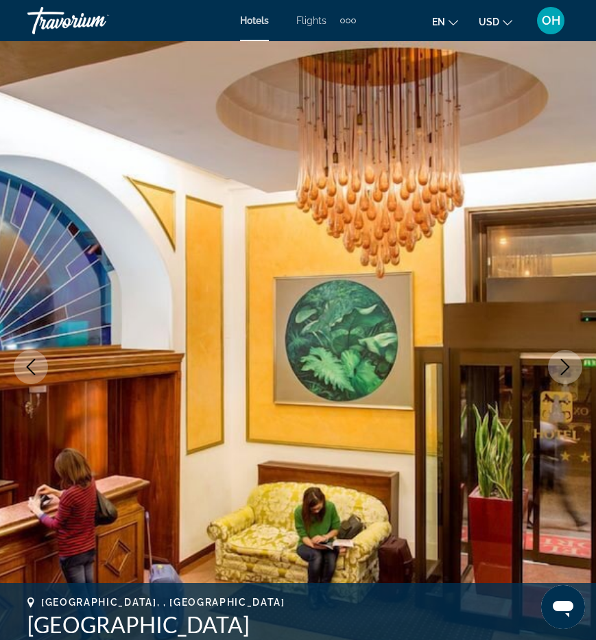
click at [566, 375] on button "Next image" at bounding box center [565, 367] width 34 height 34
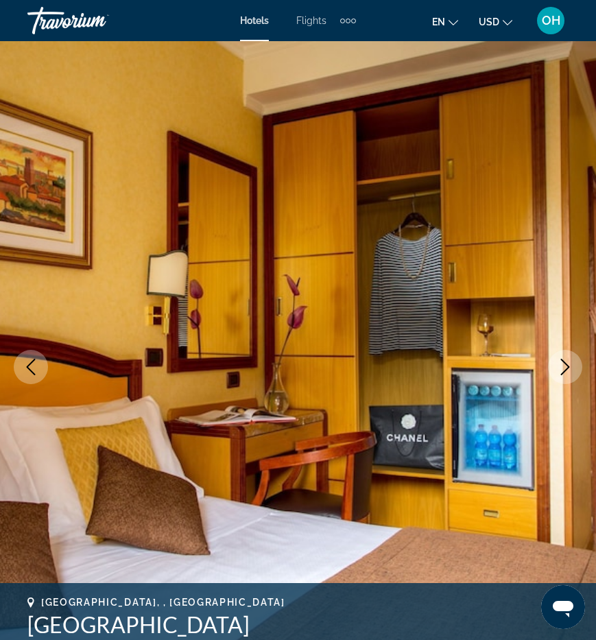
click at [566, 376] on button "Next image" at bounding box center [565, 367] width 34 height 34
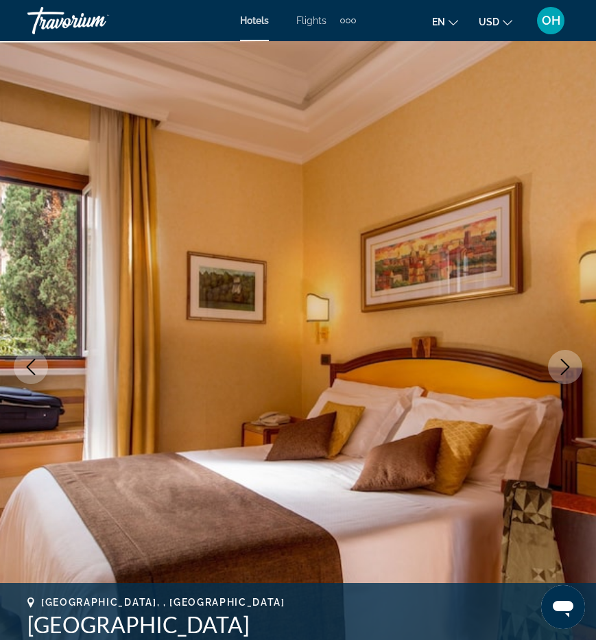
click at [566, 376] on button "Next image" at bounding box center [565, 367] width 34 height 34
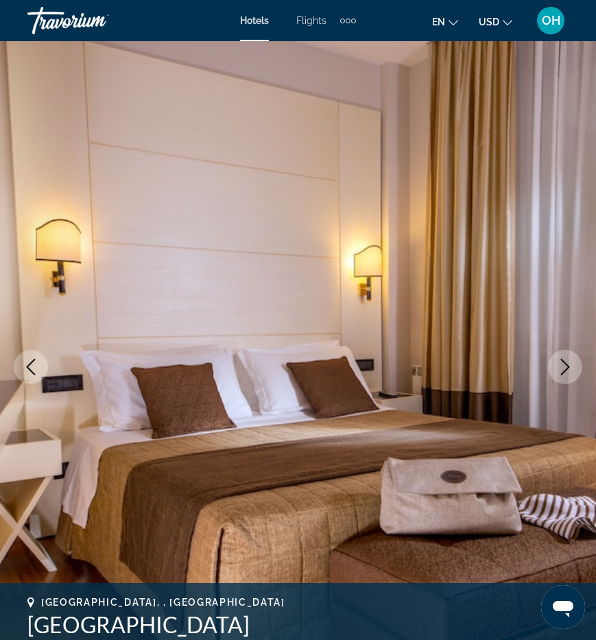
click at [566, 376] on button "Next image" at bounding box center [565, 367] width 34 height 34
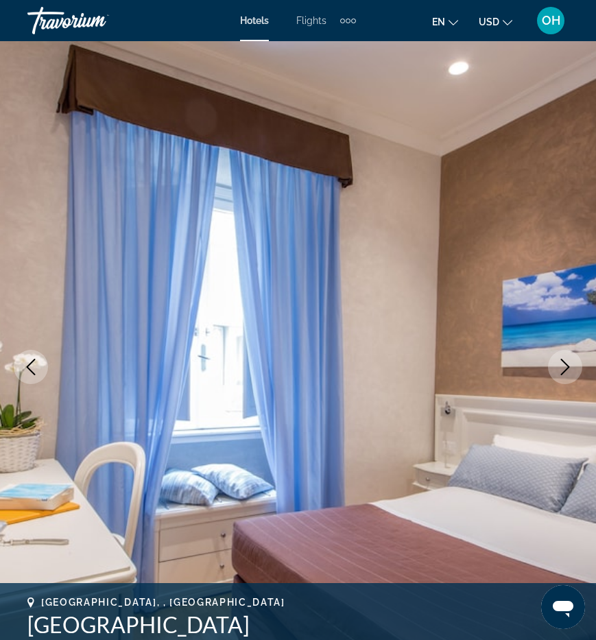
click at [566, 376] on button "Next image" at bounding box center [565, 367] width 34 height 34
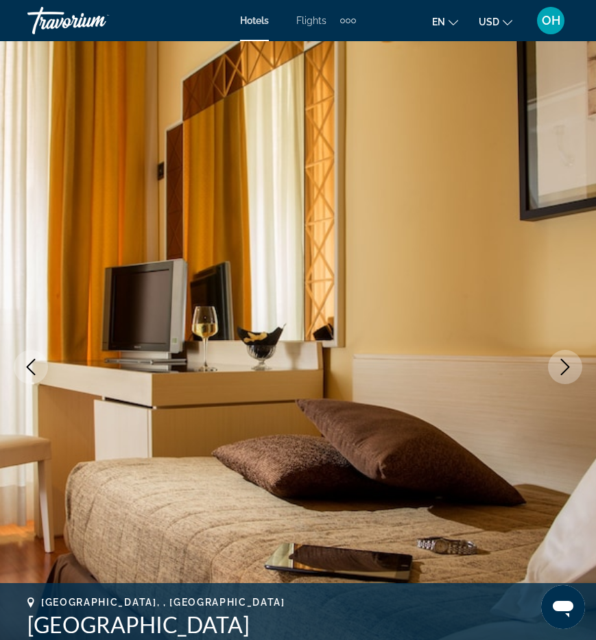
click at [566, 376] on button "Next image" at bounding box center [565, 367] width 34 height 34
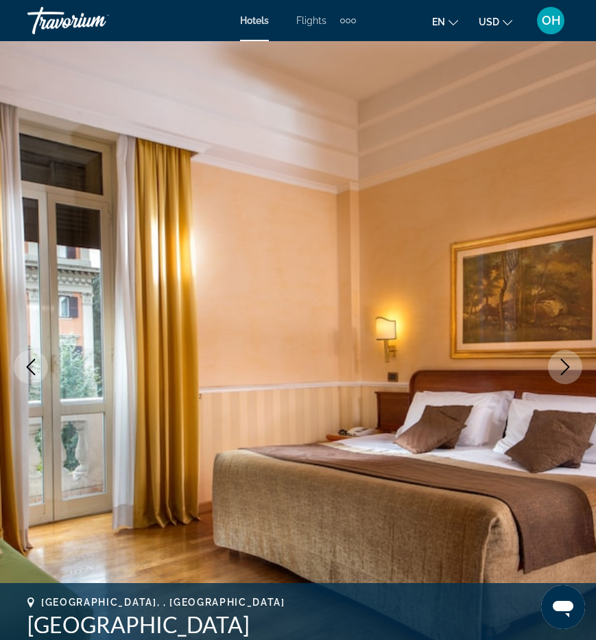
click at [566, 377] on button "Next image" at bounding box center [565, 367] width 34 height 34
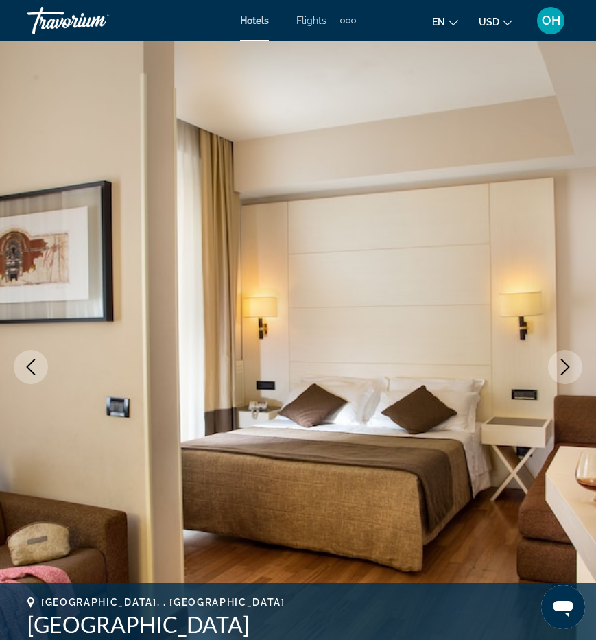
click at [566, 377] on button "Next image" at bounding box center [565, 367] width 34 height 34
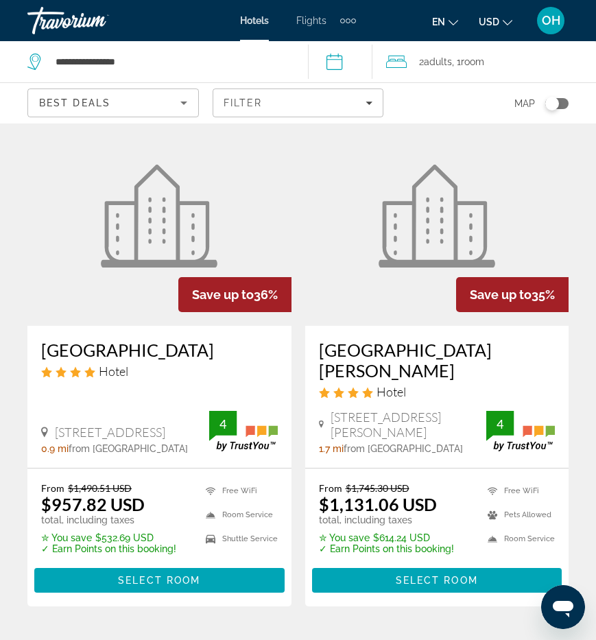
scroll to position [591, 0]
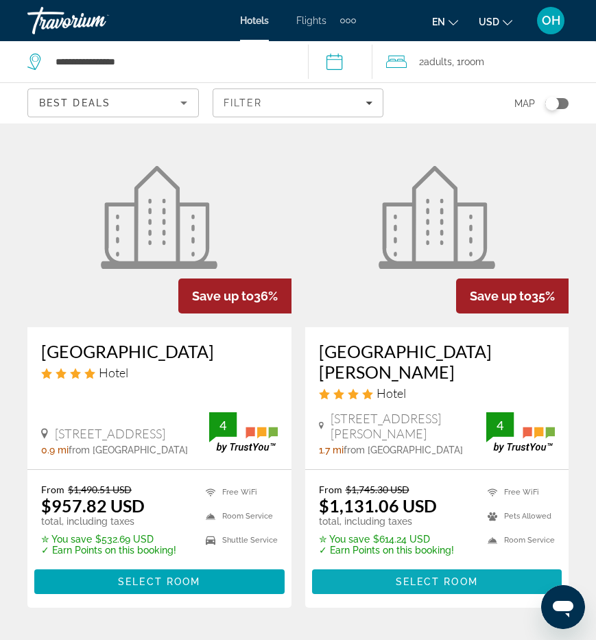
click at [396, 576] on span "Select Room" at bounding box center [437, 581] width 82 height 11
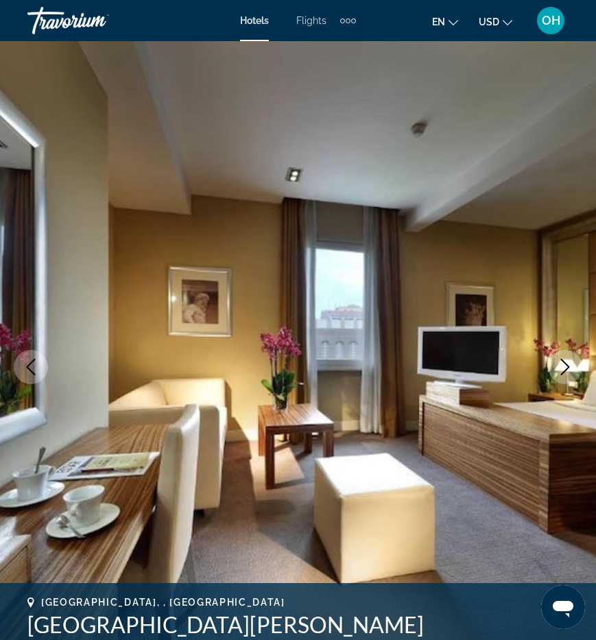
click at [562, 365] on icon "Next image" at bounding box center [565, 367] width 16 height 16
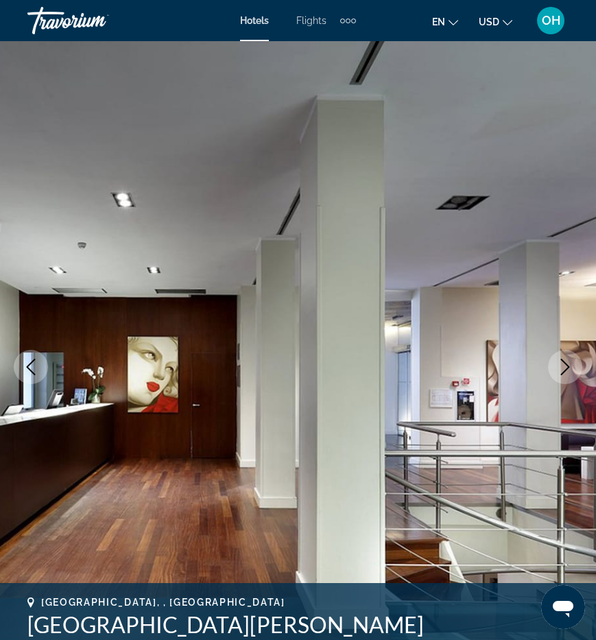
click at [562, 365] on icon "Next image" at bounding box center [565, 367] width 16 height 16
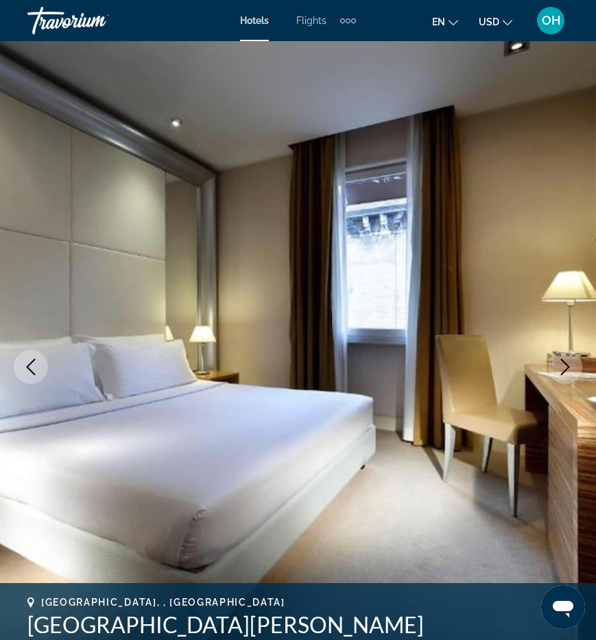
click at [562, 365] on icon "Next image" at bounding box center [565, 367] width 16 height 16
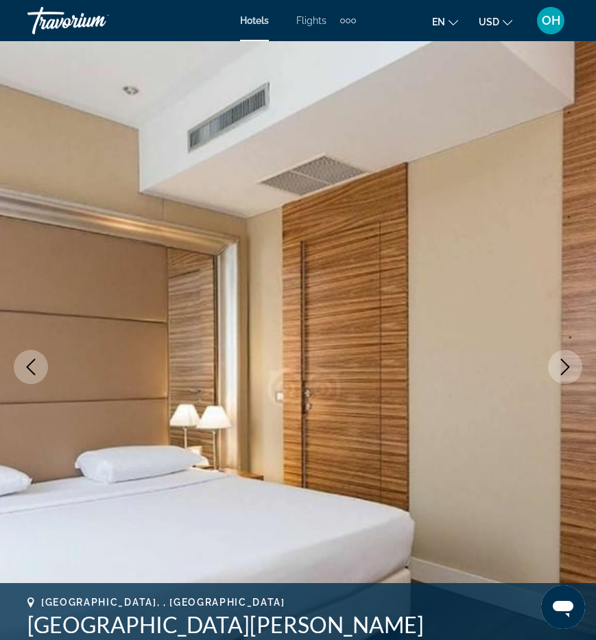
click at [562, 365] on icon "Next image" at bounding box center [565, 367] width 16 height 16
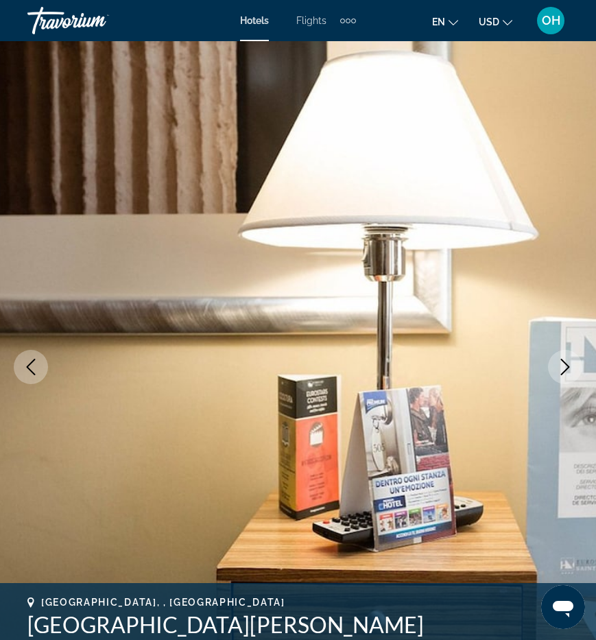
click at [562, 365] on icon "Next image" at bounding box center [565, 367] width 16 height 16
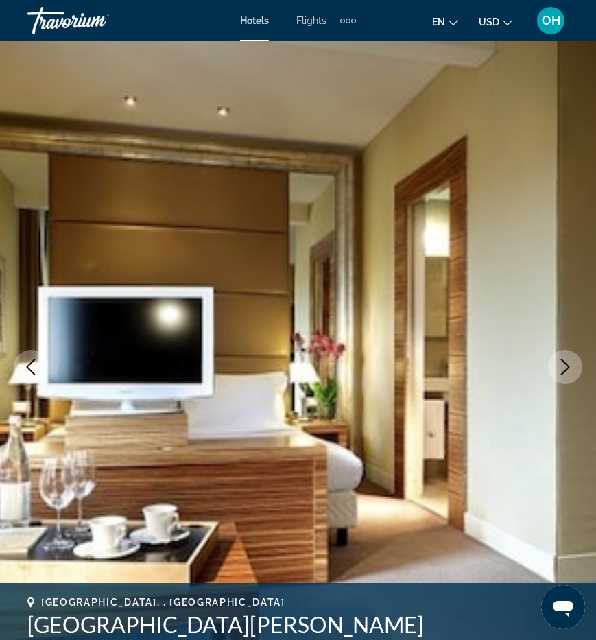
click at [562, 365] on icon "Next image" at bounding box center [565, 367] width 16 height 16
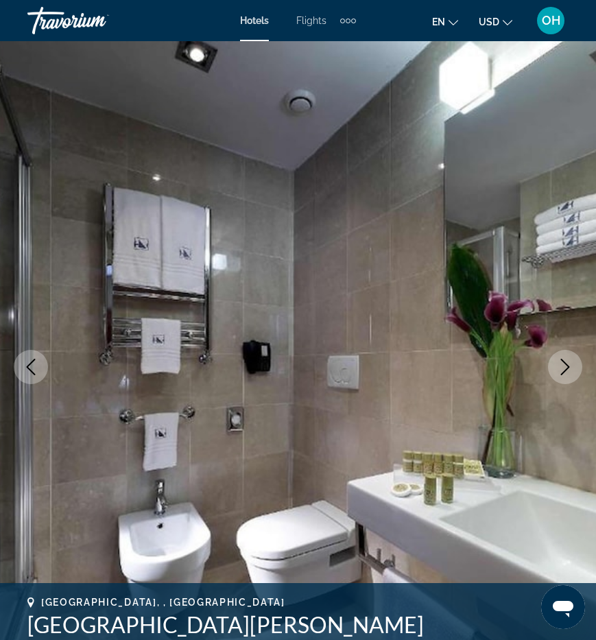
click at [562, 366] on icon "Next image" at bounding box center [565, 367] width 16 height 16
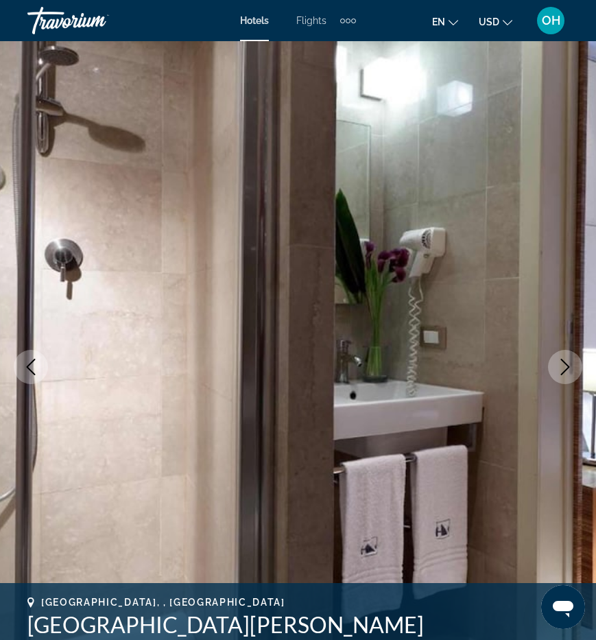
click at [562, 366] on icon "Next image" at bounding box center [565, 367] width 16 height 16
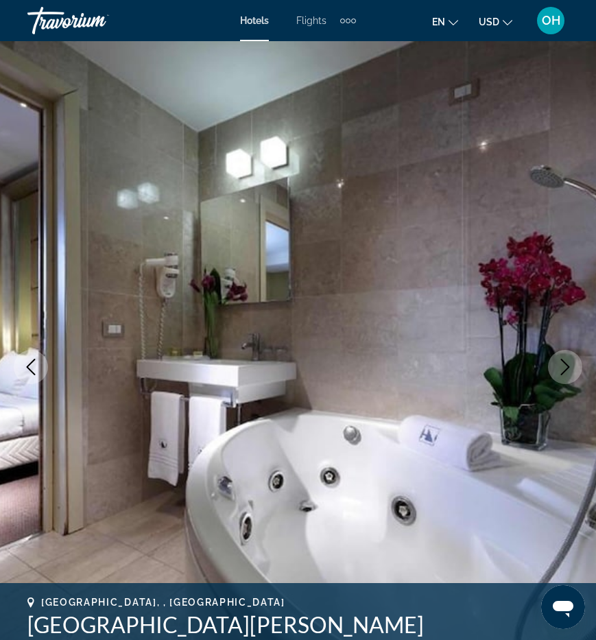
click at [562, 366] on icon "Next image" at bounding box center [565, 367] width 16 height 16
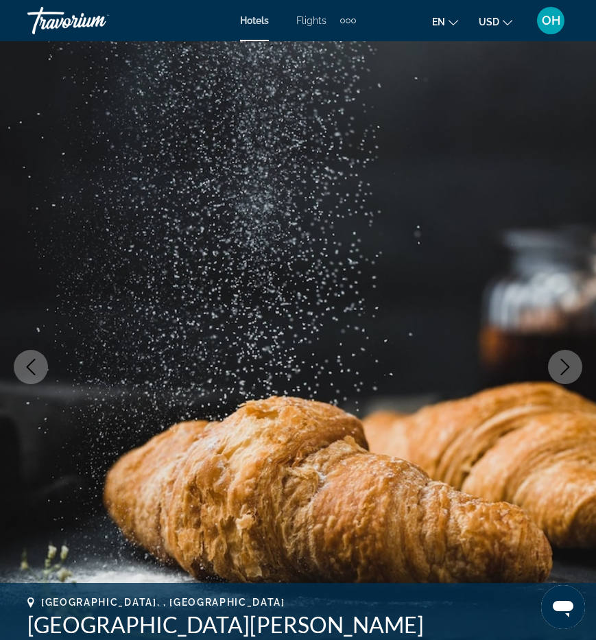
click at [562, 366] on icon "Next image" at bounding box center [565, 367] width 16 height 16
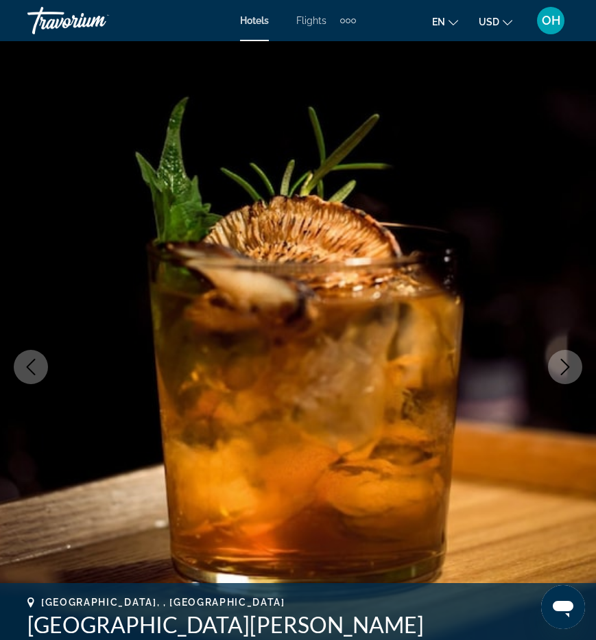
click at [562, 366] on icon "Next image" at bounding box center [565, 367] width 16 height 16
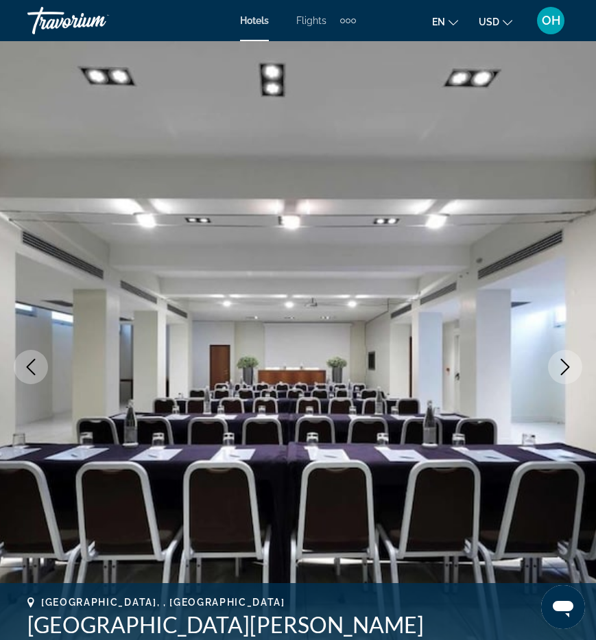
click at [562, 366] on icon "Next image" at bounding box center [565, 367] width 16 height 16
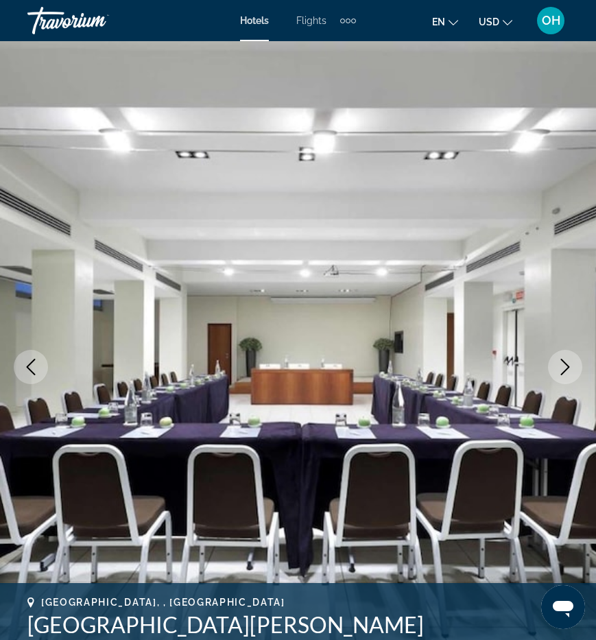
click at [562, 366] on icon "Next image" at bounding box center [565, 367] width 16 height 16
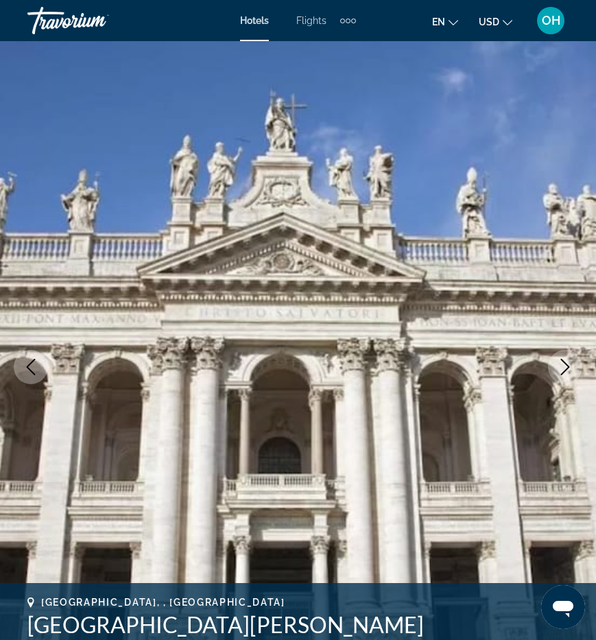
click at [562, 366] on icon "Next image" at bounding box center [565, 367] width 16 height 16
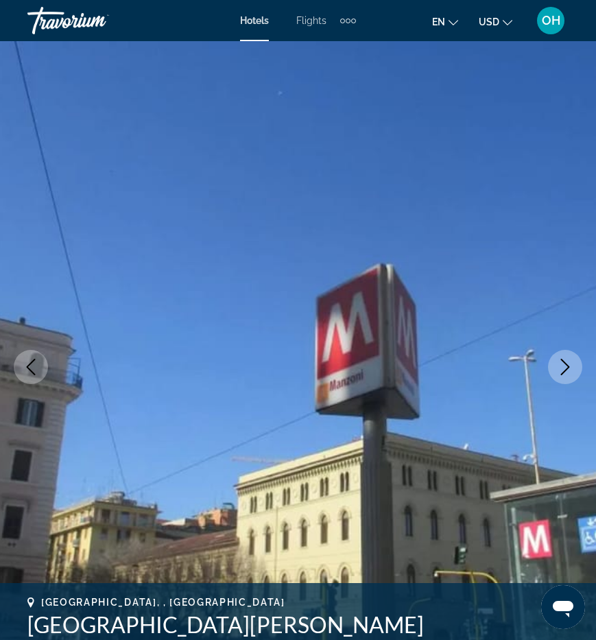
click at [562, 366] on icon "Next image" at bounding box center [565, 367] width 16 height 16
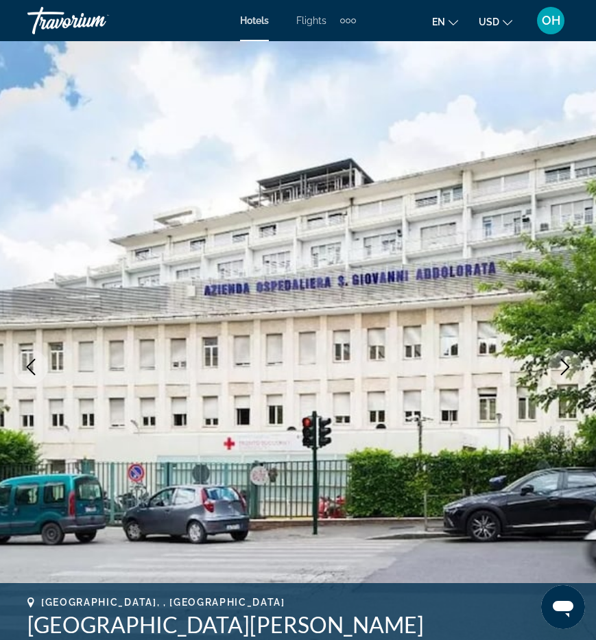
click at [562, 366] on icon "Next image" at bounding box center [565, 367] width 16 height 16
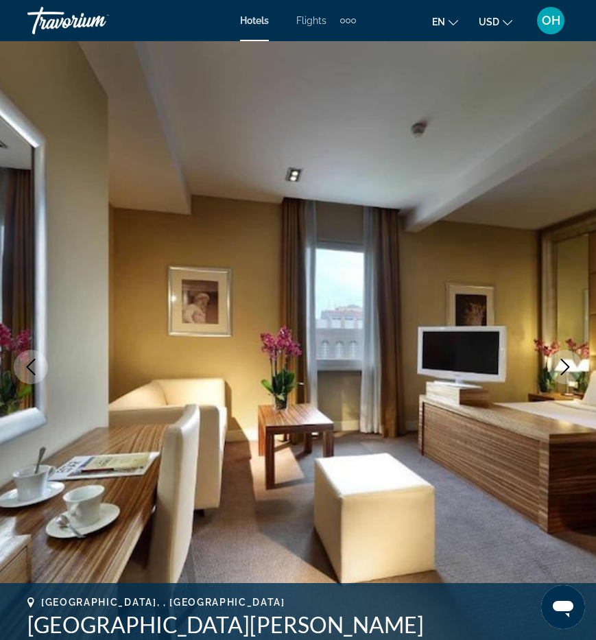
click at [562, 366] on icon "Next image" at bounding box center [565, 367] width 16 height 16
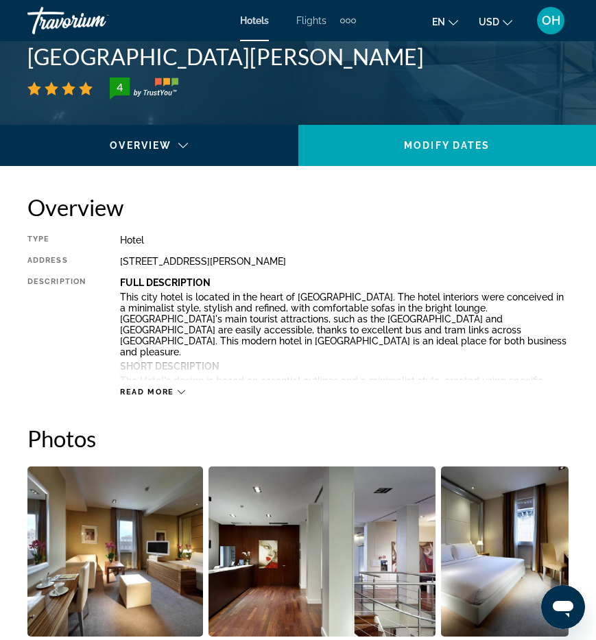
scroll to position [568, 0]
click at [150, 391] on span "Read more" at bounding box center [147, 391] width 54 height 9
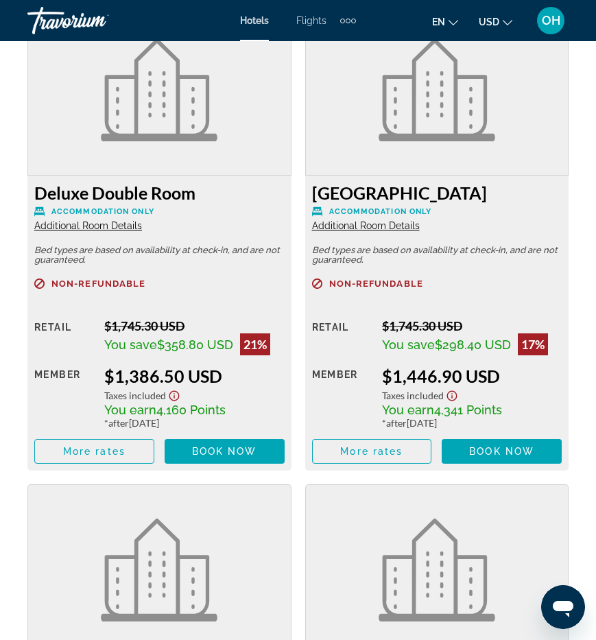
scroll to position [3496, 0]
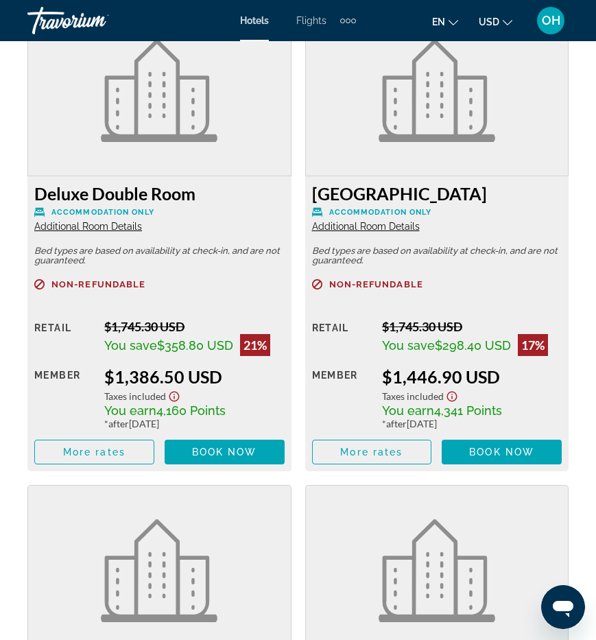
click at [88, 221] on span "Additional Room Details" at bounding box center [88, 226] width 108 height 11
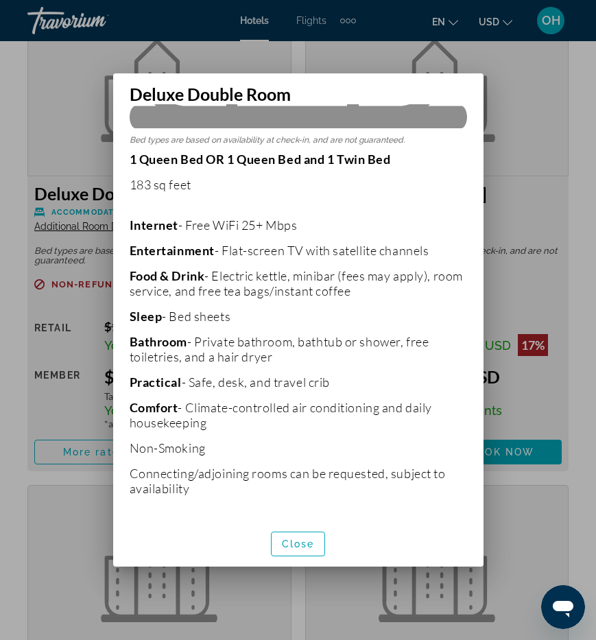
scroll to position [295, 0]
click at [36, 139] on div at bounding box center [298, 320] width 596 height 640
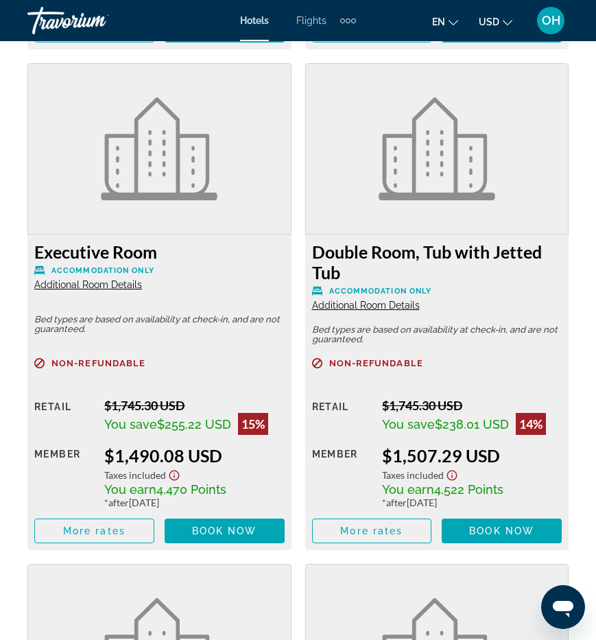
scroll to position [3928, 0]
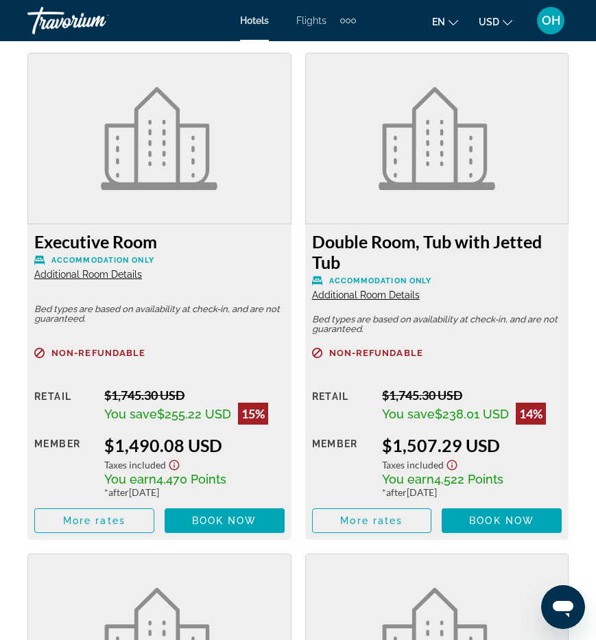
click at [89, 269] on span "Additional Room Details" at bounding box center [88, 274] width 108 height 11
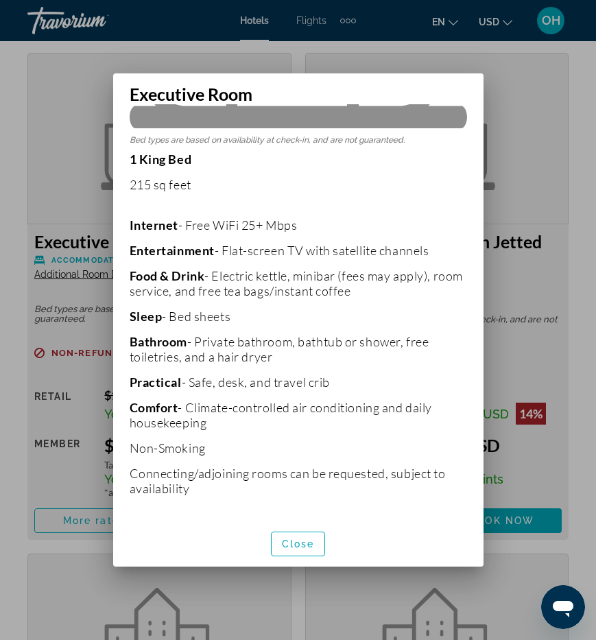
scroll to position [0, 0]
drag, startPoint x: 14, startPoint y: 193, endPoint x: 23, endPoint y: 182, distance: 14.1
click at [14, 193] on div at bounding box center [298, 320] width 596 height 640
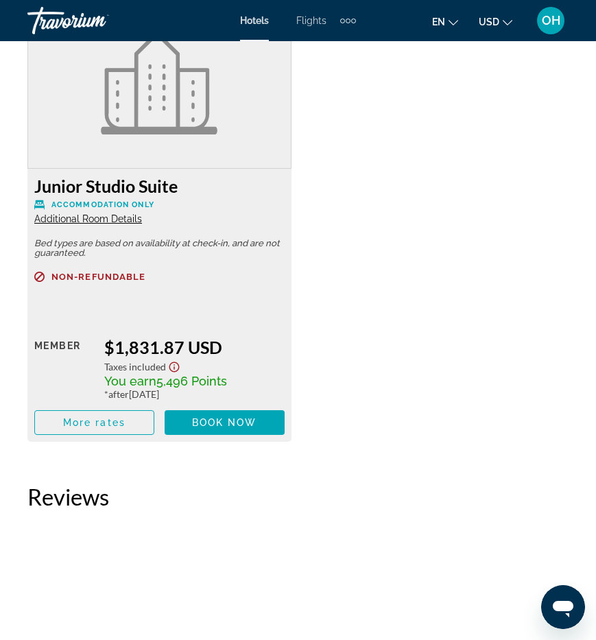
scroll to position [4970, 0]
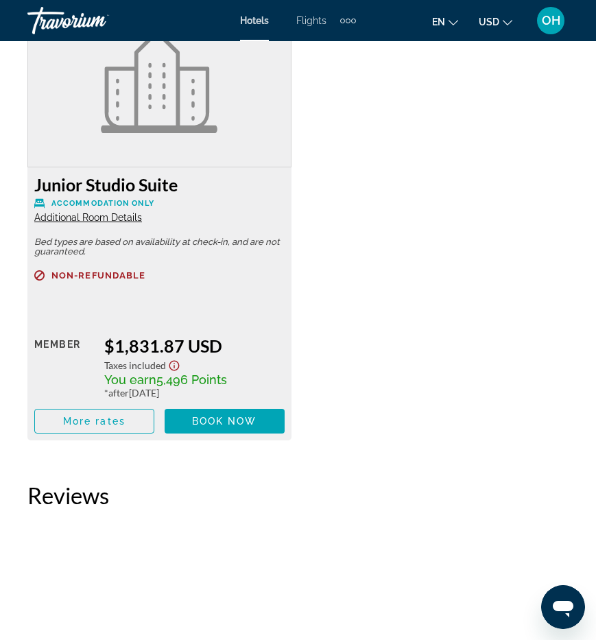
click at [65, 212] on span "Additional Room Details" at bounding box center [88, 217] width 108 height 11
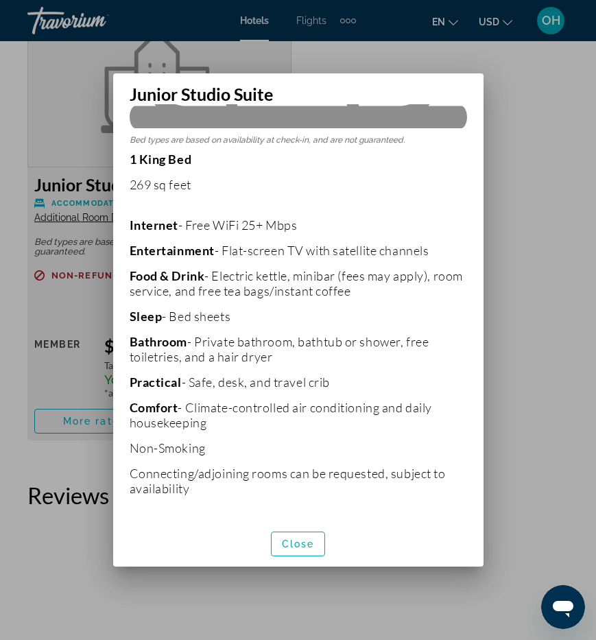
scroll to position [295, 0]
click at [60, 95] on div at bounding box center [298, 320] width 596 height 640
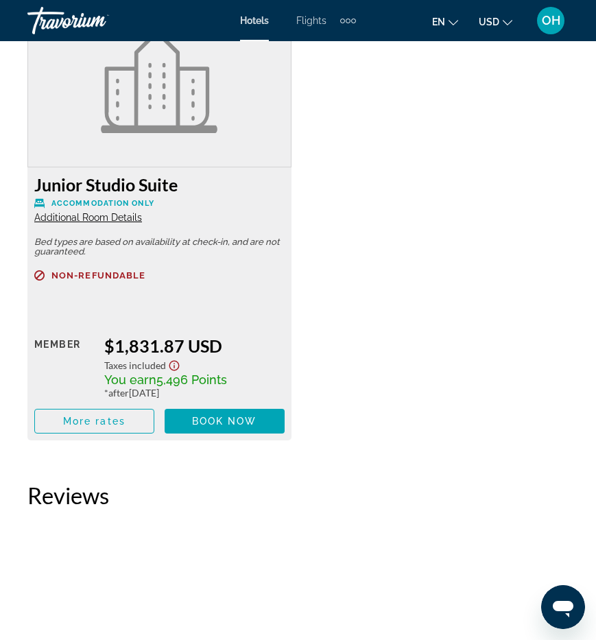
scroll to position [4970, 0]
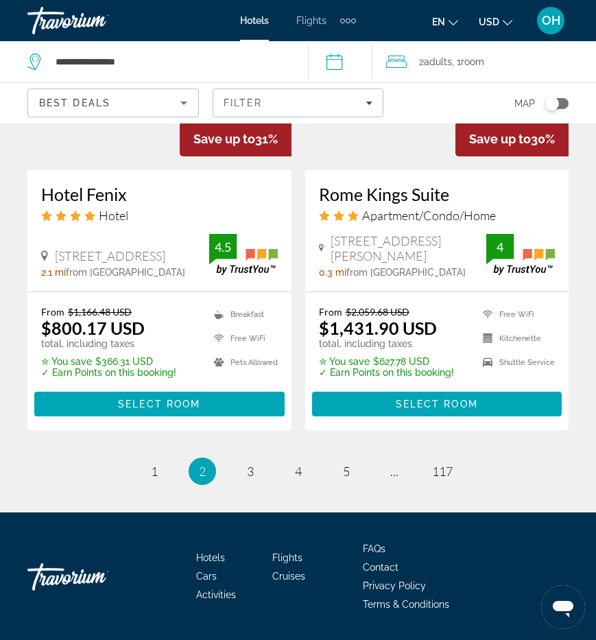
scroll to position [2793, 0]
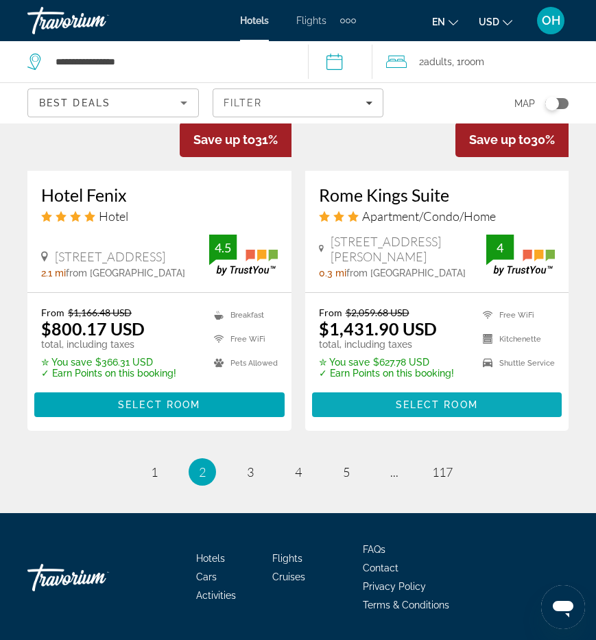
click at [448, 399] on span "Select Room" at bounding box center [437, 404] width 82 height 11
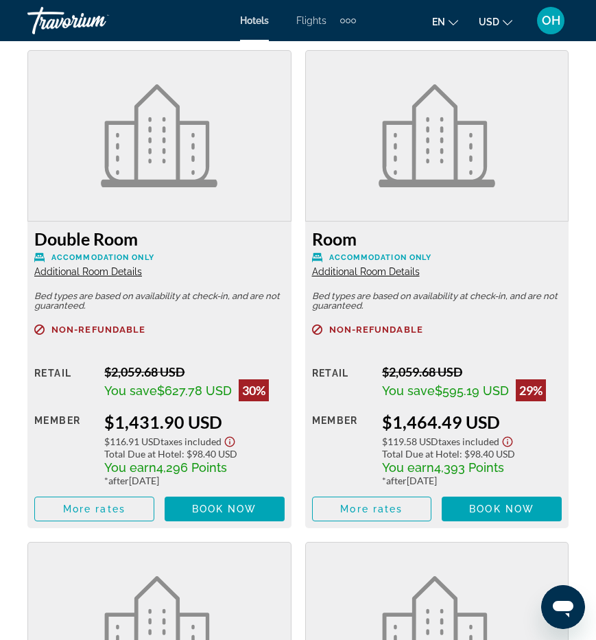
scroll to position [2384, 0]
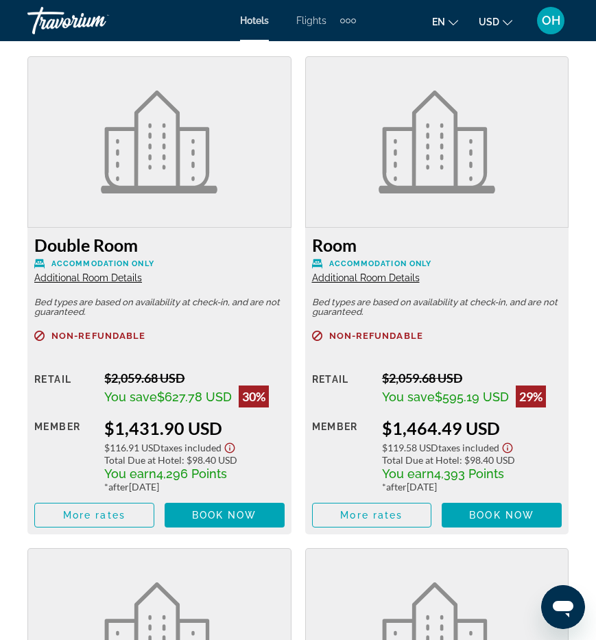
click at [85, 281] on span "Additional Room Details" at bounding box center [88, 277] width 108 height 11
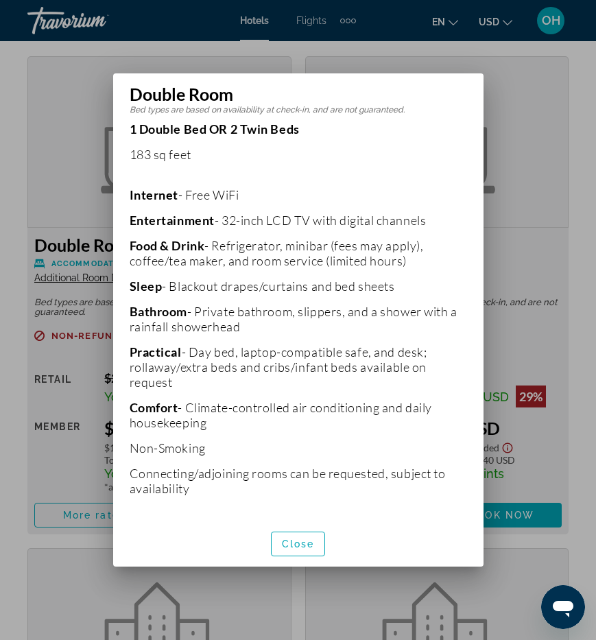
scroll to position [325, 0]
click at [34, 139] on div at bounding box center [298, 320] width 596 height 640
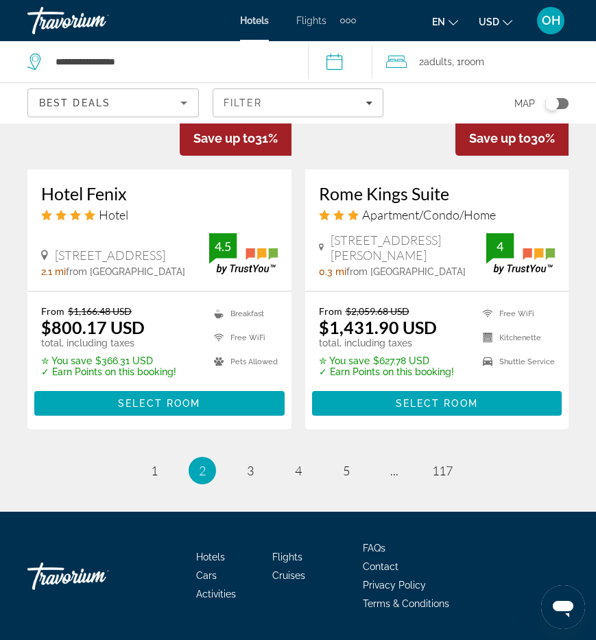
scroll to position [2793, 0]
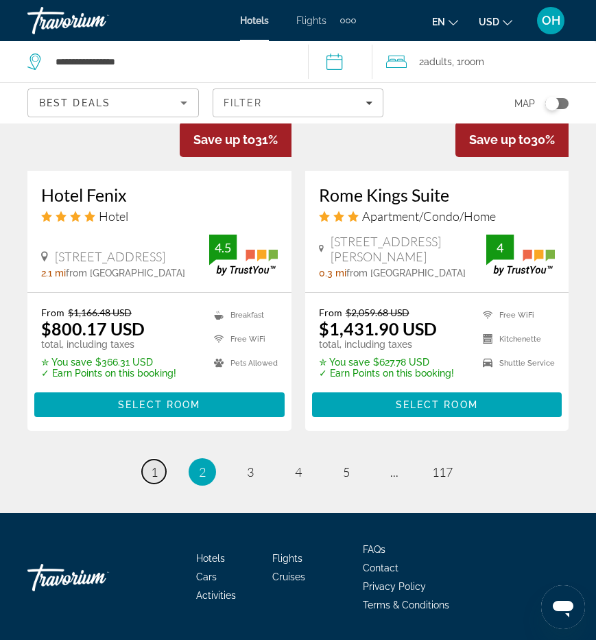
click at [152, 464] on span "1" at bounding box center [154, 471] width 7 height 15
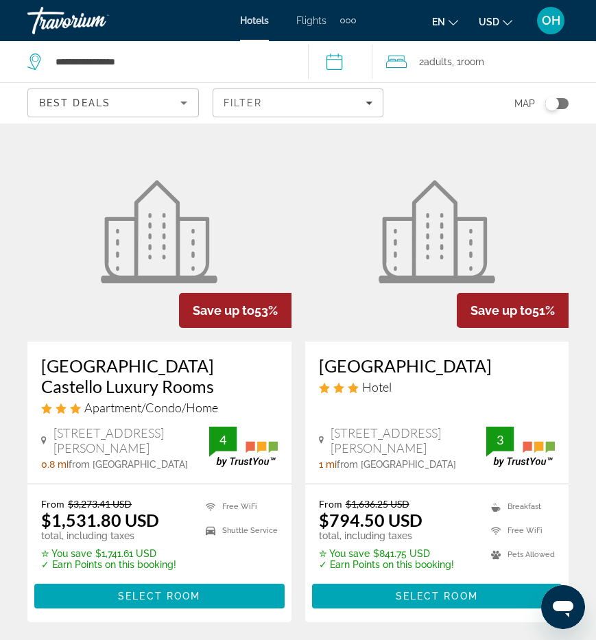
scroll to position [560, 0]
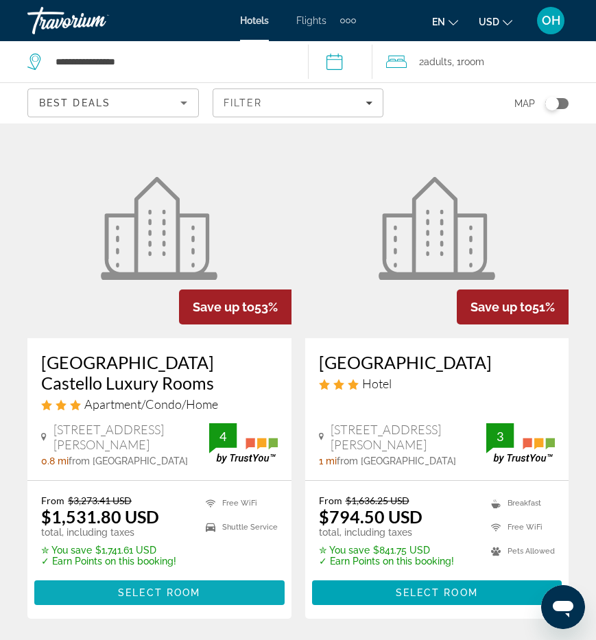
click at [152, 592] on span "Select Room" at bounding box center [159, 592] width 82 height 11
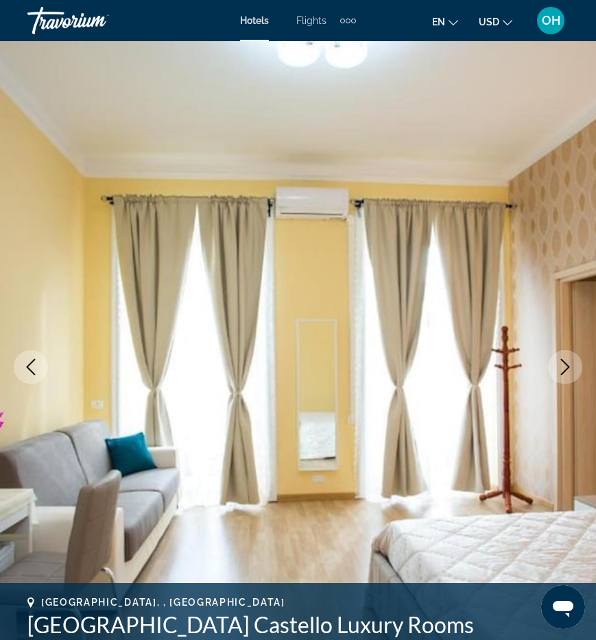
click at [564, 374] on icon "Next image" at bounding box center [565, 367] width 16 height 16
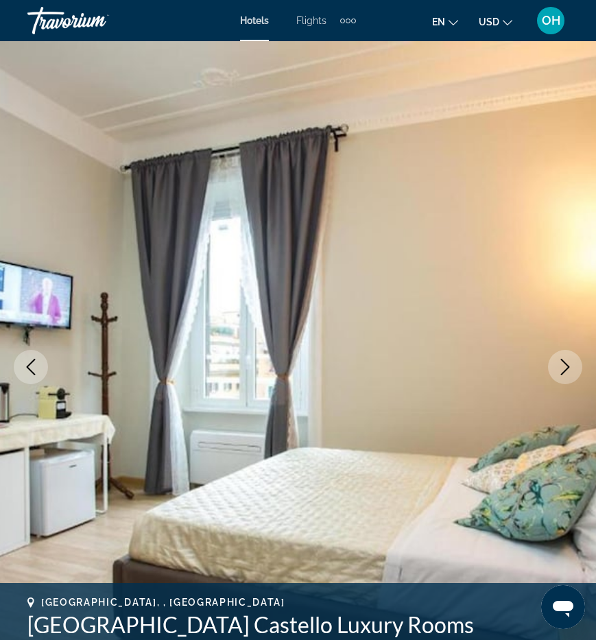
click at [564, 374] on icon "Next image" at bounding box center [565, 367] width 16 height 16
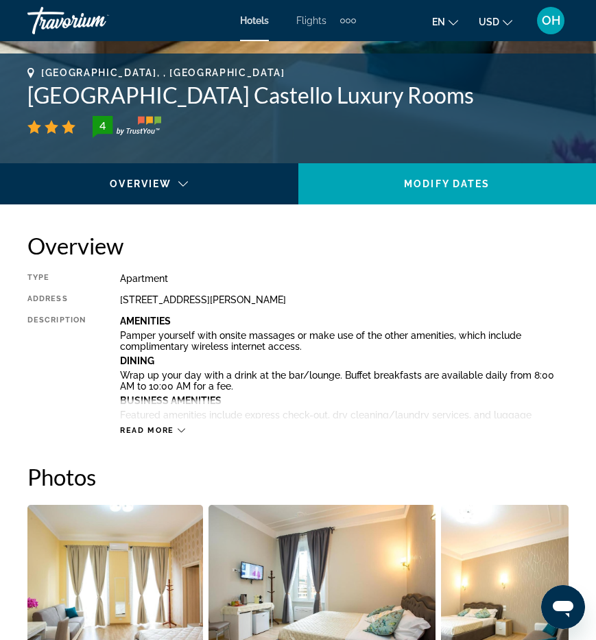
scroll to position [540, 0]
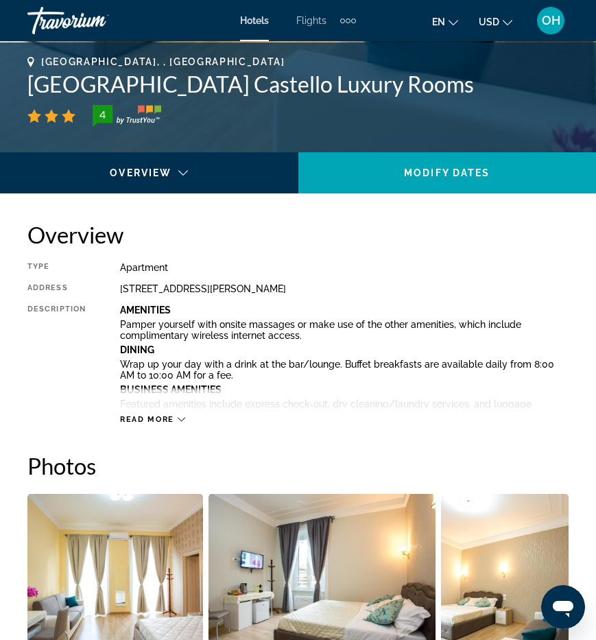
click at [141, 417] on span "Read more" at bounding box center [147, 419] width 54 height 9
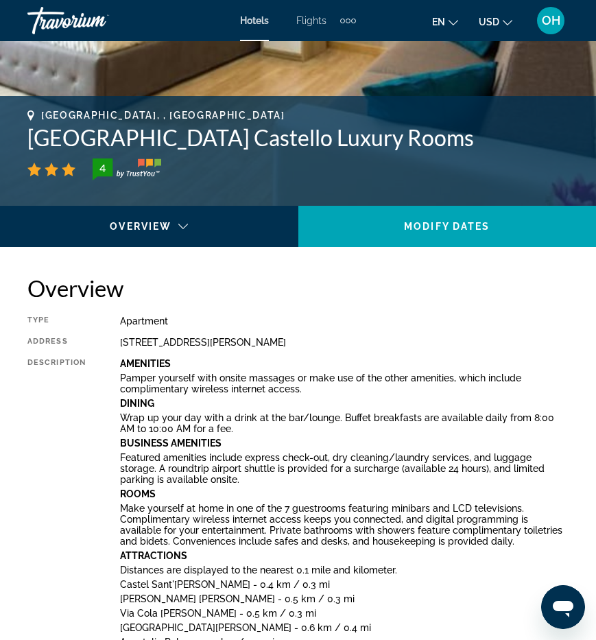
scroll to position [483, 0]
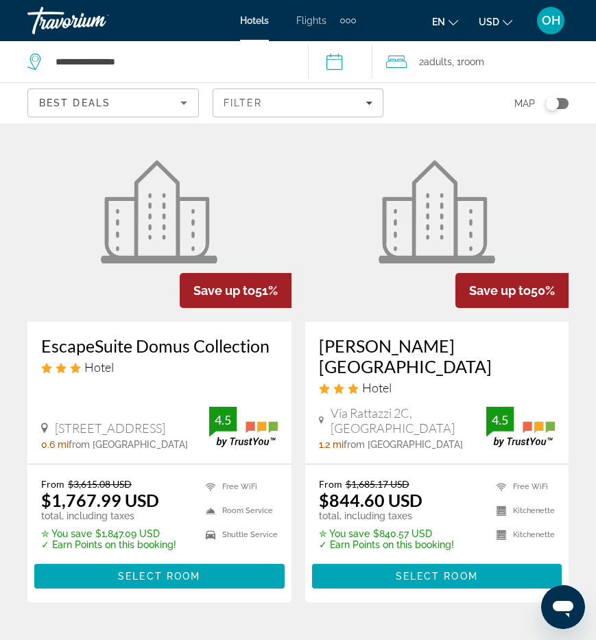
scroll to position [707, 0]
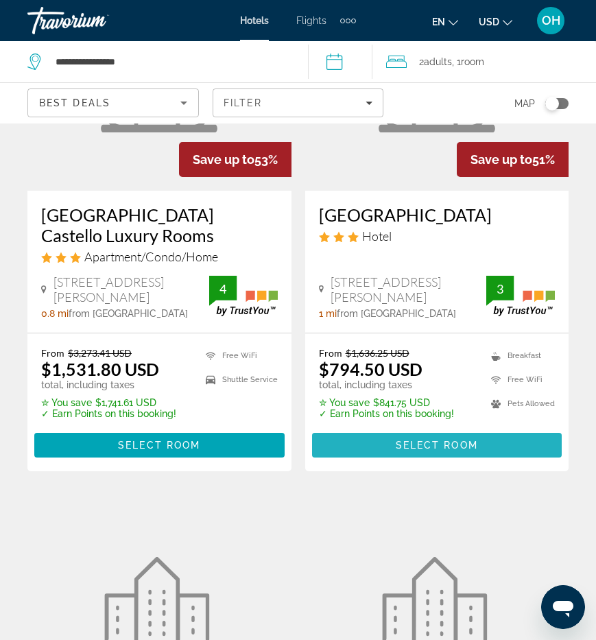
click at [393, 441] on span "Main content" at bounding box center [437, 445] width 250 height 33
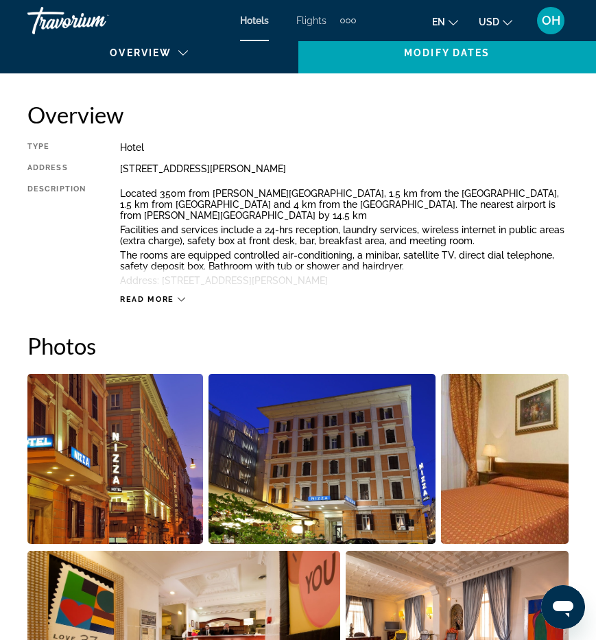
scroll to position [607, 0]
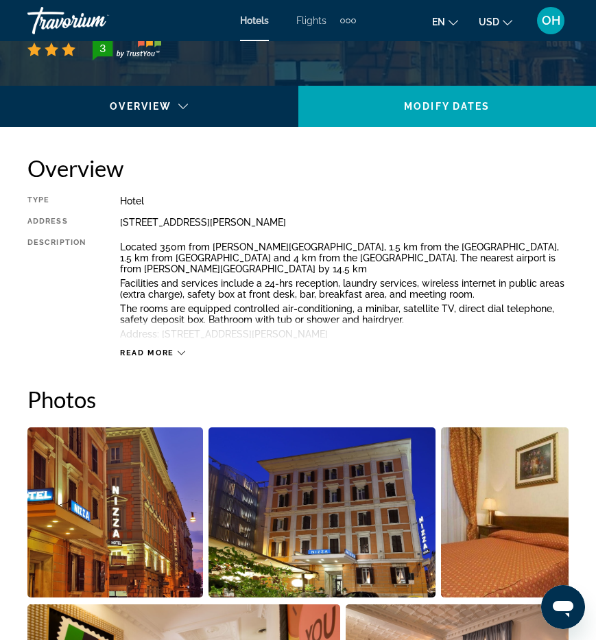
click at [156, 344] on div "Read more" at bounding box center [344, 339] width 448 height 38
click at [160, 350] on span "Read more" at bounding box center [147, 352] width 54 height 9
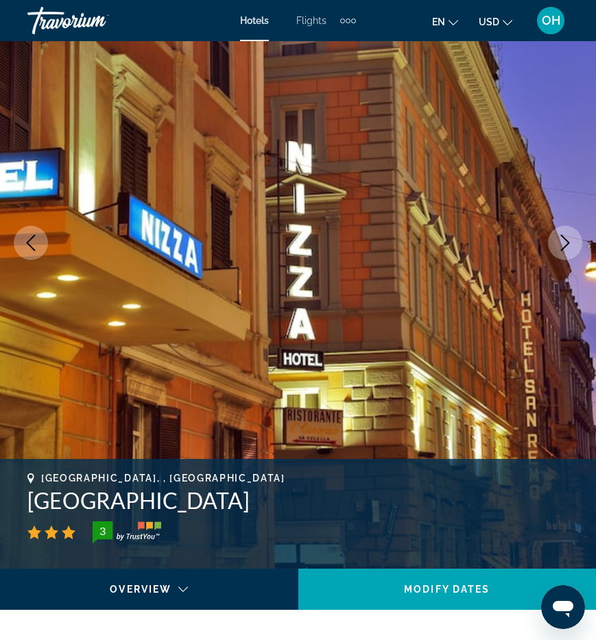
scroll to position [128, 0]
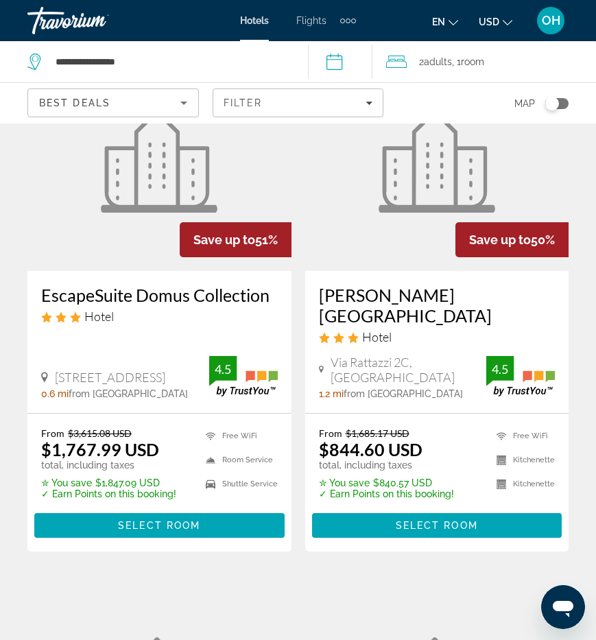
scroll to position [1169, 0]
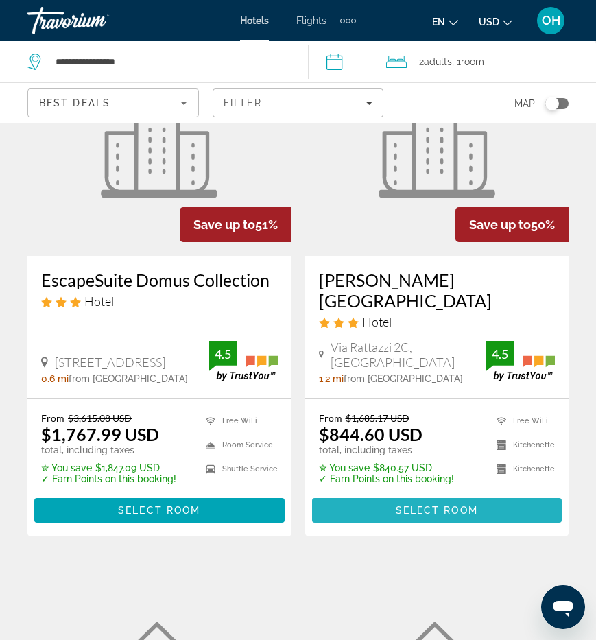
click at [409, 505] on span "Select Room" at bounding box center [437, 510] width 82 height 11
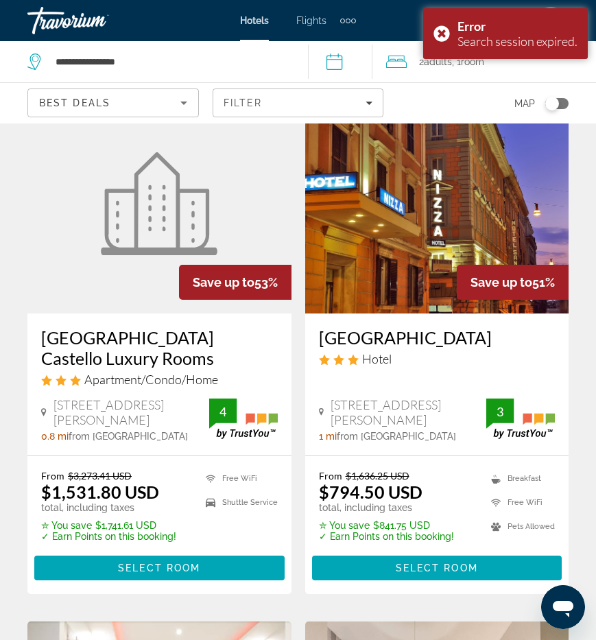
scroll to position [587, 0]
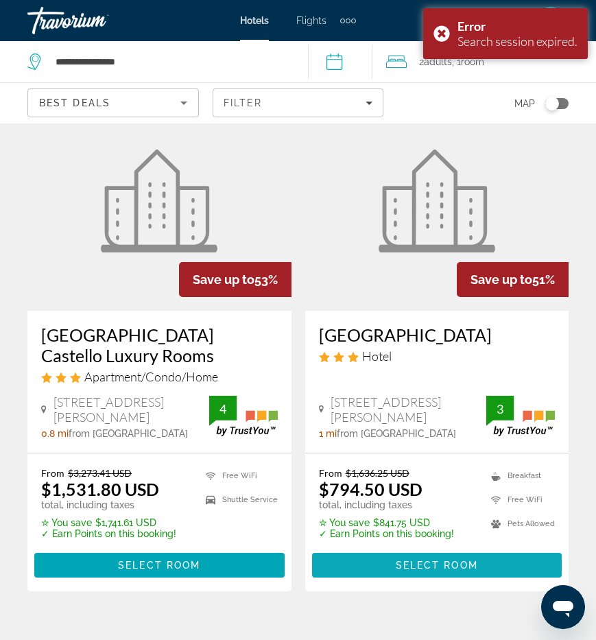
click at [421, 561] on span "Select Room" at bounding box center [437, 565] width 82 height 11
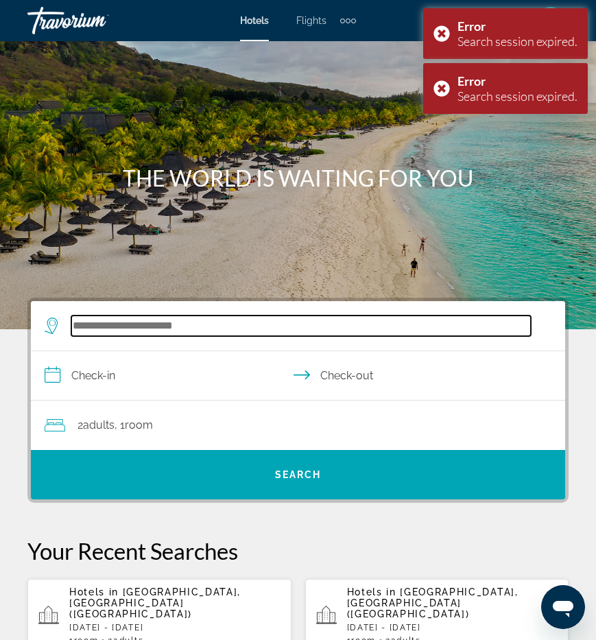
click at [138, 321] on input "Search hotel destination" at bounding box center [300, 325] width 459 height 21
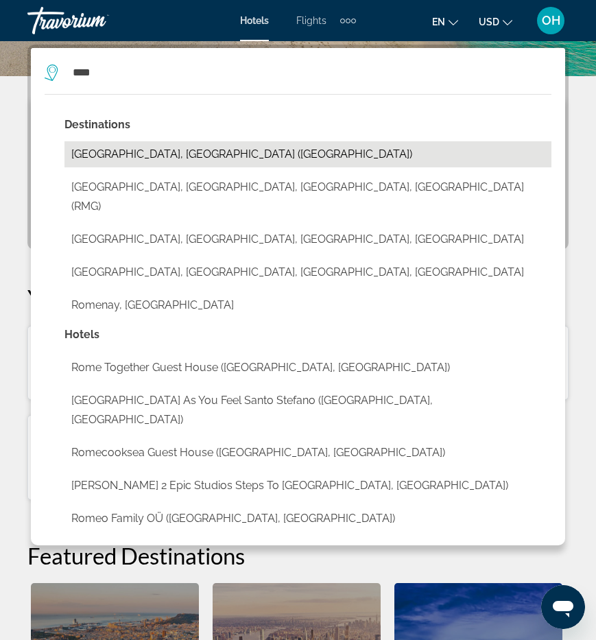
click at [97, 149] on button "[GEOGRAPHIC_DATA], [GEOGRAPHIC_DATA] ([GEOGRAPHIC_DATA])" at bounding box center [307, 154] width 487 height 26
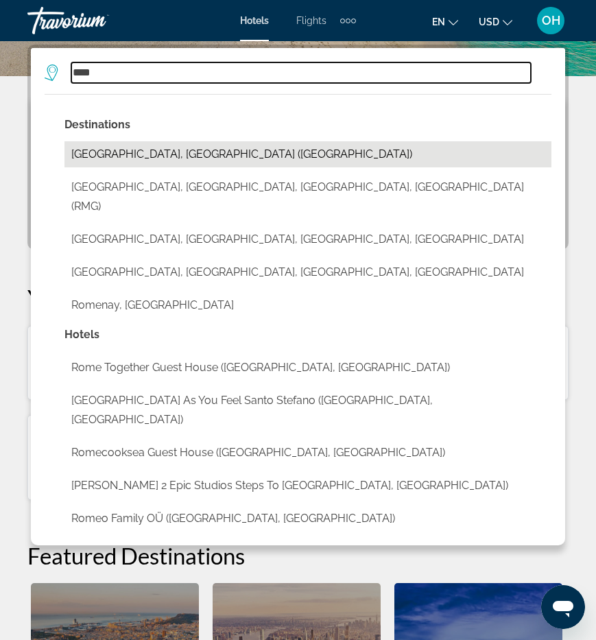
type input "**********"
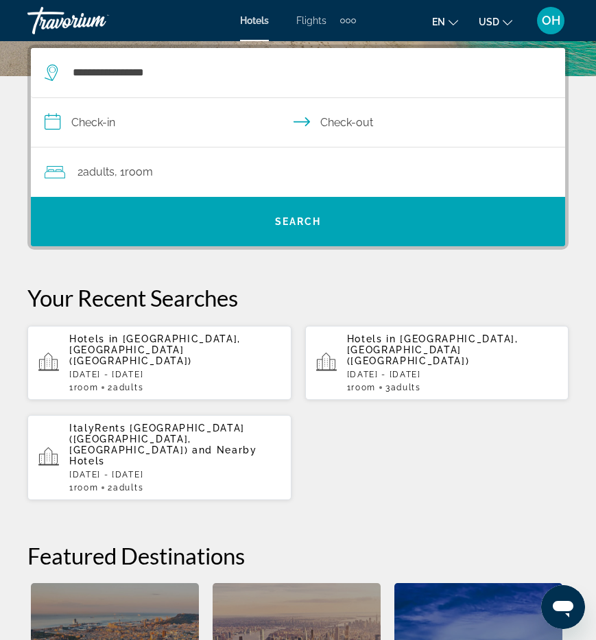
click at [99, 133] on input "**********" at bounding box center [301, 124] width 540 height 53
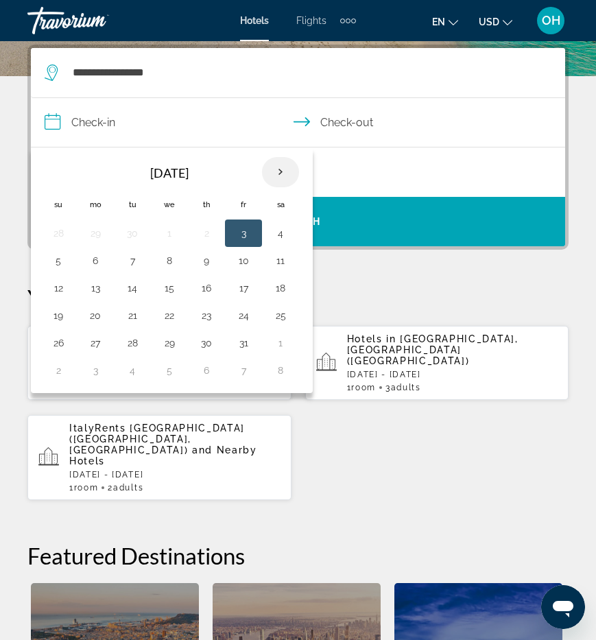
click at [279, 173] on th "Next month" at bounding box center [280, 172] width 37 height 30
click at [276, 261] on button "8" at bounding box center [280, 260] width 22 height 19
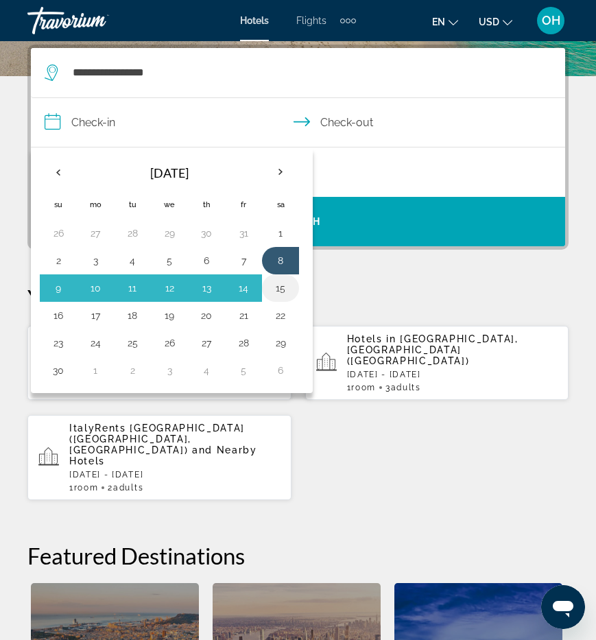
click at [285, 288] on button "15" at bounding box center [280, 287] width 22 height 19
type input "**********"
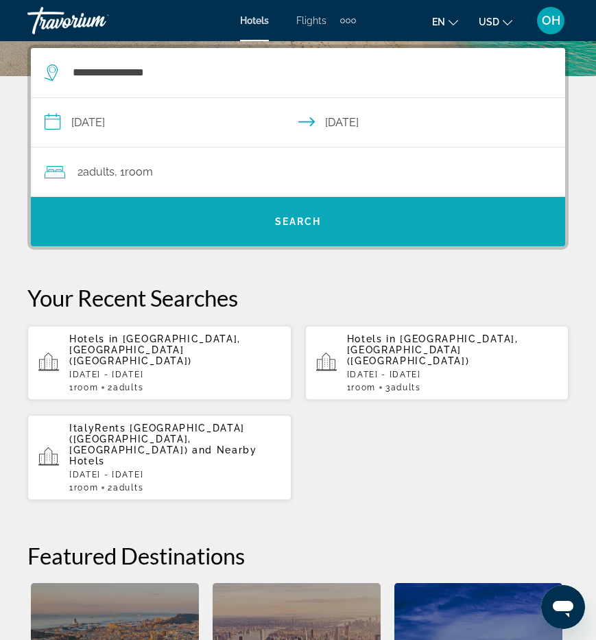
click at [298, 237] on span "Search" at bounding box center [298, 221] width 534 height 33
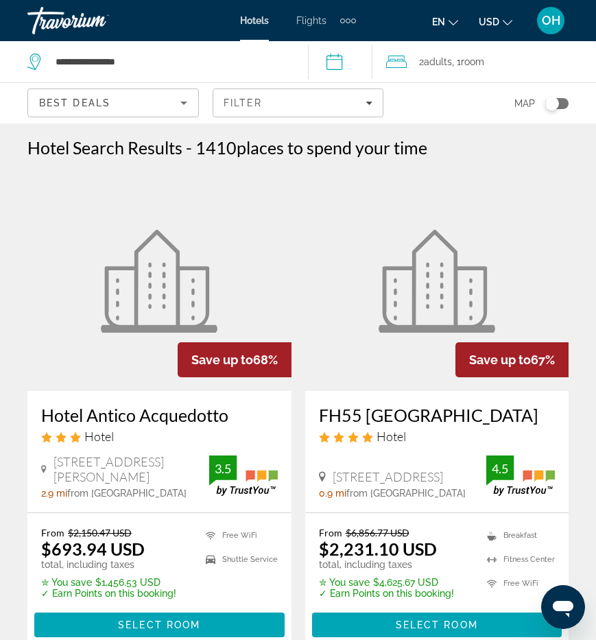
click at [187, 103] on icon "Sort by" at bounding box center [184, 103] width 16 height 16
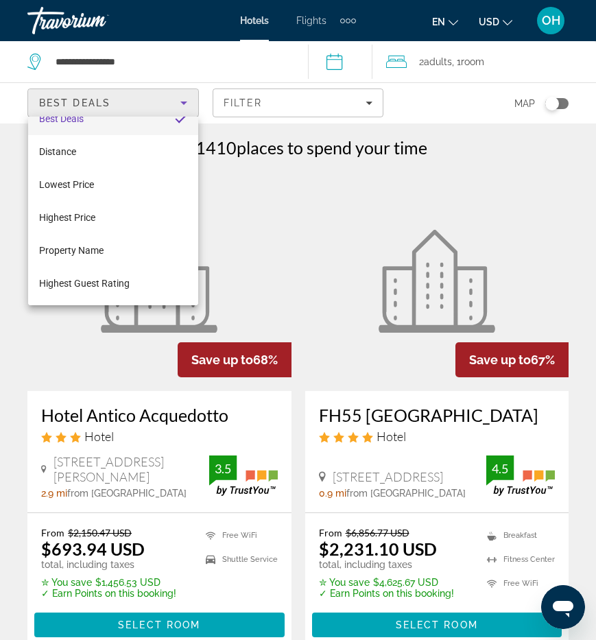
click at [310, 92] on div at bounding box center [298, 320] width 596 height 640
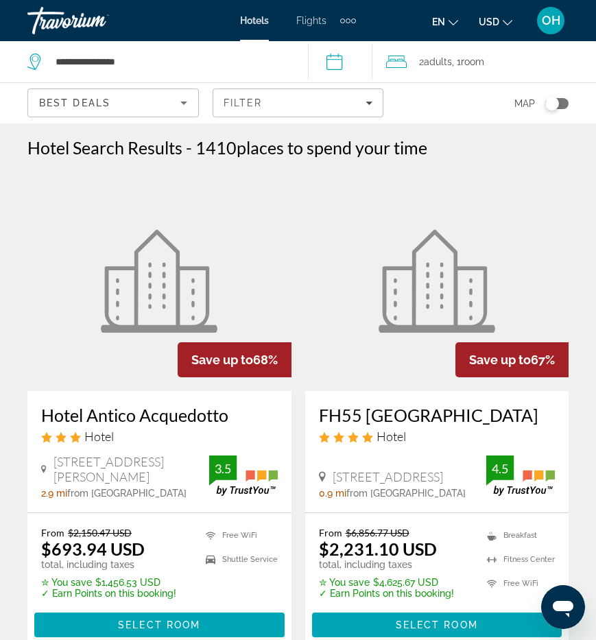
click at [310, 92] on span "Filters" at bounding box center [298, 102] width 170 height 33
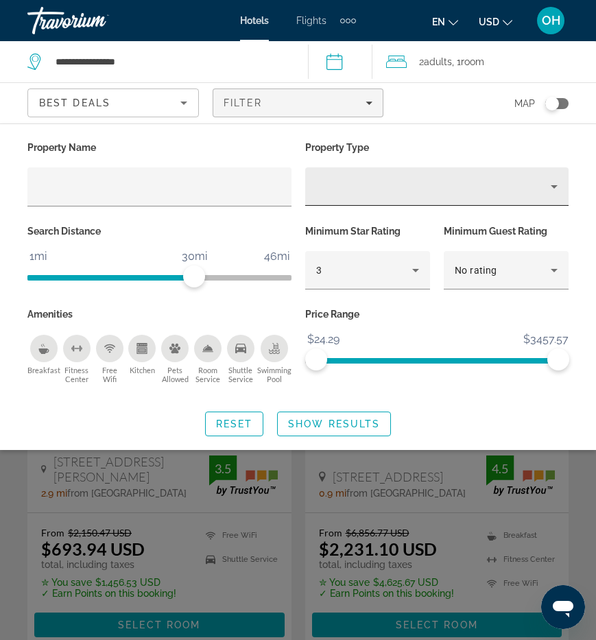
click at [381, 195] on div "Hotel Filters" at bounding box center [437, 186] width 242 height 38
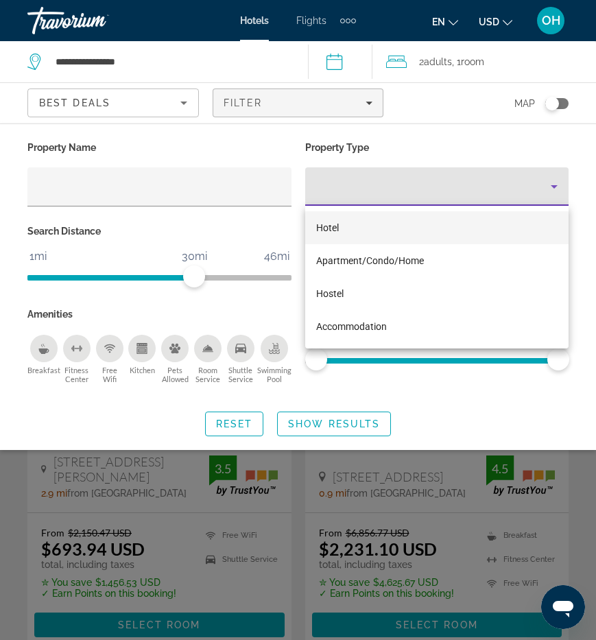
click at [431, 130] on div at bounding box center [298, 320] width 596 height 640
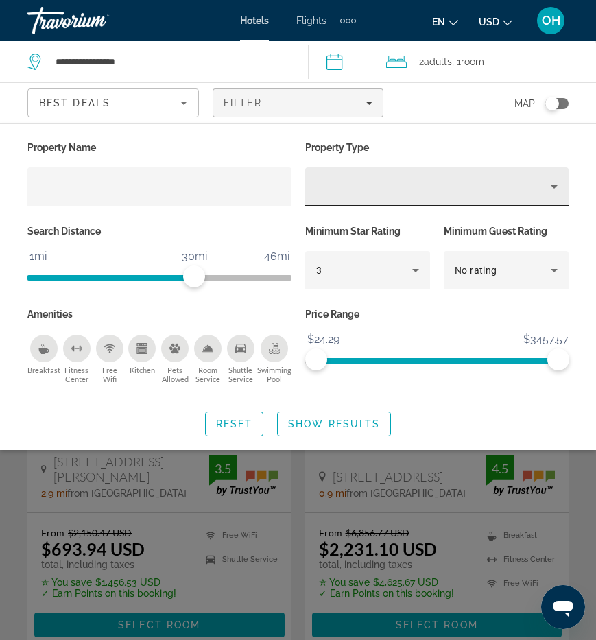
click at [424, 184] on div "Property type" at bounding box center [433, 186] width 235 height 16
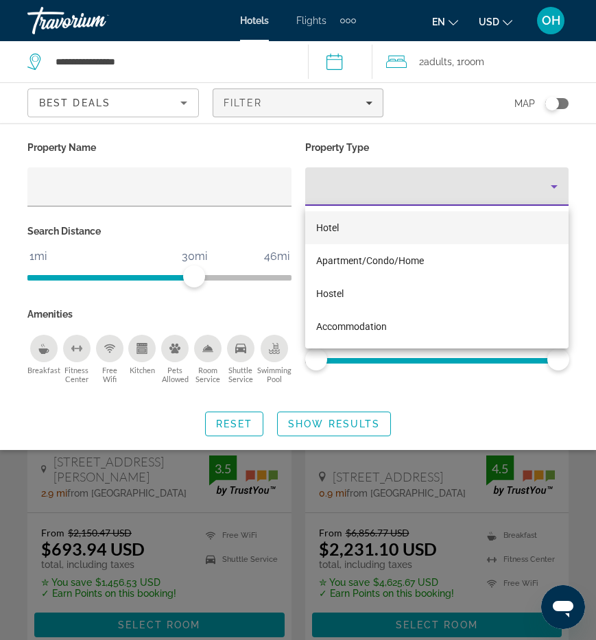
click at [375, 235] on mat-option "Hotel" at bounding box center [437, 227] width 264 height 33
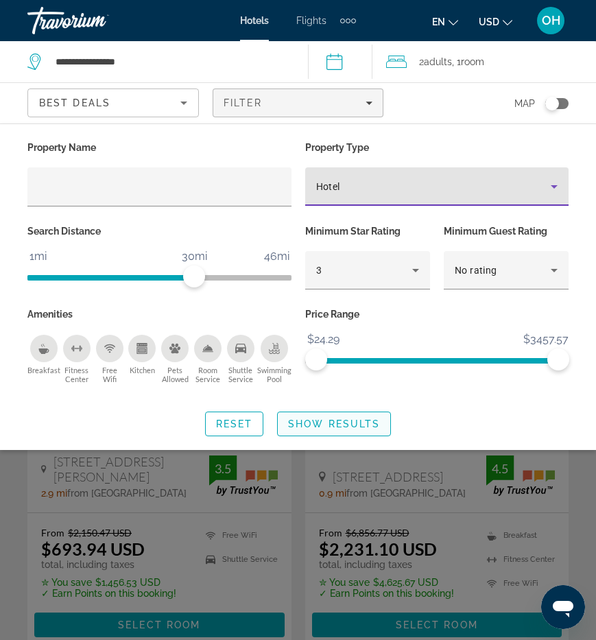
click at [293, 428] on span "Show Results" at bounding box center [334, 423] width 92 height 11
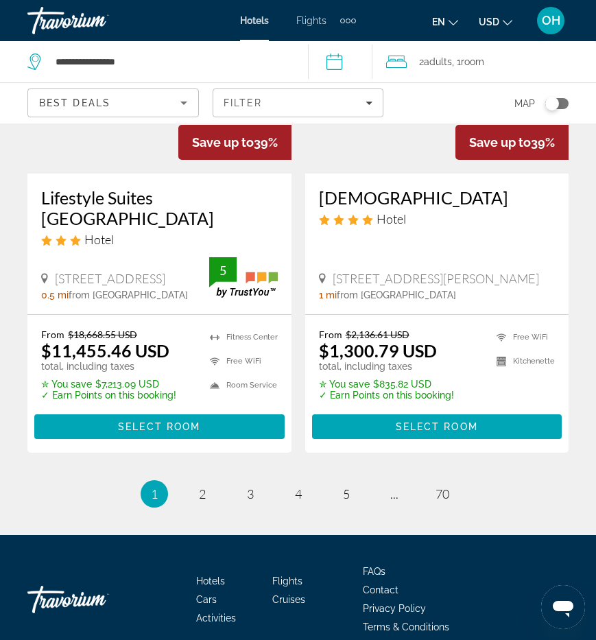
scroll to position [2812, 0]
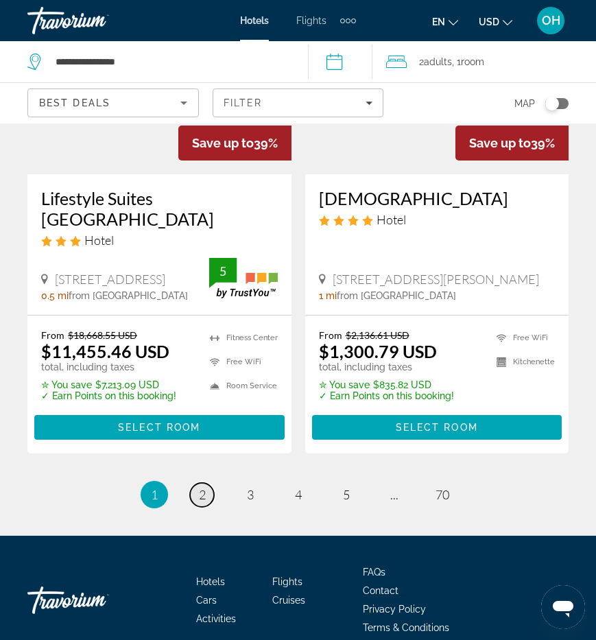
click at [205, 487] on span "2" at bounding box center [202, 494] width 7 height 15
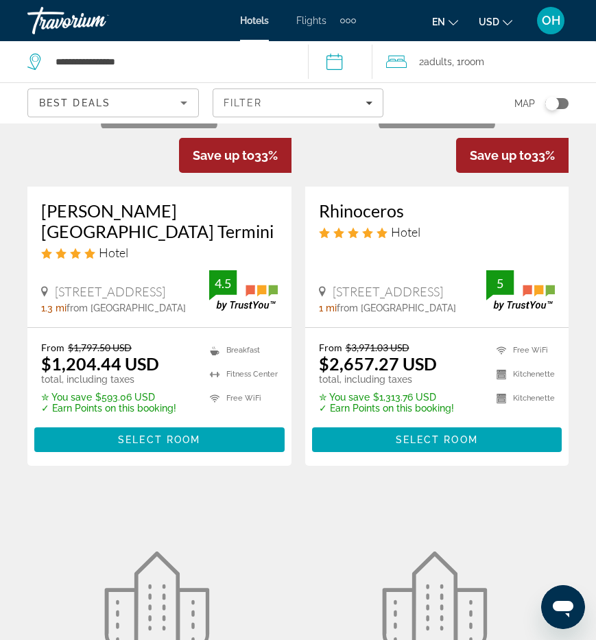
scroll to position [734, 0]
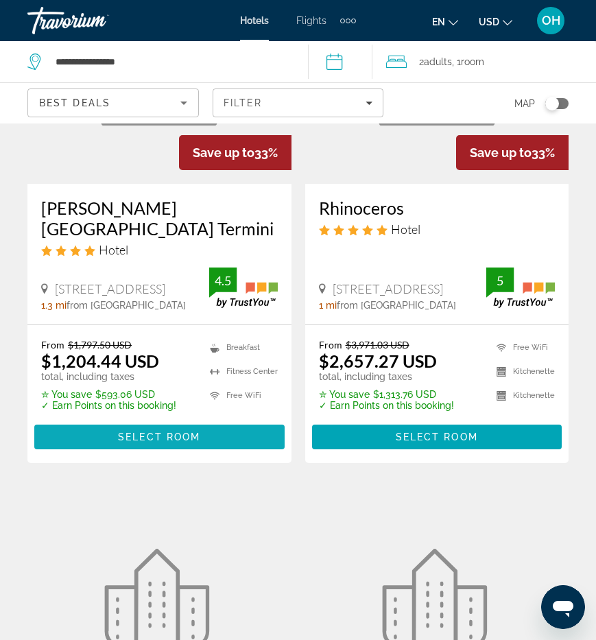
click at [180, 431] on span "Select Room" at bounding box center [159, 436] width 82 height 11
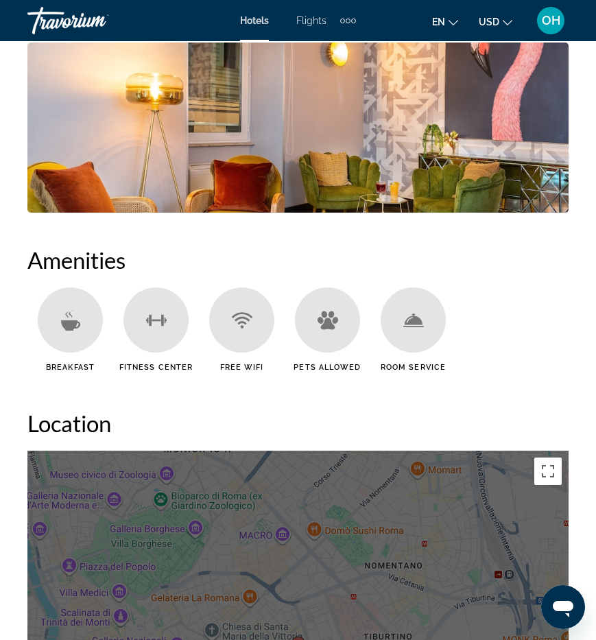
scroll to position [1304, 0]
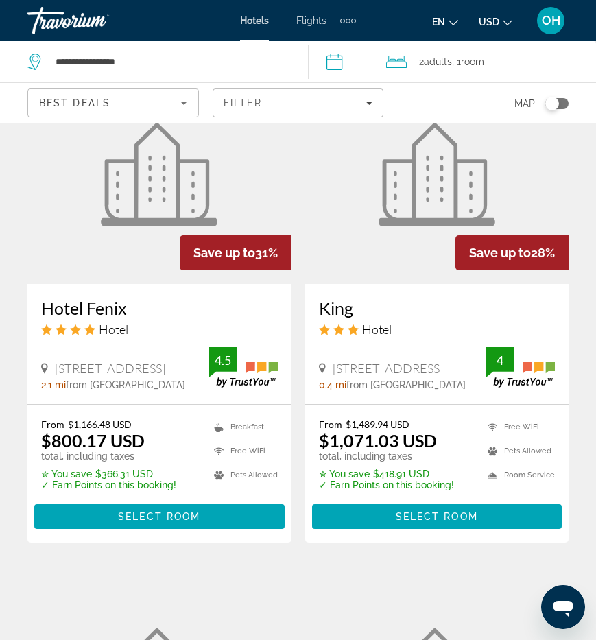
scroll to position [1667, 0]
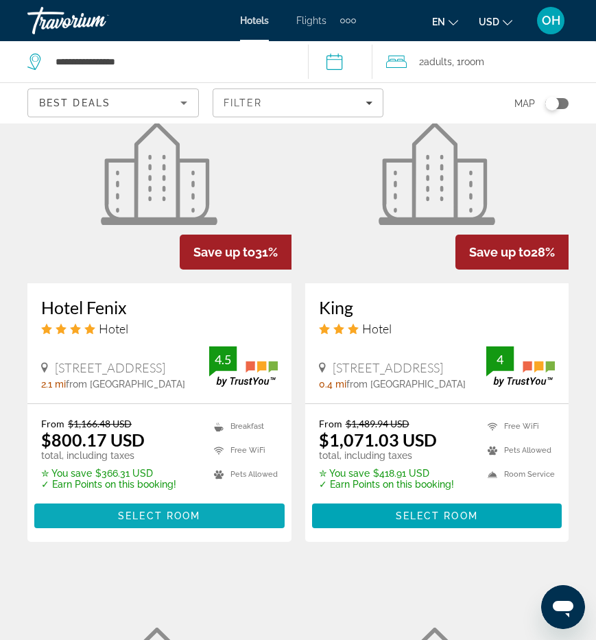
click at [158, 510] on span "Select Room" at bounding box center [159, 515] width 82 height 11
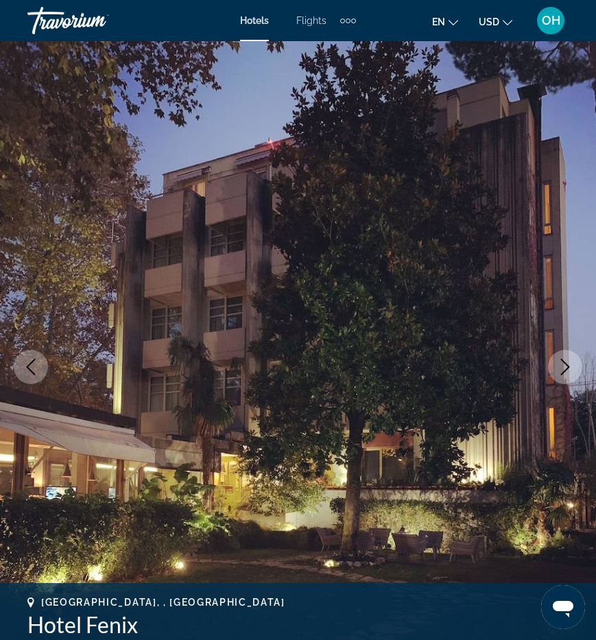
click at [568, 365] on icon "Next image" at bounding box center [565, 367] width 9 height 16
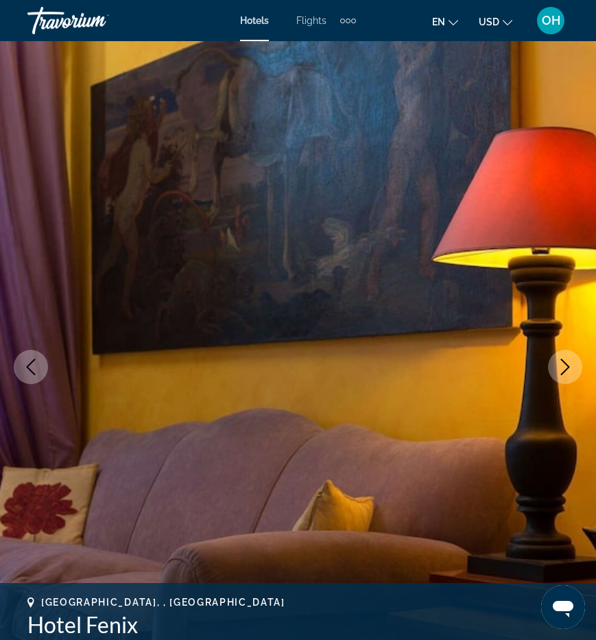
click at [567, 365] on icon "Next image" at bounding box center [565, 367] width 9 height 16
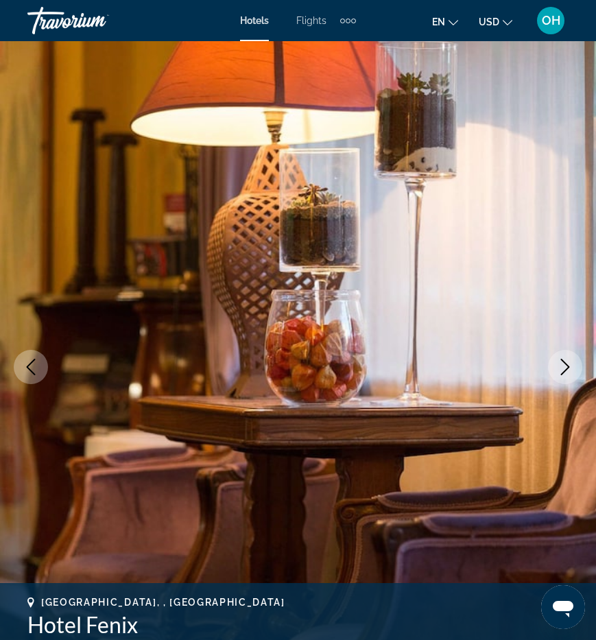
click at [567, 365] on icon "Next image" at bounding box center [565, 367] width 9 height 16
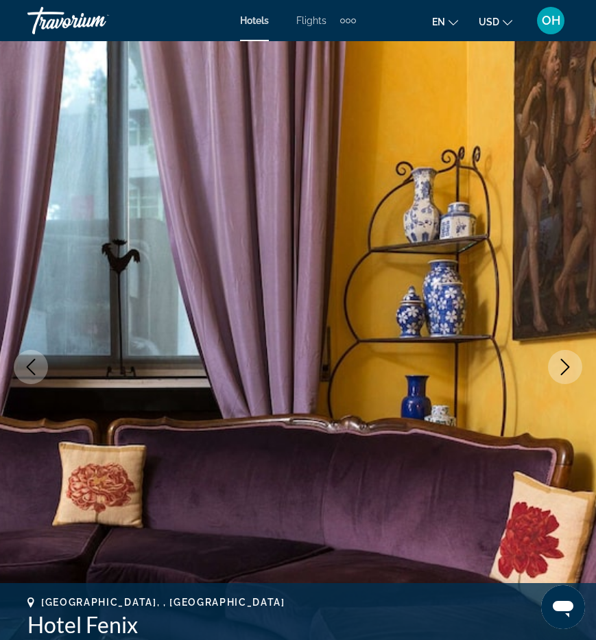
click at [567, 365] on icon "Next image" at bounding box center [565, 367] width 9 height 16
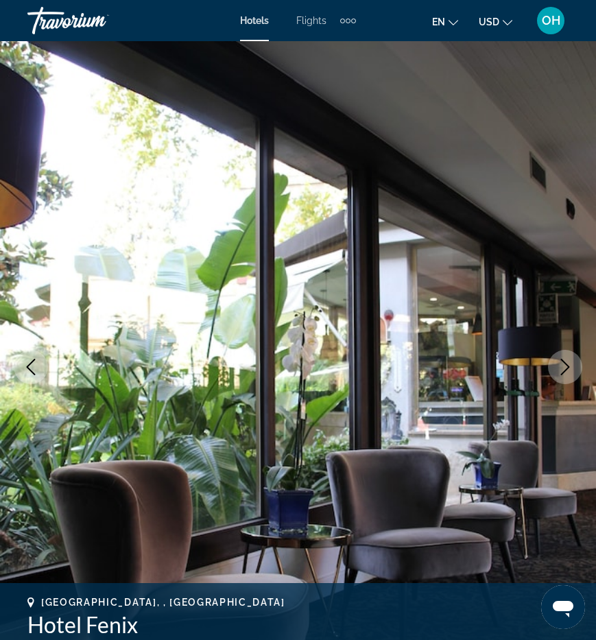
click at [567, 365] on icon "Next image" at bounding box center [565, 367] width 9 height 16
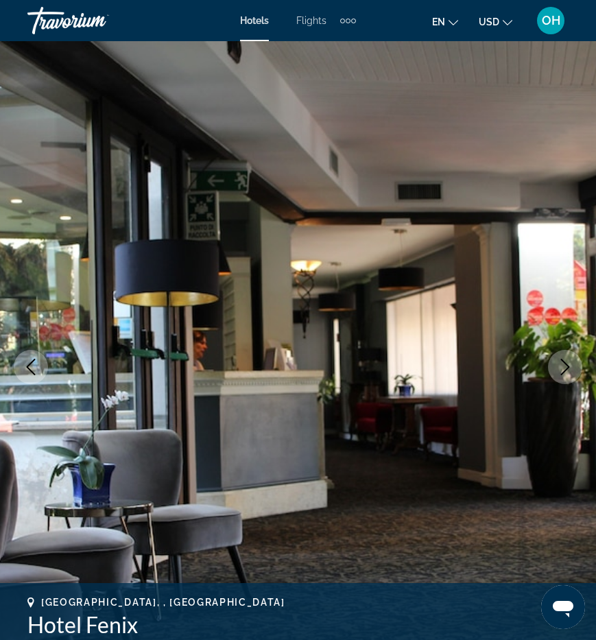
click at [567, 365] on icon "Next image" at bounding box center [565, 367] width 9 height 16
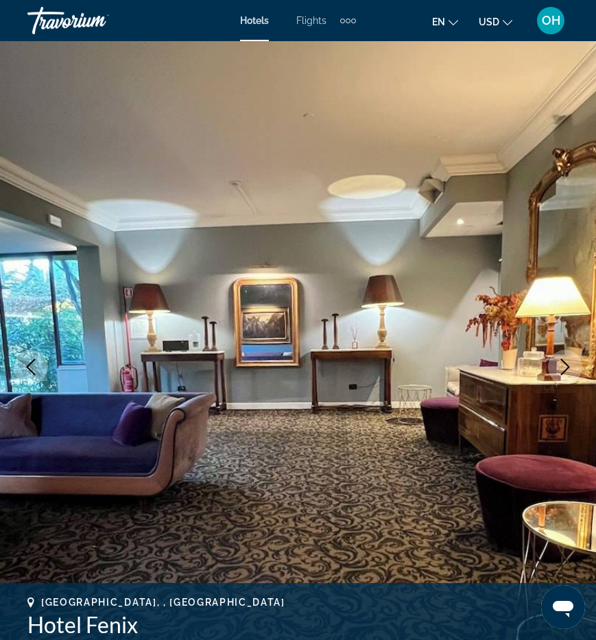
click at [567, 365] on icon "Next image" at bounding box center [565, 367] width 9 height 16
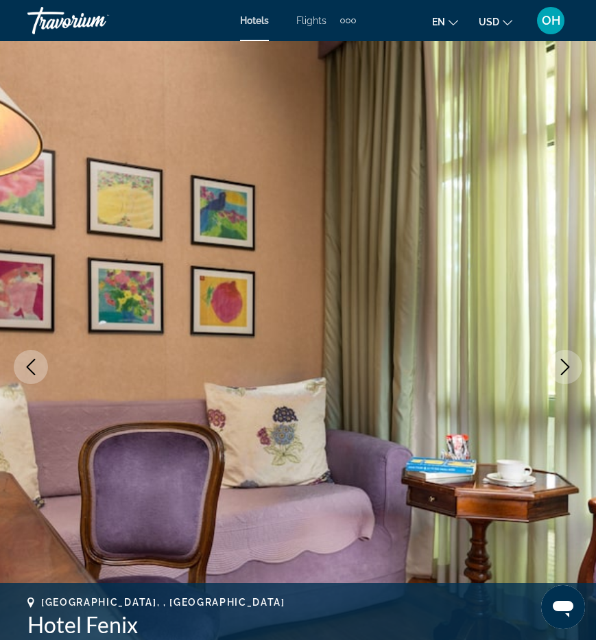
click at [567, 365] on icon "Next image" at bounding box center [565, 367] width 9 height 16
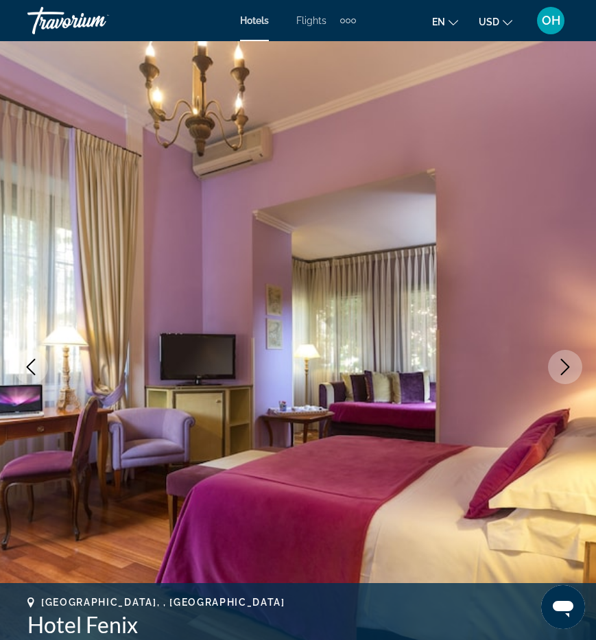
click at [567, 365] on icon "Next image" at bounding box center [565, 367] width 9 height 16
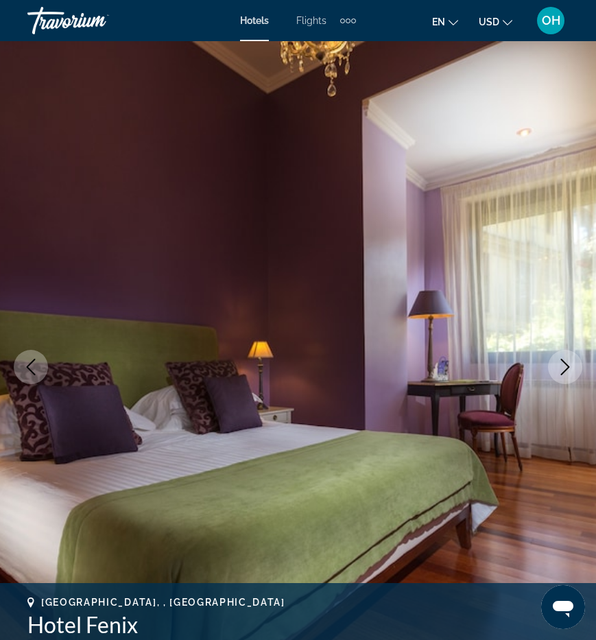
click at [567, 365] on icon "Next image" at bounding box center [565, 367] width 9 height 16
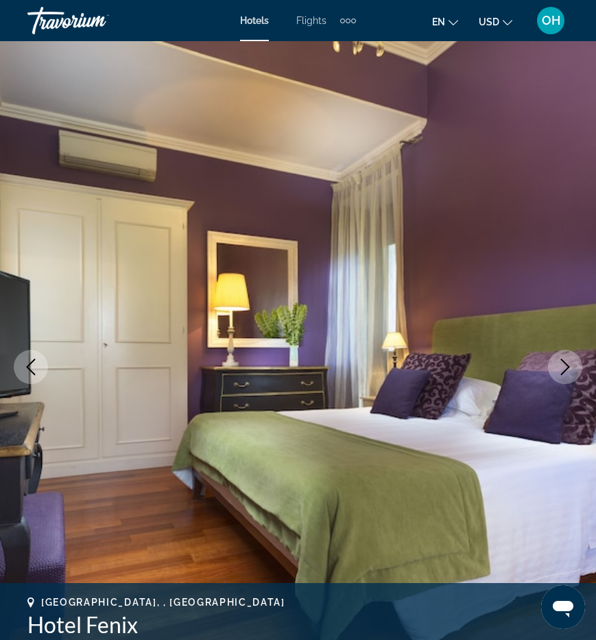
click at [567, 365] on icon "Next image" at bounding box center [565, 367] width 9 height 16
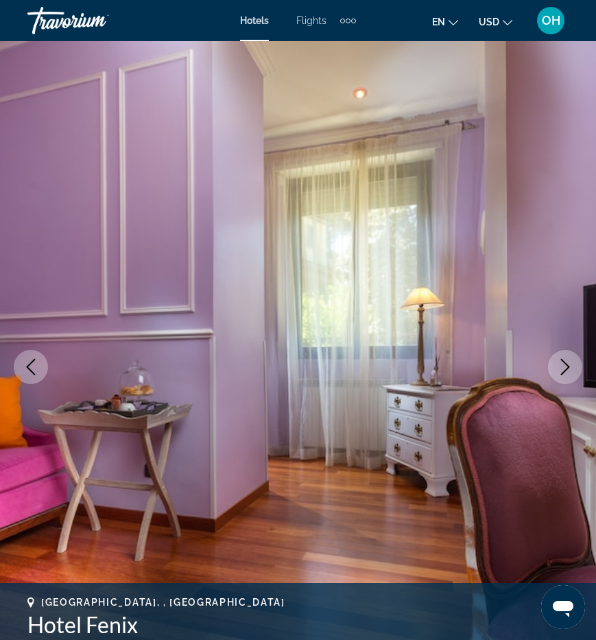
click at [567, 365] on icon "Next image" at bounding box center [565, 367] width 9 height 16
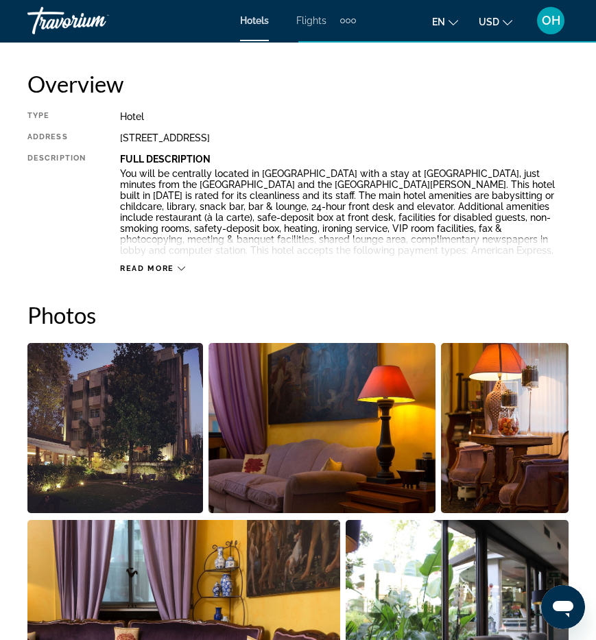
scroll to position [565, 0]
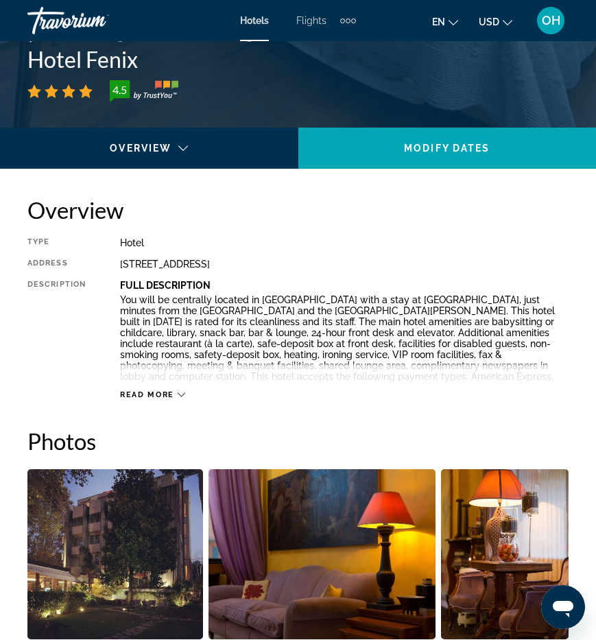
click at [170, 392] on span "Read more" at bounding box center [147, 394] width 54 height 9
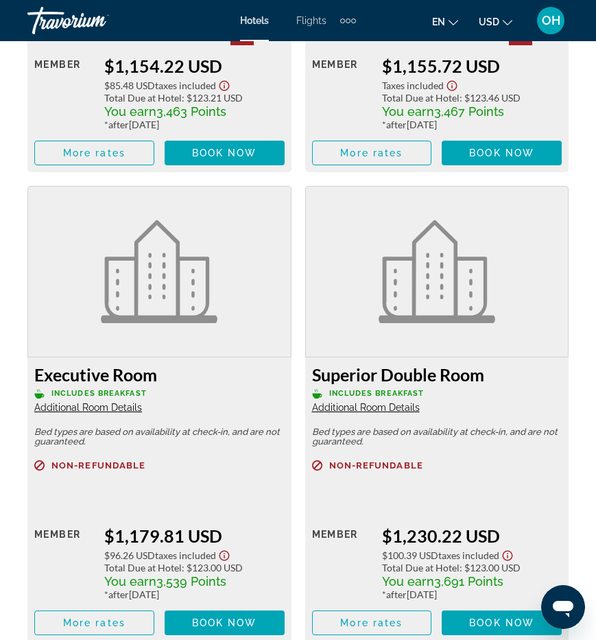
scroll to position [3745, 0]
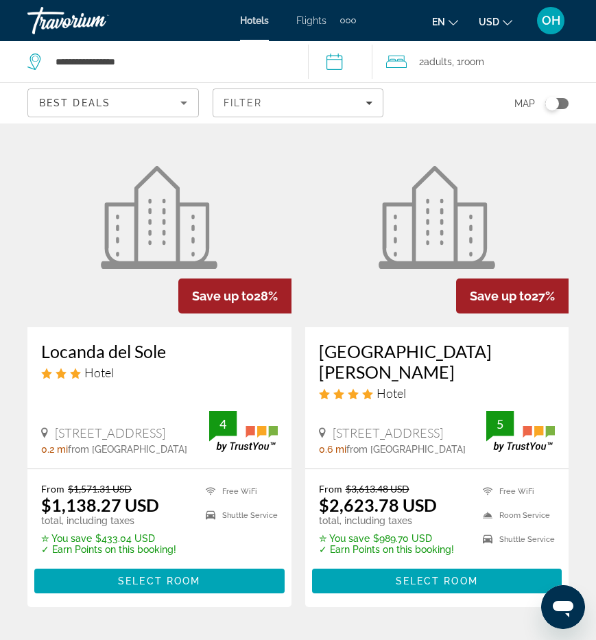
scroll to position [2128, 0]
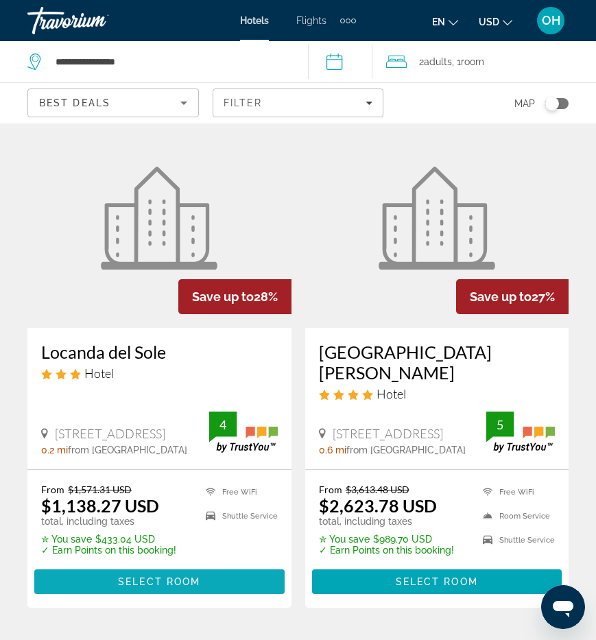
click at [160, 576] on span "Select Room" at bounding box center [159, 581] width 82 height 11
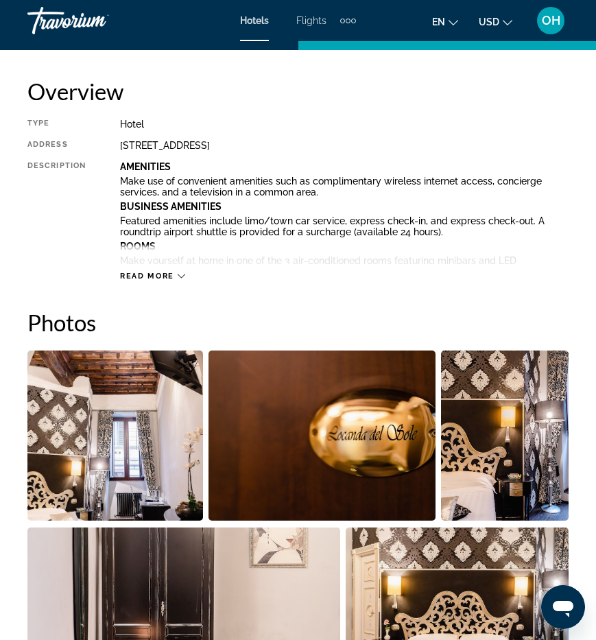
scroll to position [680, 0]
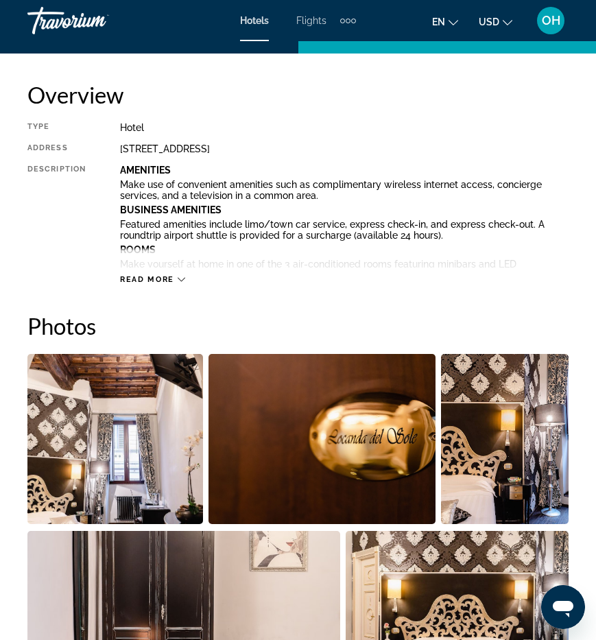
click at [160, 275] on span "Read more" at bounding box center [147, 279] width 54 height 9
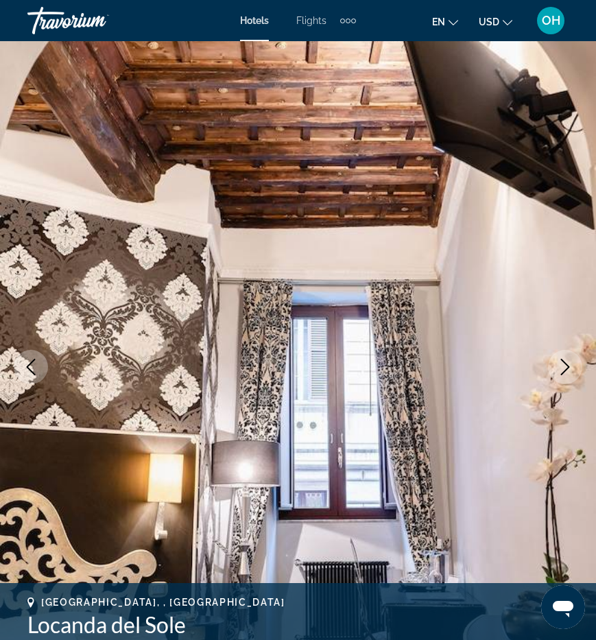
scroll to position [0, 0]
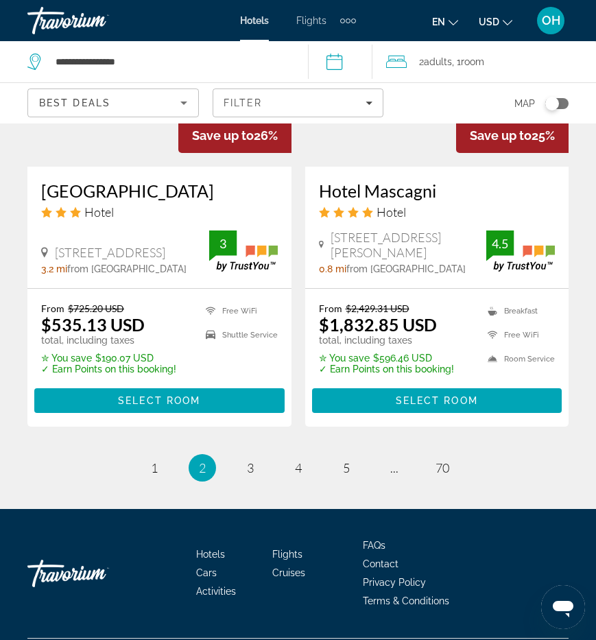
scroll to position [2815, 0]
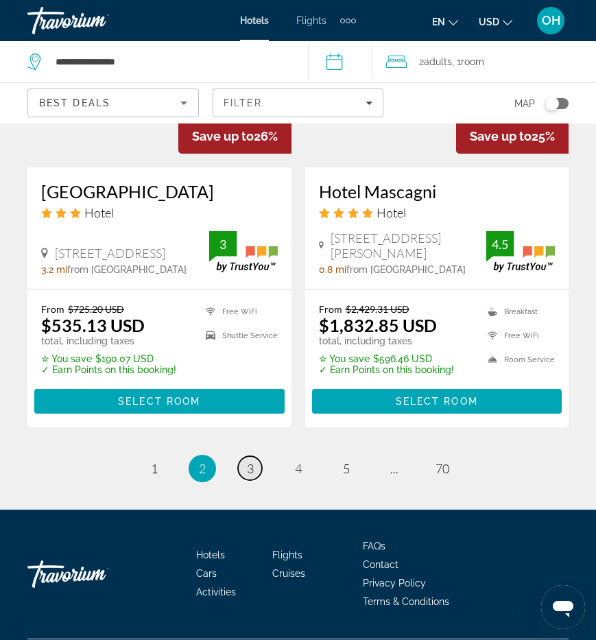
click at [247, 461] on span "3" at bounding box center [250, 468] width 7 height 15
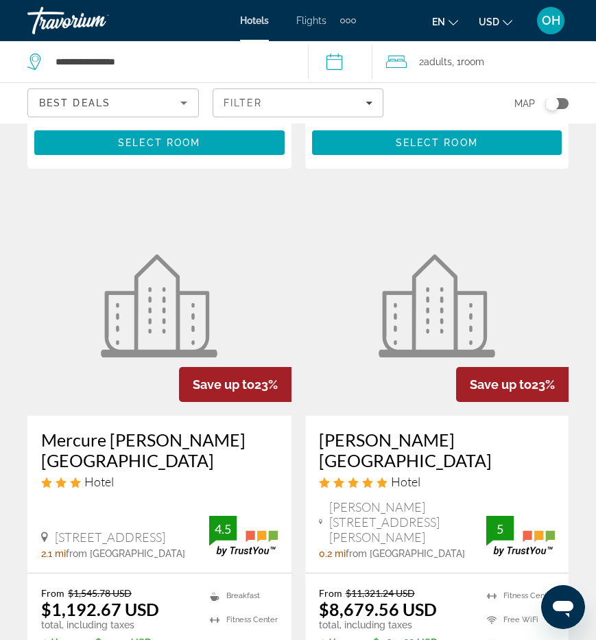
scroll to position [991, 0]
